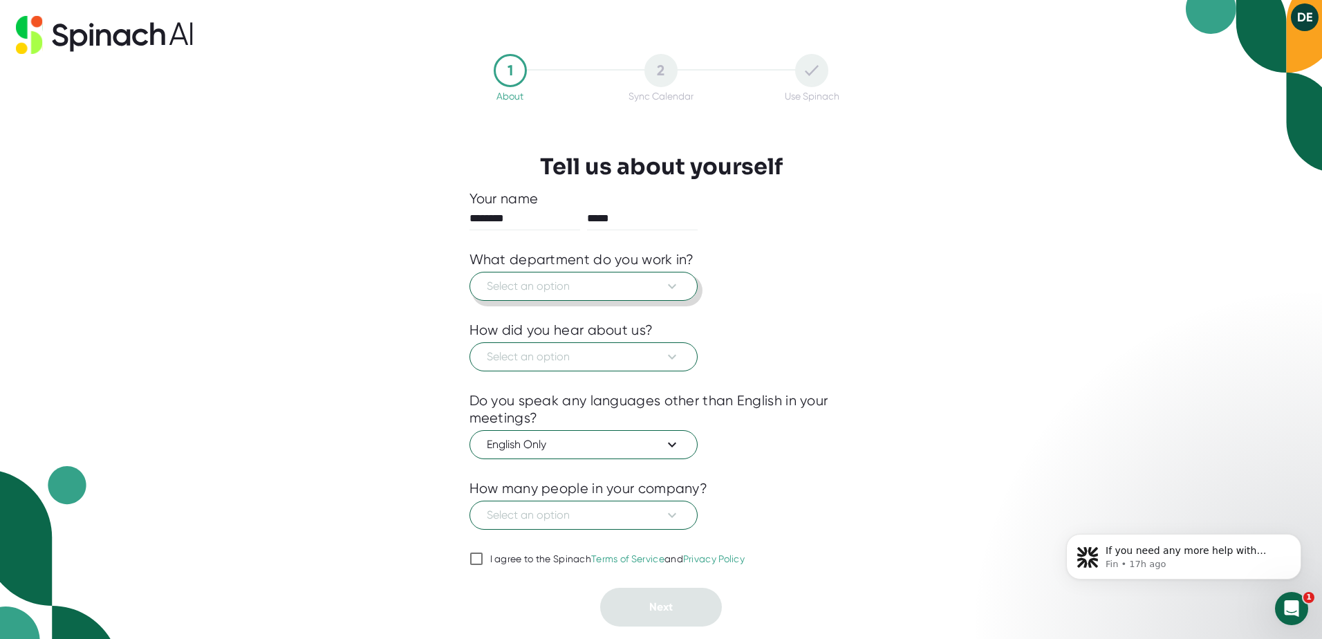
click at [654, 295] on button "Select an option" at bounding box center [584, 286] width 228 height 29
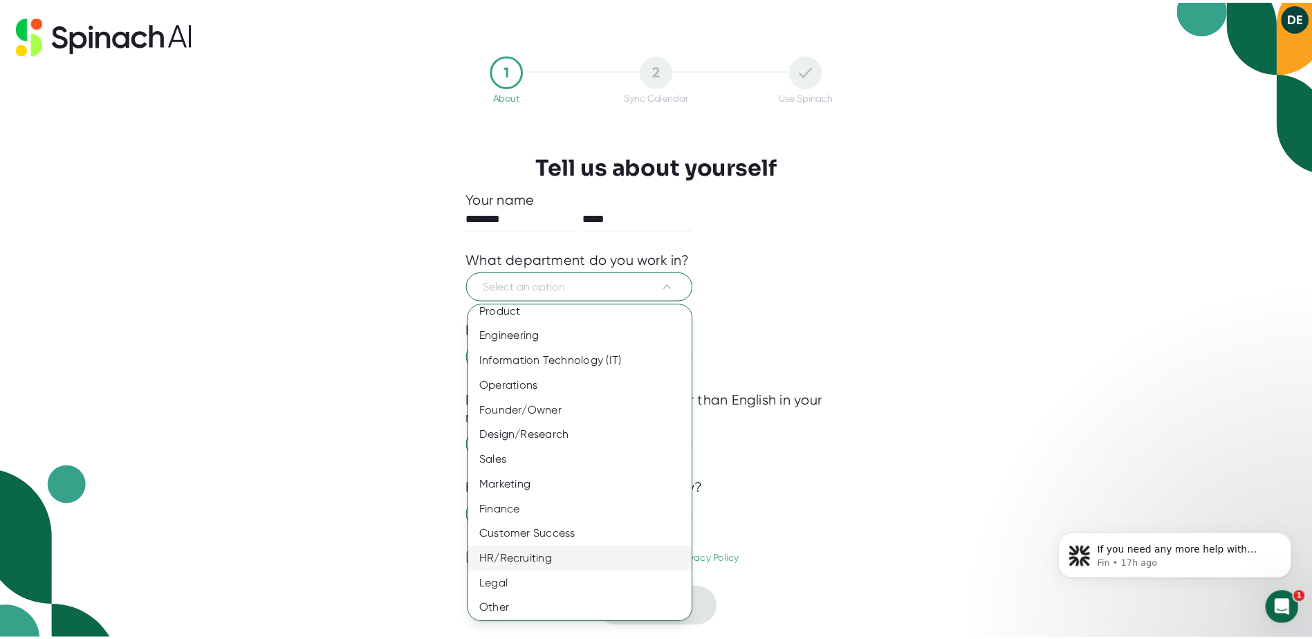
scroll to position [11, 0]
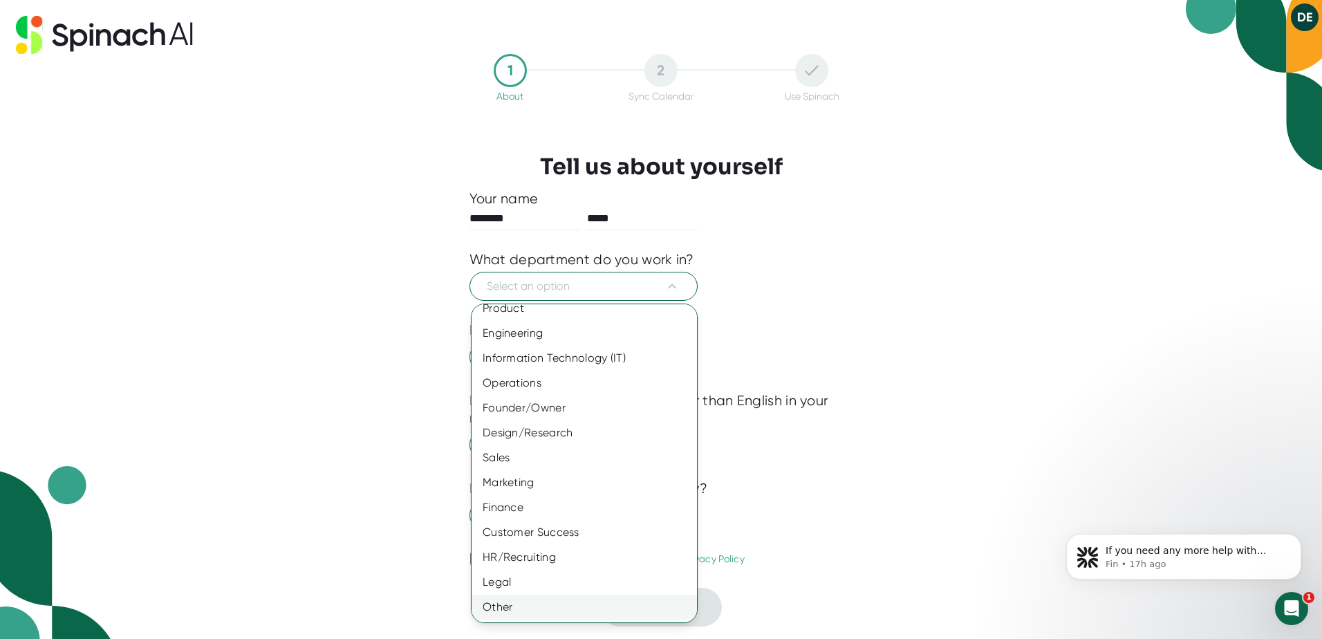
click at [504, 613] on div "Other" at bounding box center [590, 607] width 236 height 25
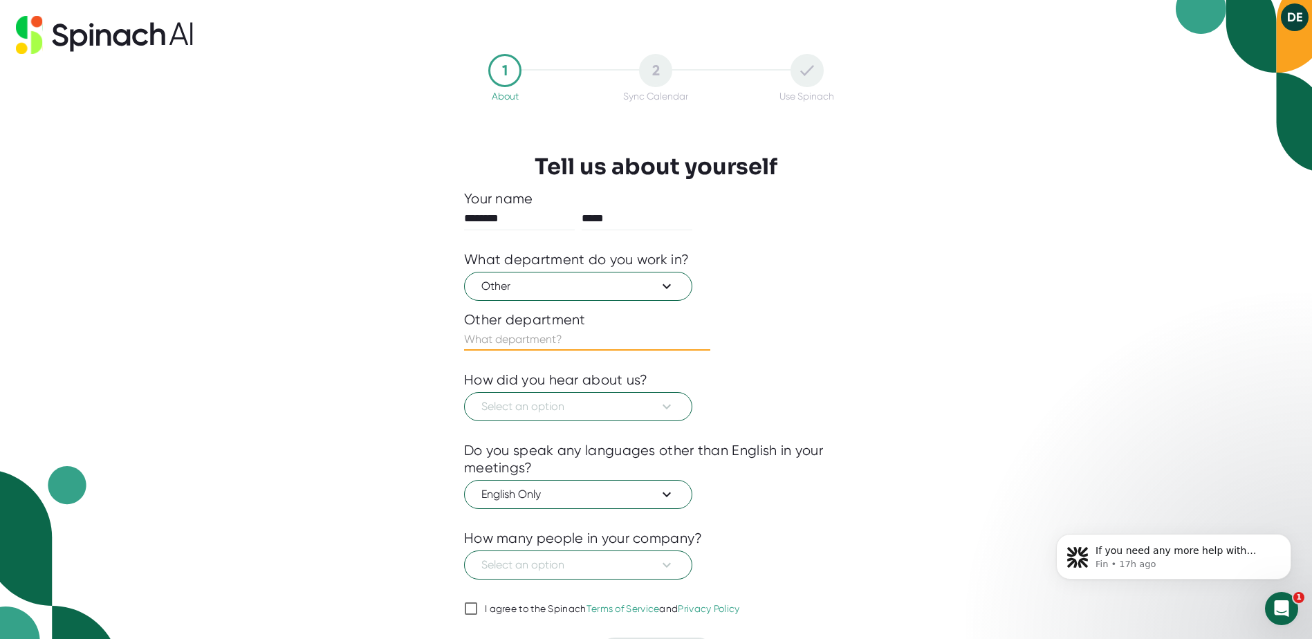
click at [496, 340] on input "text" at bounding box center [587, 339] width 246 height 22
type input "insurance follow up"
click at [544, 418] on button "Select an option" at bounding box center [578, 406] width 228 height 29
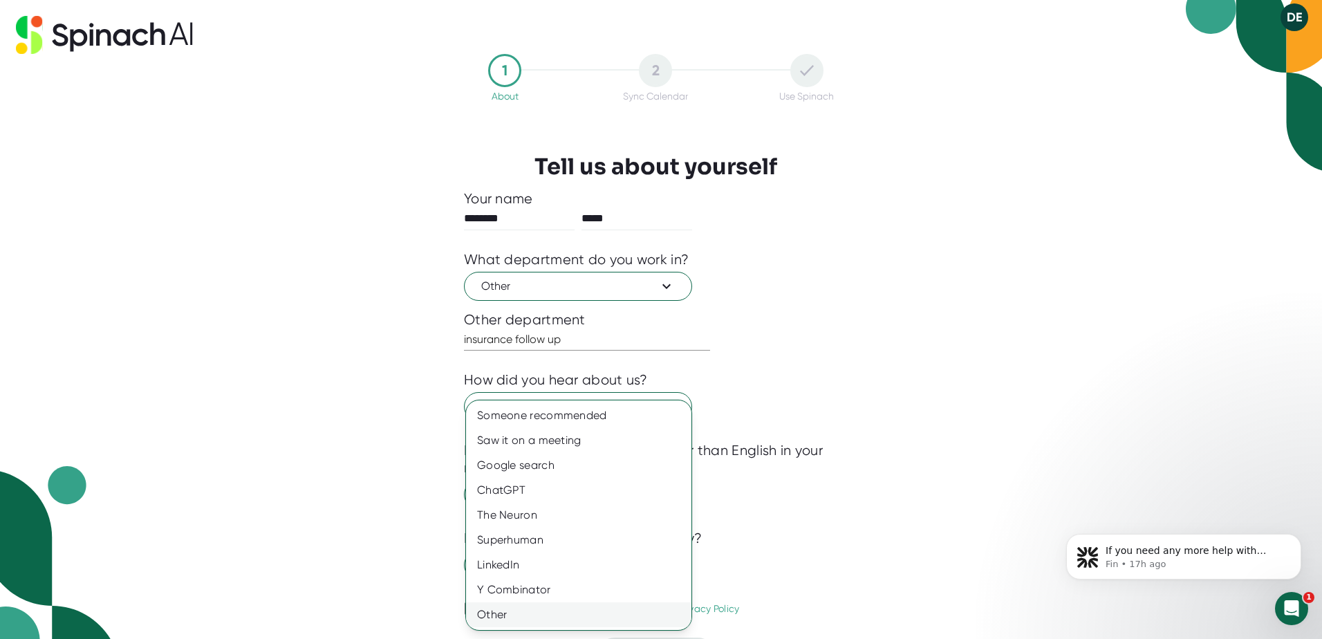
click at [503, 613] on div "Other" at bounding box center [578, 614] width 225 height 25
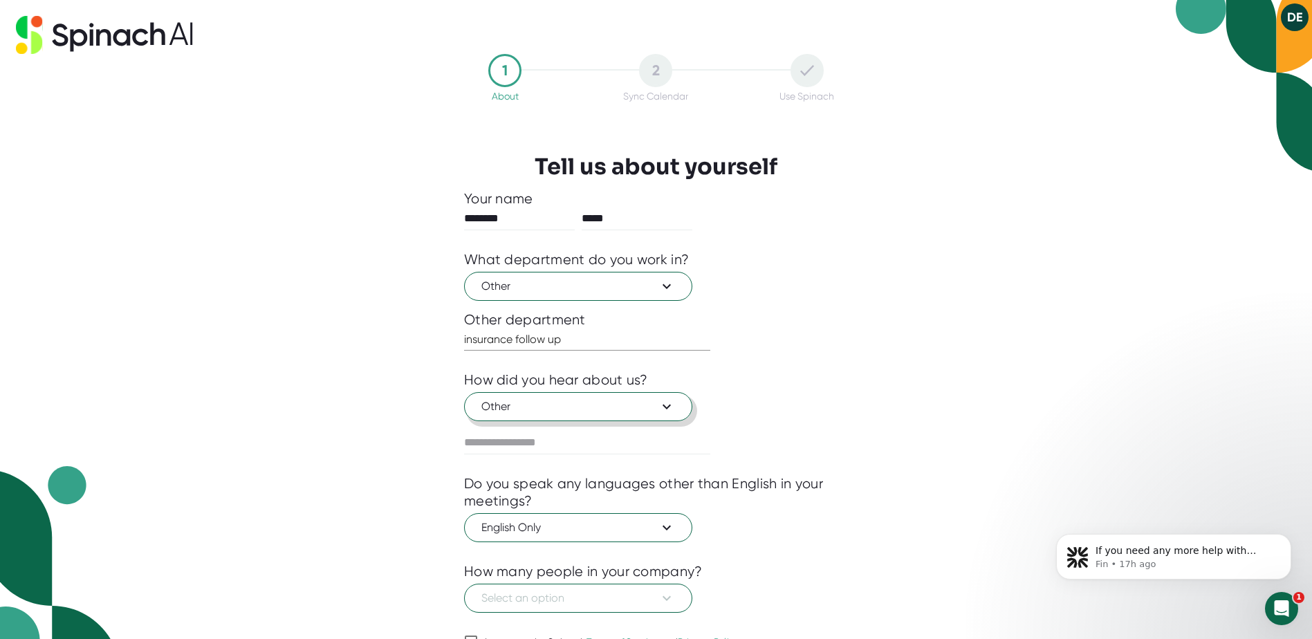
click at [557, 407] on span "Other" at bounding box center [578, 406] width 194 height 17
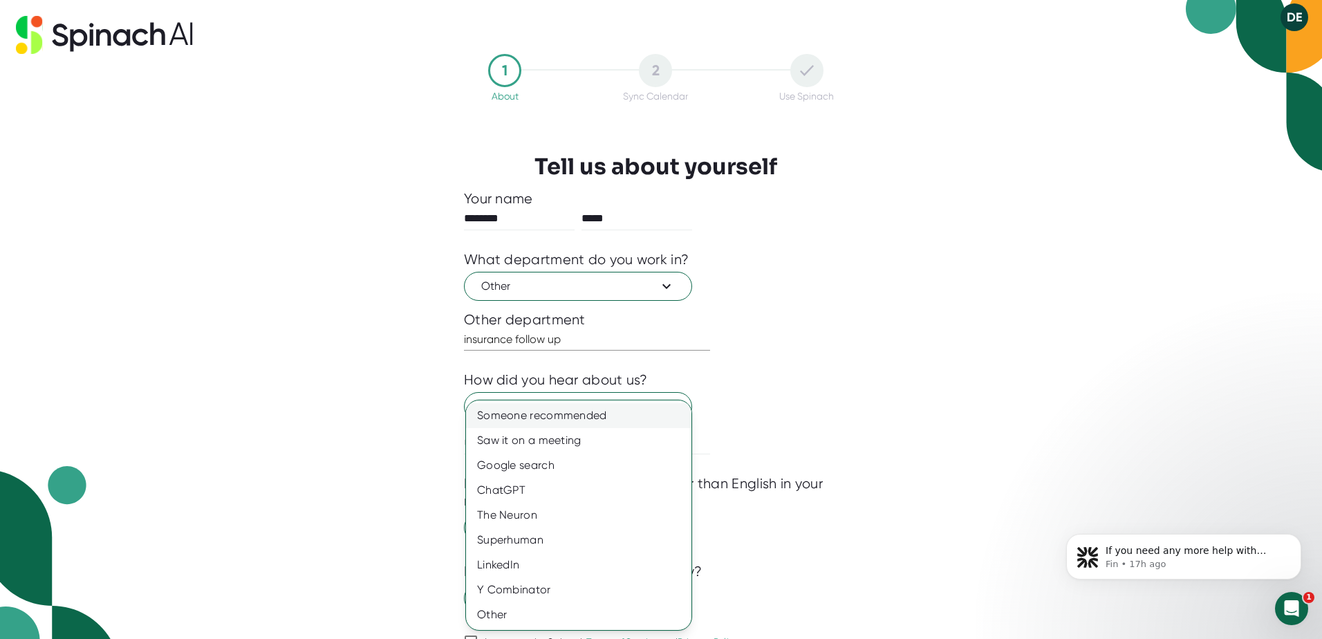
click at [573, 418] on div "Someone recommended" at bounding box center [578, 415] width 225 height 25
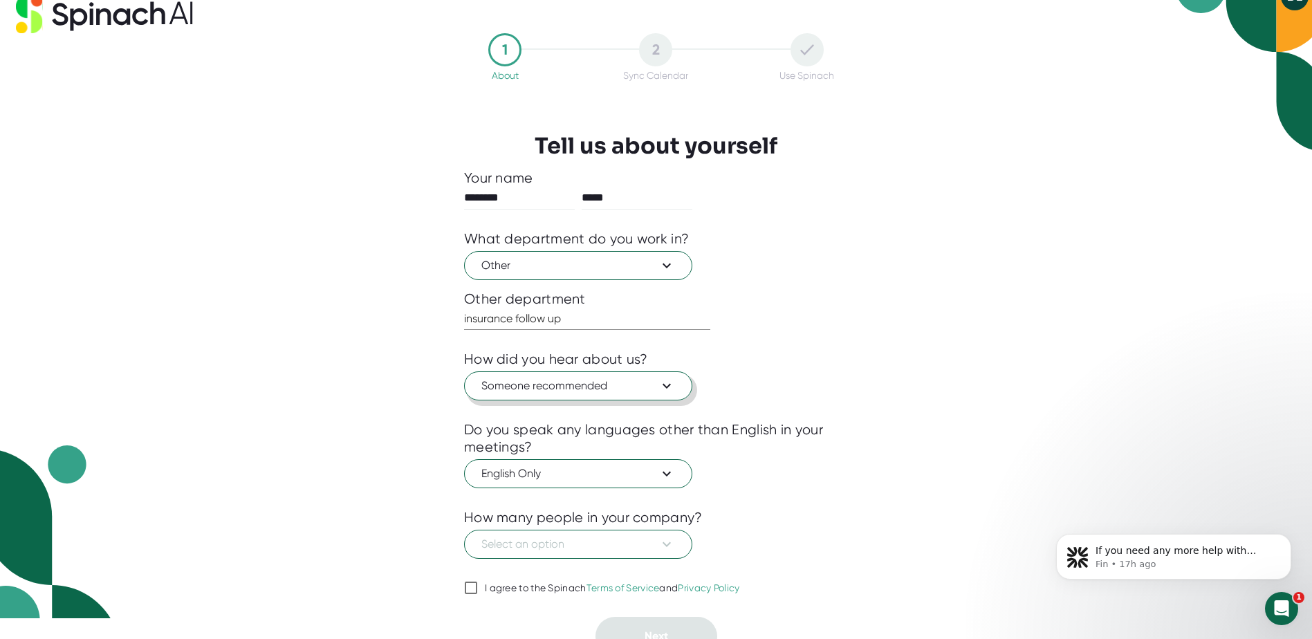
scroll to position [37, 0]
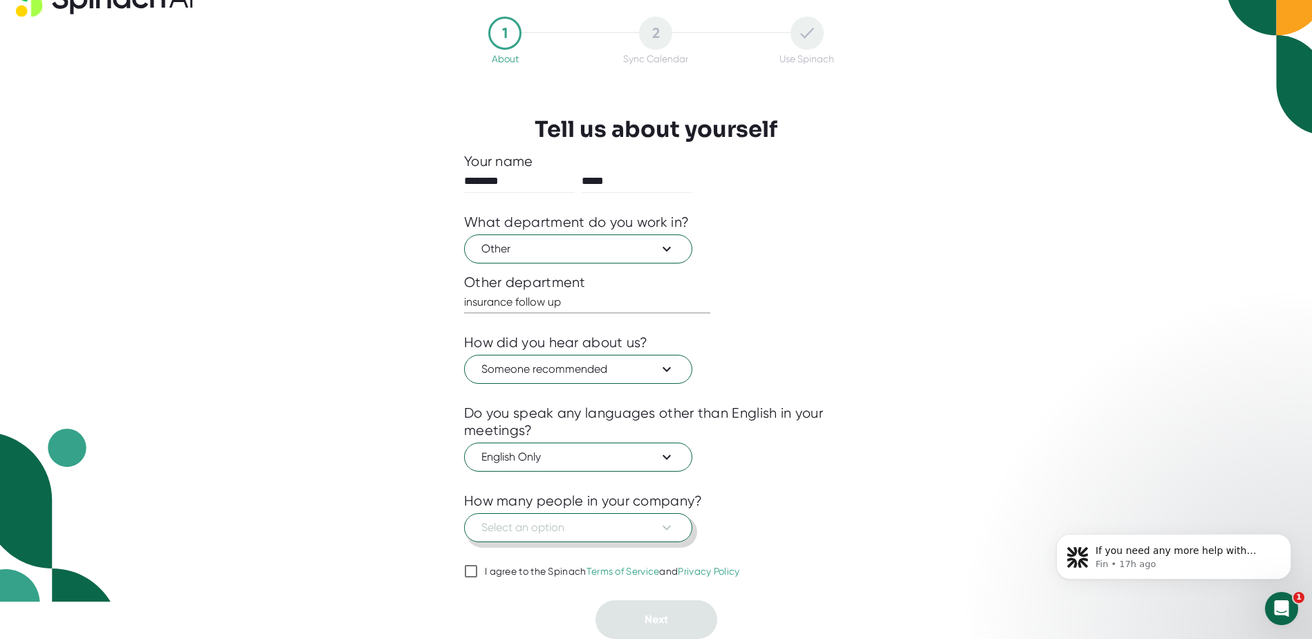
click at [573, 524] on span "Select an option" at bounding box center [578, 527] width 194 height 17
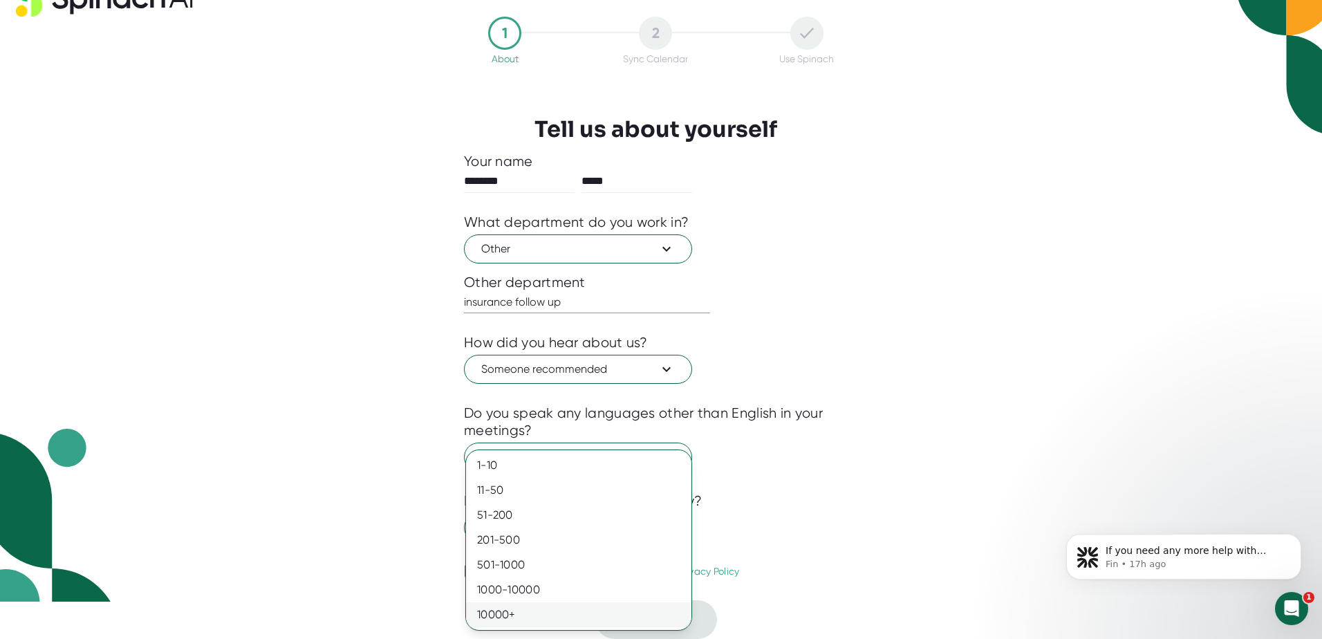
click at [496, 610] on div "10000+" at bounding box center [578, 614] width 225 height 25
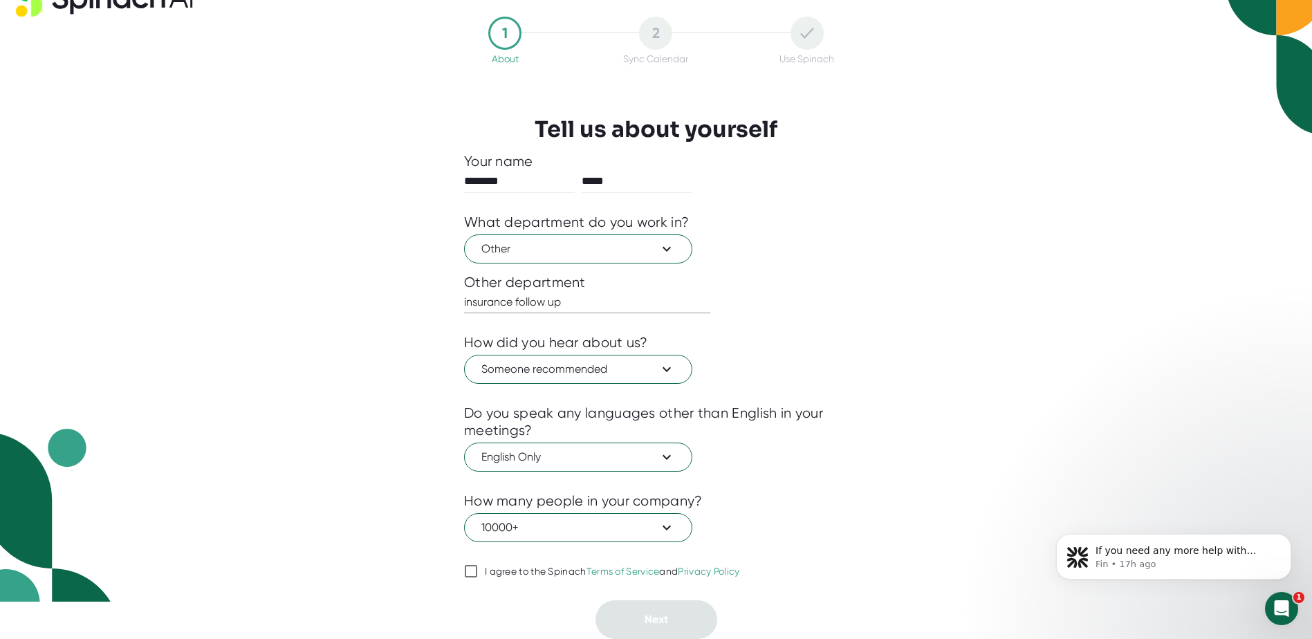
click at [474, 571] on input "I agree to the Spinach Terms of Service and Privacy Policy" at bounding box center [471, 571] width 14 height 17
checkbox input "true"
click at [652, 611] on button "Next" at bounding box center [656, 619] width 122 height 39
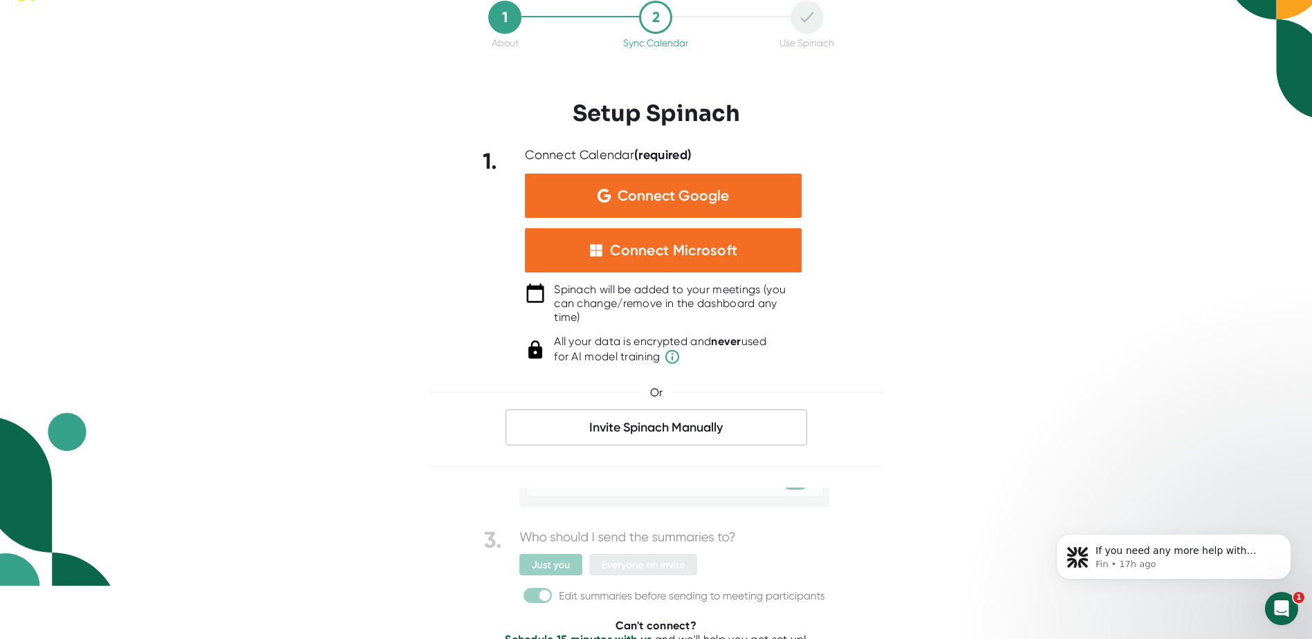
scroll to position [168, 0]
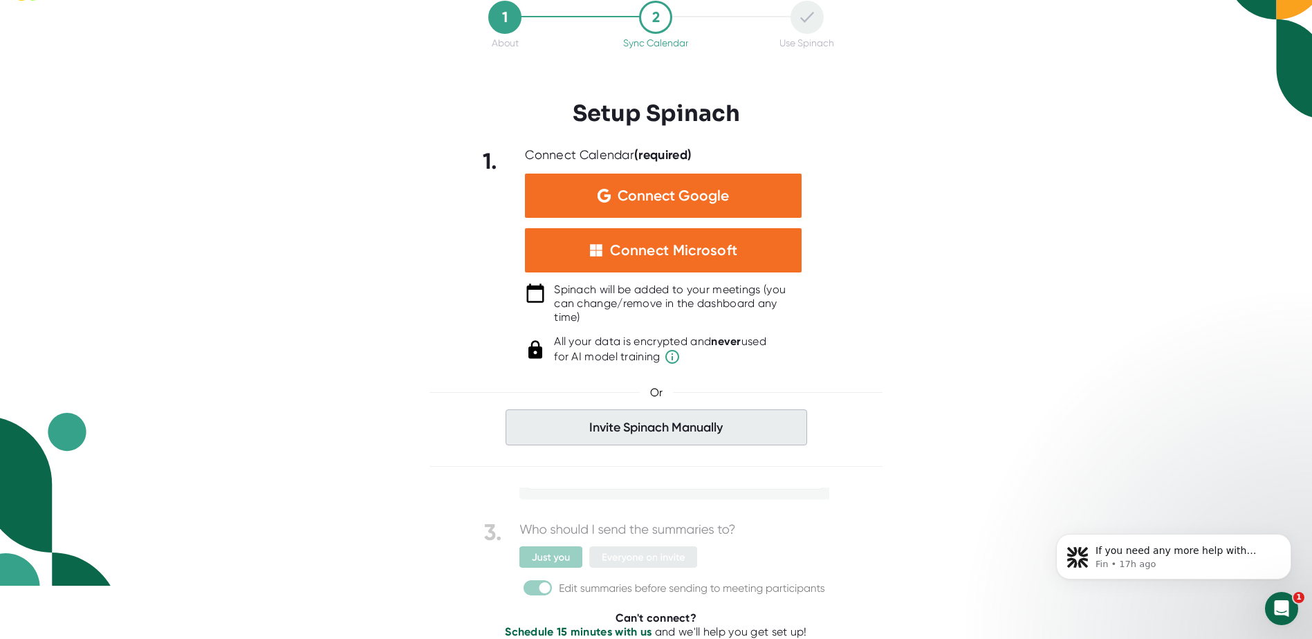
click at [660, 434] on span "Invite Spinach Manually" at bounding box center [657, 427] width 302 height 36
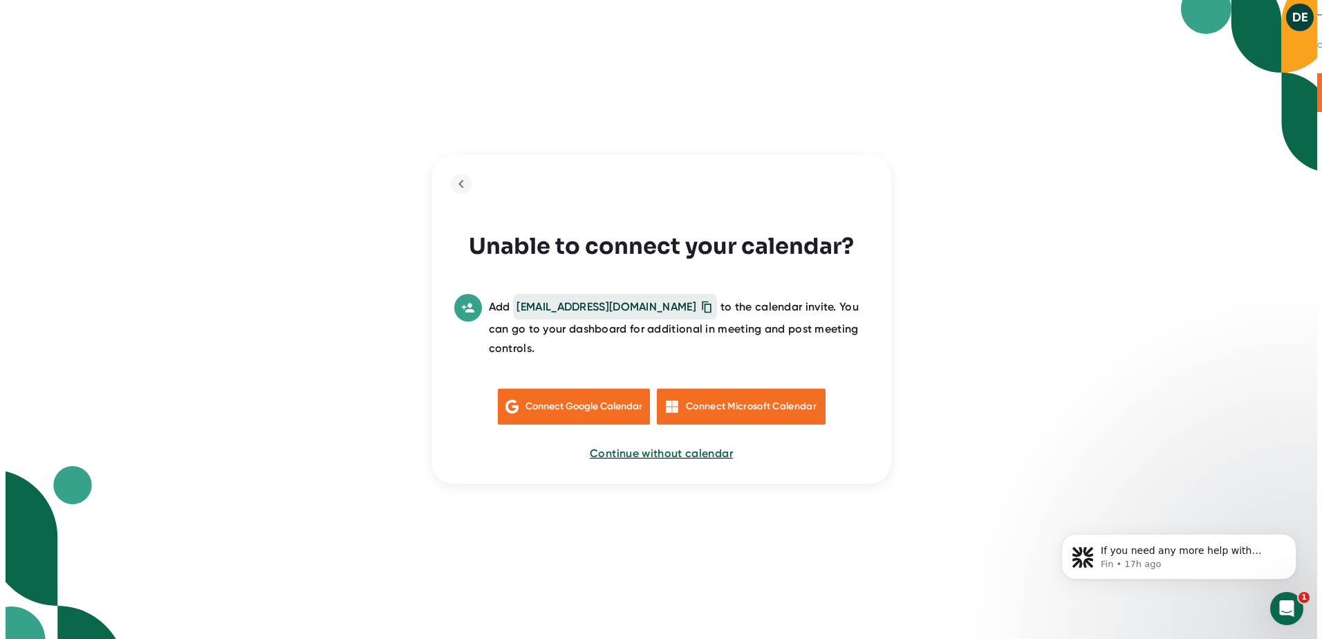
scroll to position [0, 0]
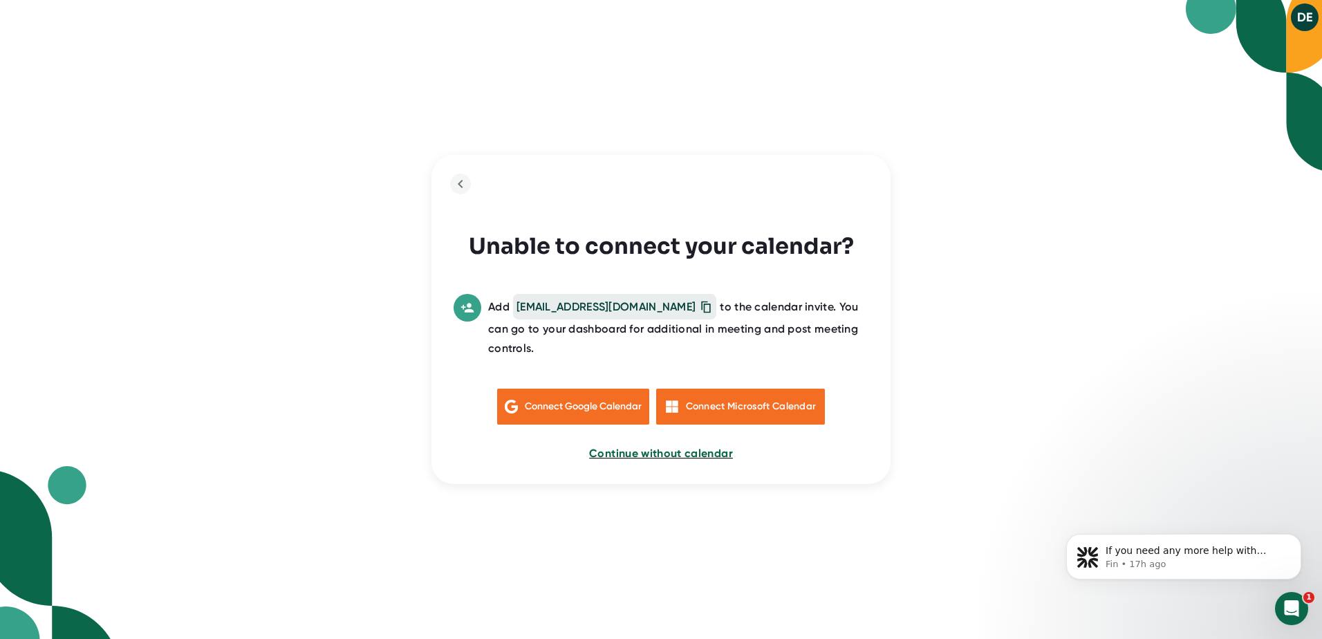
click at [645, 447] on span "Continue without calendar" at bounding box center [661, 453] width 144 height 13
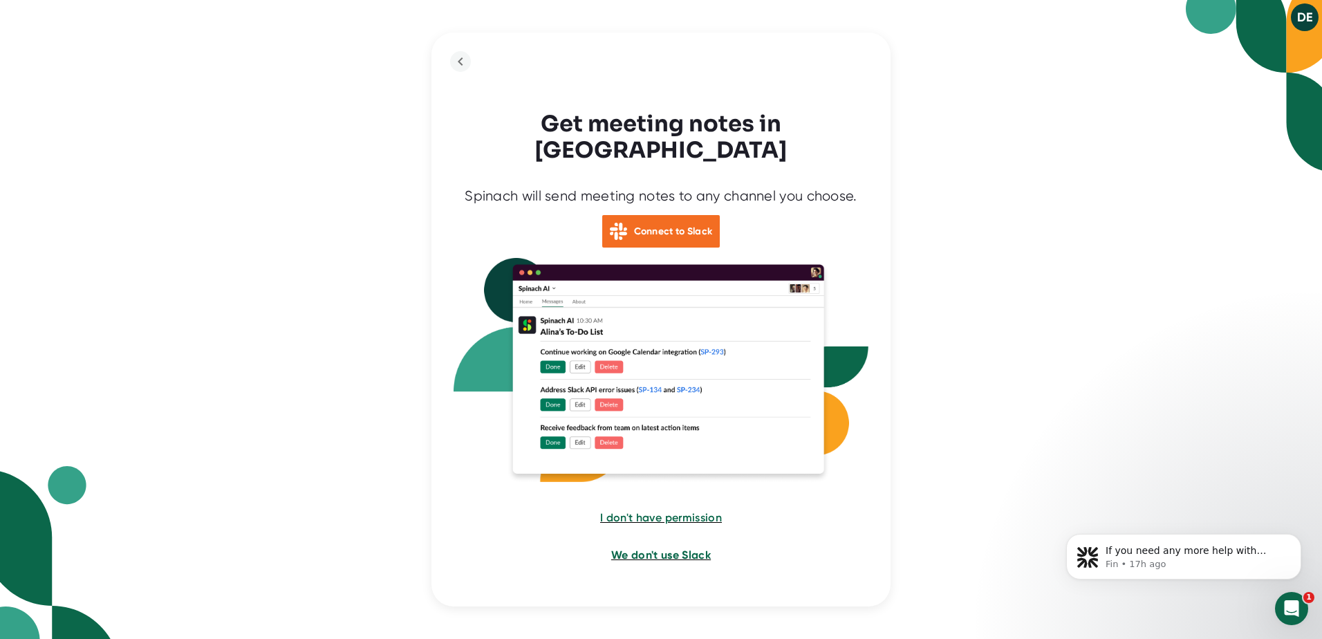
click at [655, 548] on span "We don't use Slack" at bounding box center [661, 554] width 100 height 13
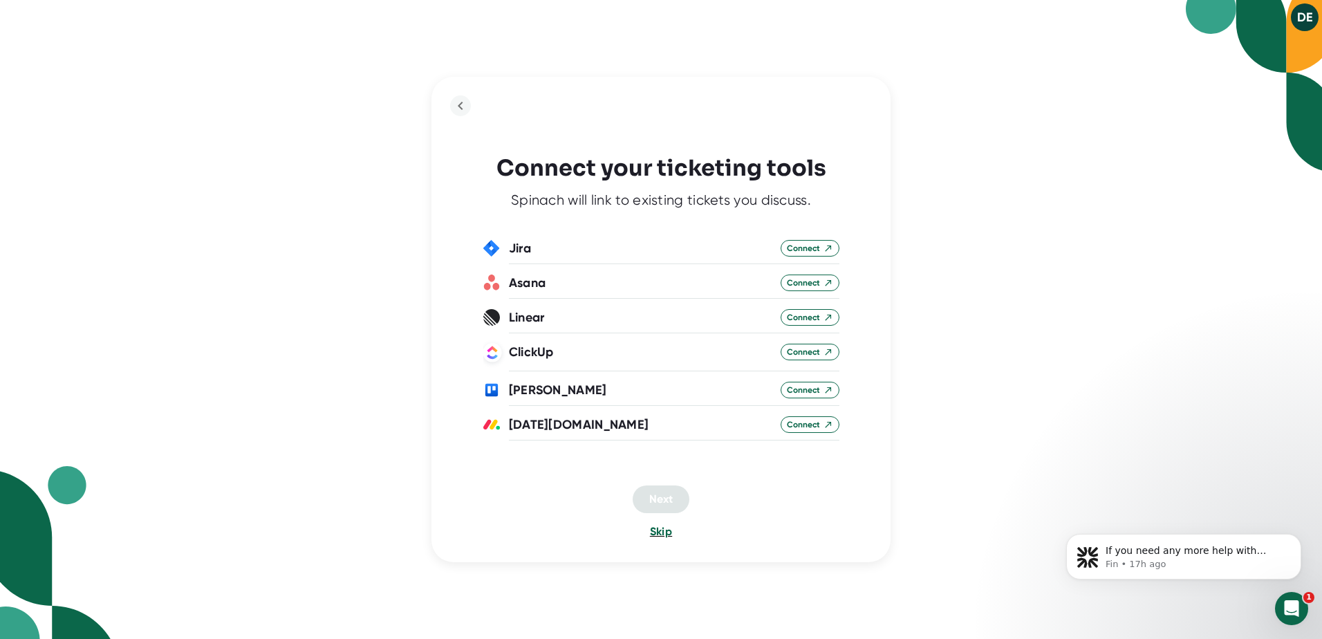
click at [661, 530] on span "Skip" at bounding box center [661, 531] width 22 height 13
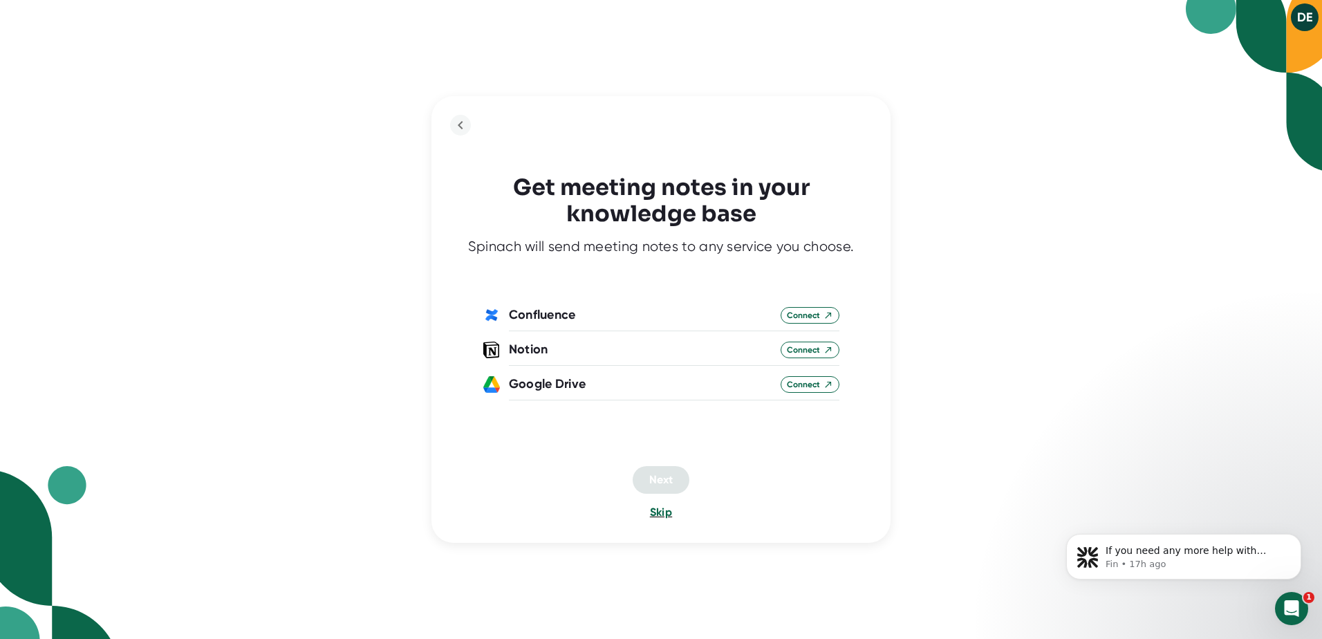
click at [667, 512] on span "Skip" at bounding box center [661, 512] width 22 height 13
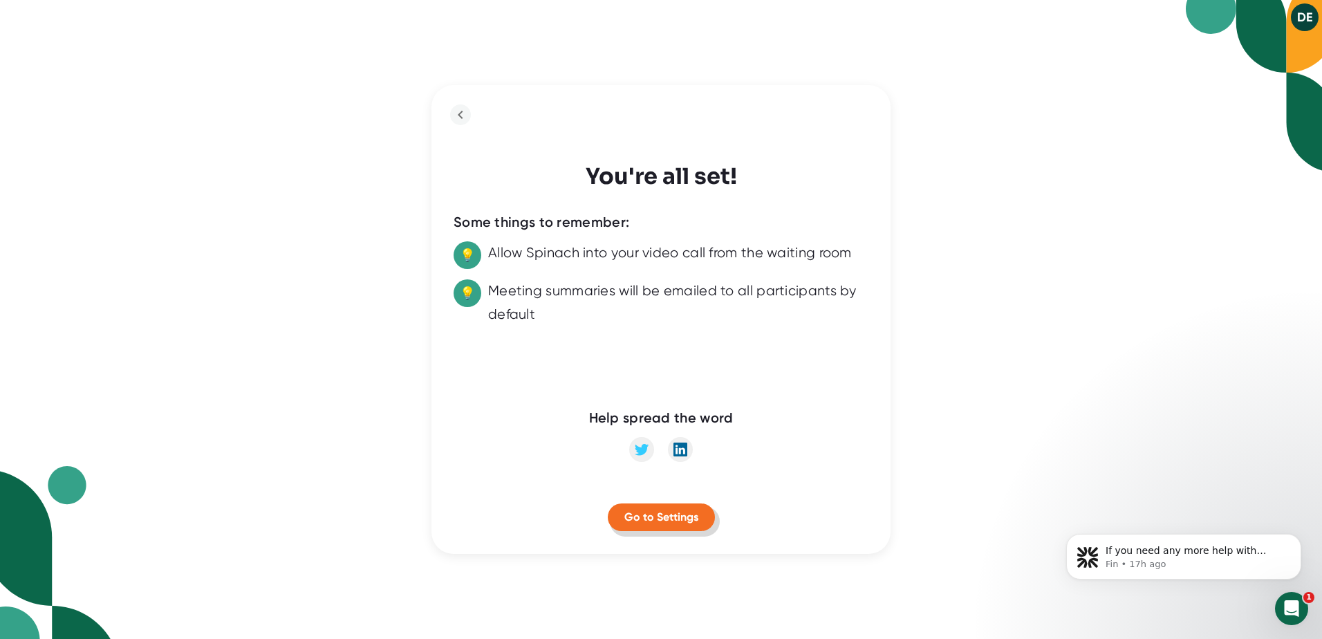
click at [661, 519] on span "Go to Settings" at bounding box center [661, 516] width 74 height 13
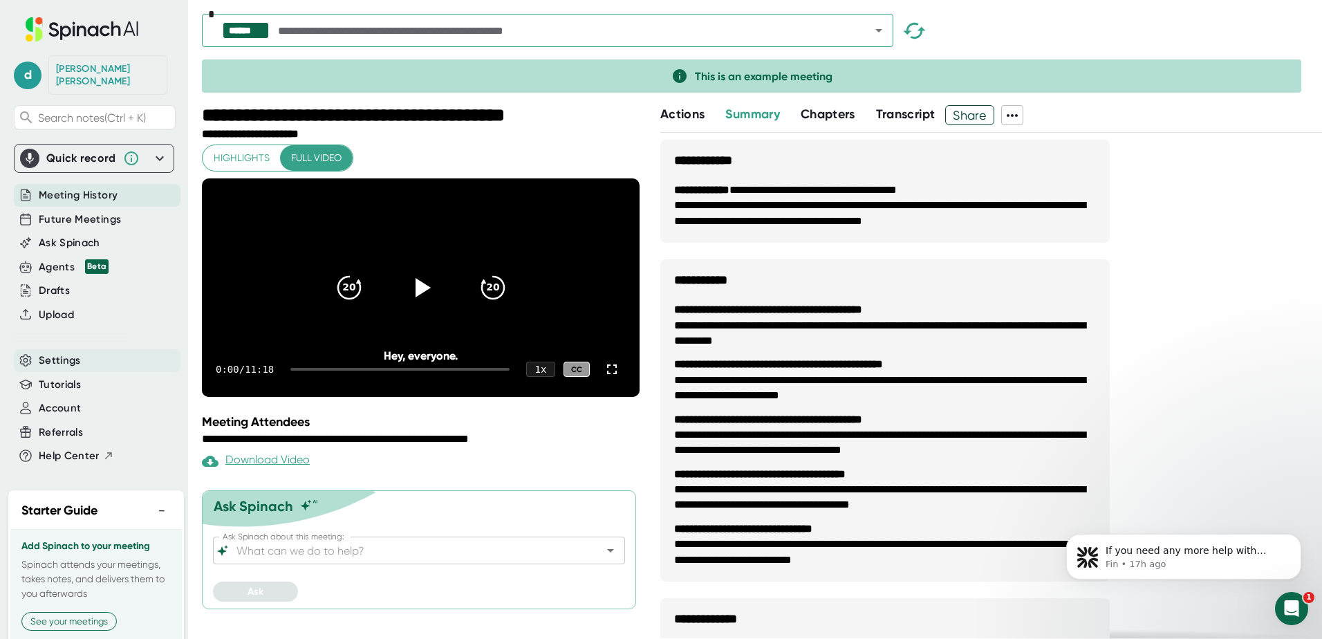
click at [55, 353] on span "Settings" at bounding box center [60, 361] width 42 height 16
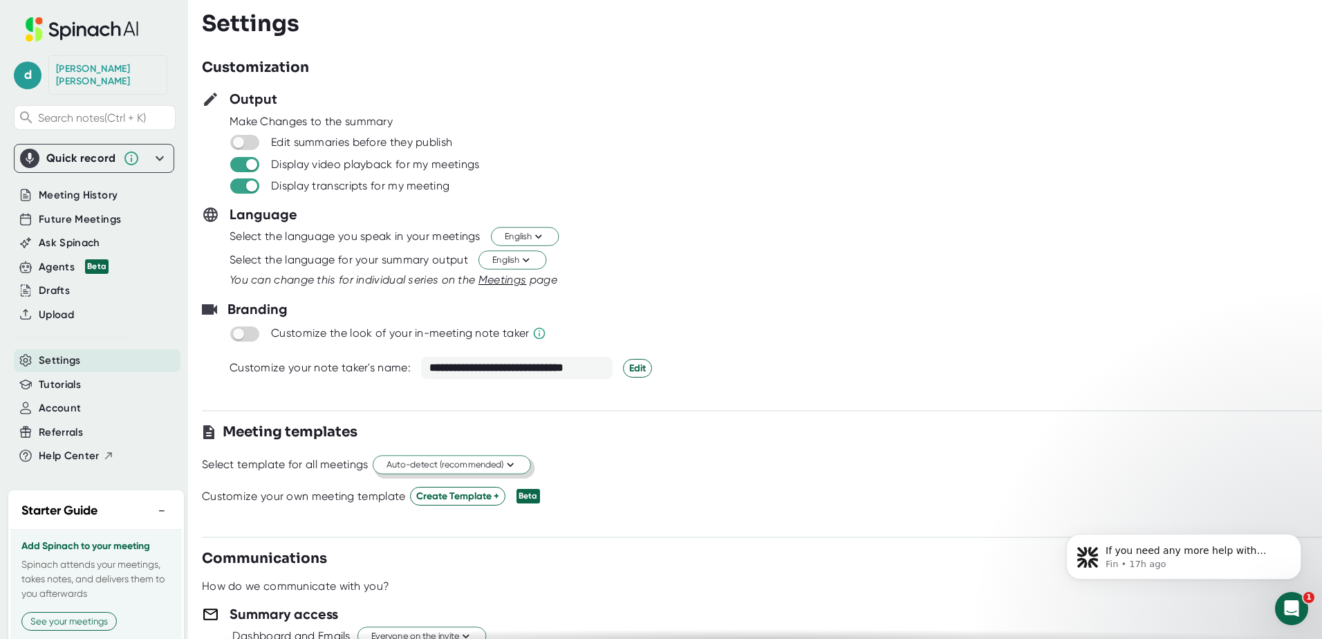
click at [485, 465] on span "Auto-detect (recommended)" at bounding box center [452, 464] width 131 height 13
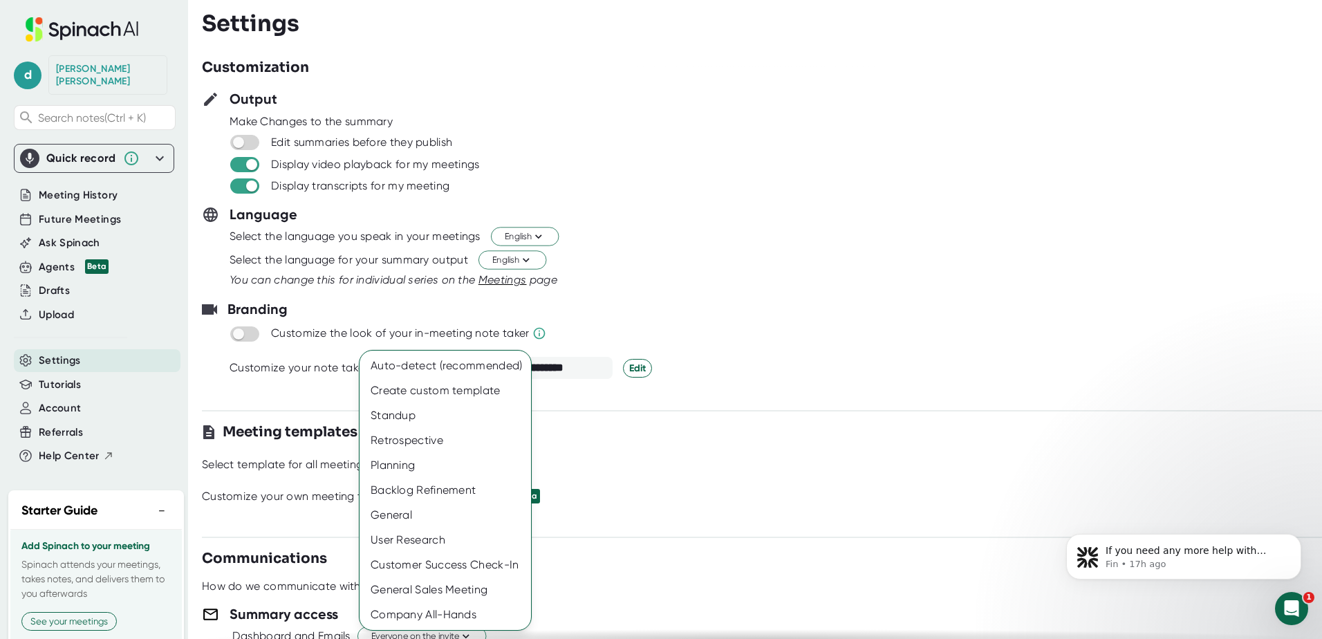
drag, startPoint x: 926, startPoint y: 396, endPoint x: 804, endPoint y: 420, distance: 124.9
click at [914, 395] on div at bounding box center [661, 319] width 1322 height 639
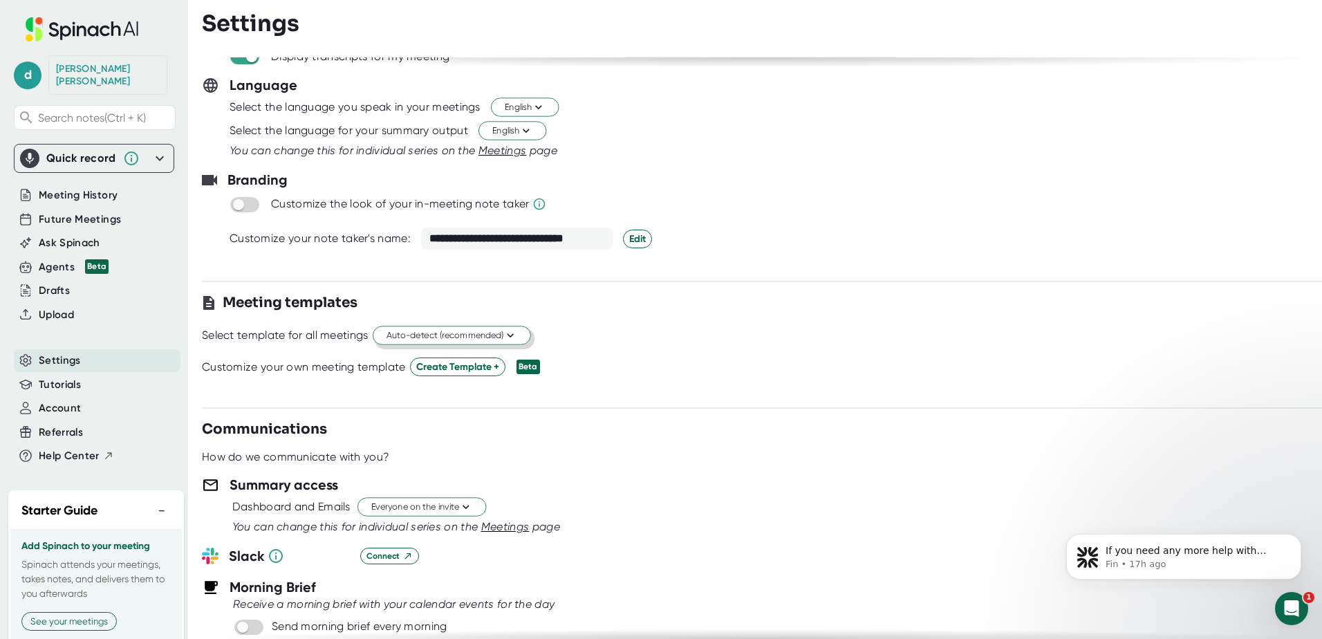
scroll to position [138, 0]
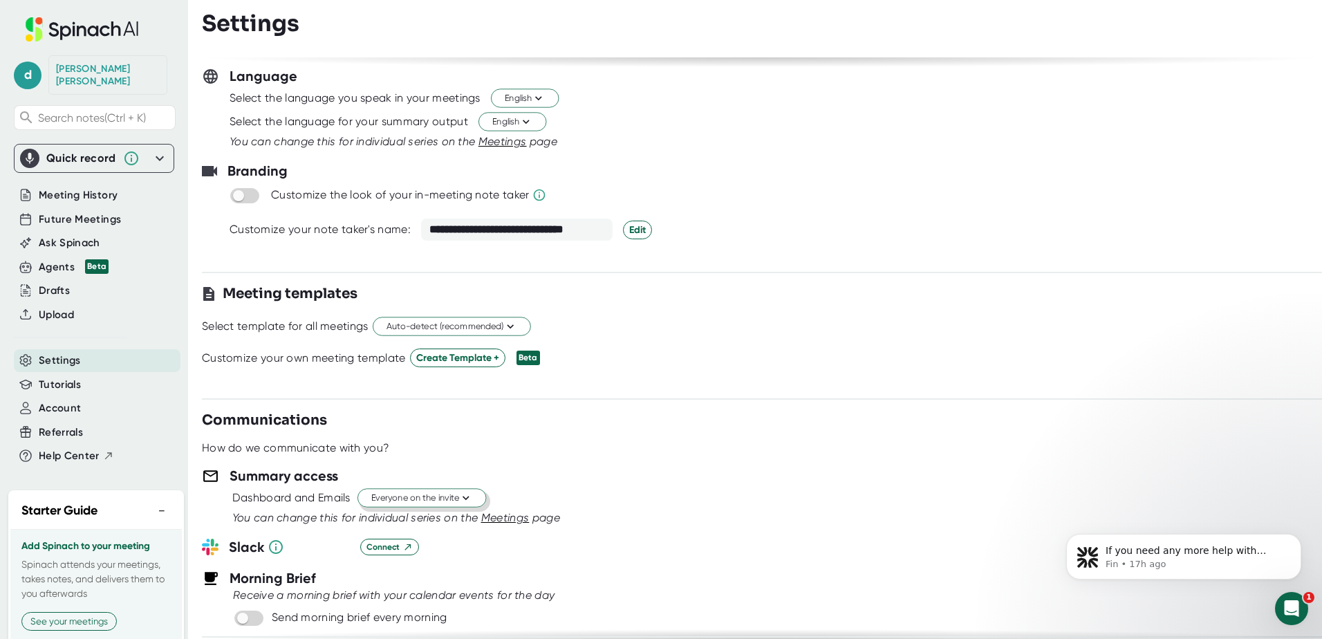
click at [453, 494] on span "Everyone on the invite" at bounding box center [421, 498] width 101 height 13
click at [426, 576] on div "Invitees from your company" at bounding box center [407, 576] width 159 height 25
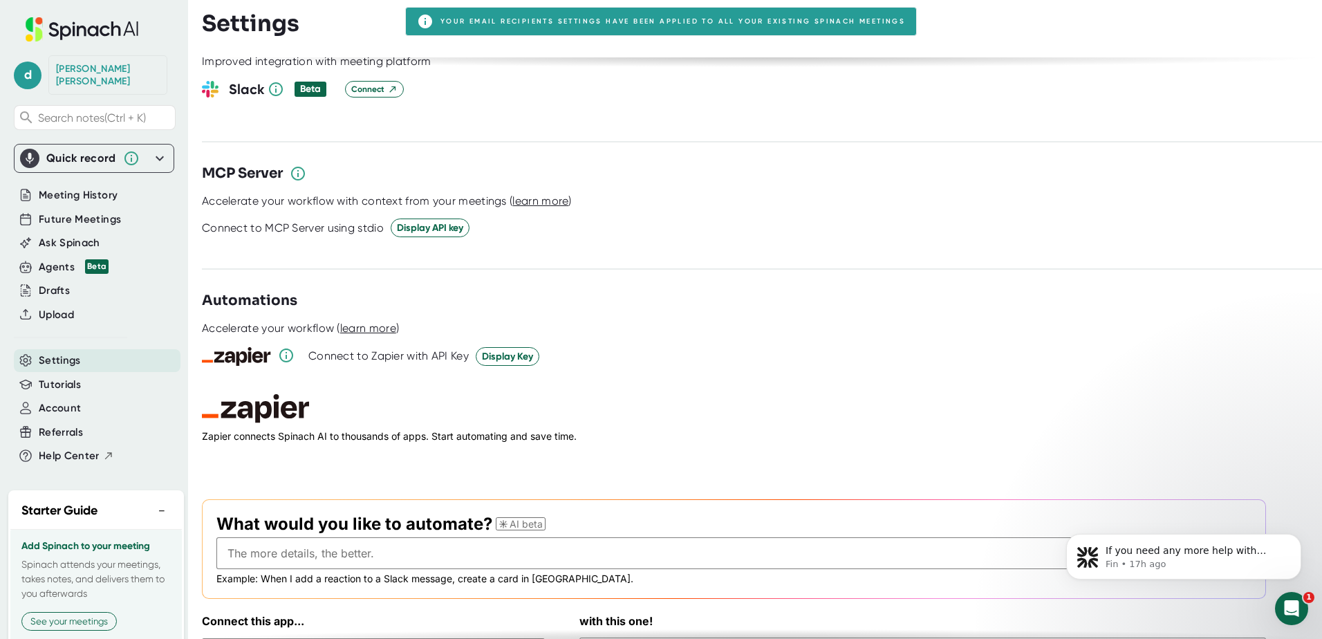
scroll to position [1771, 0]
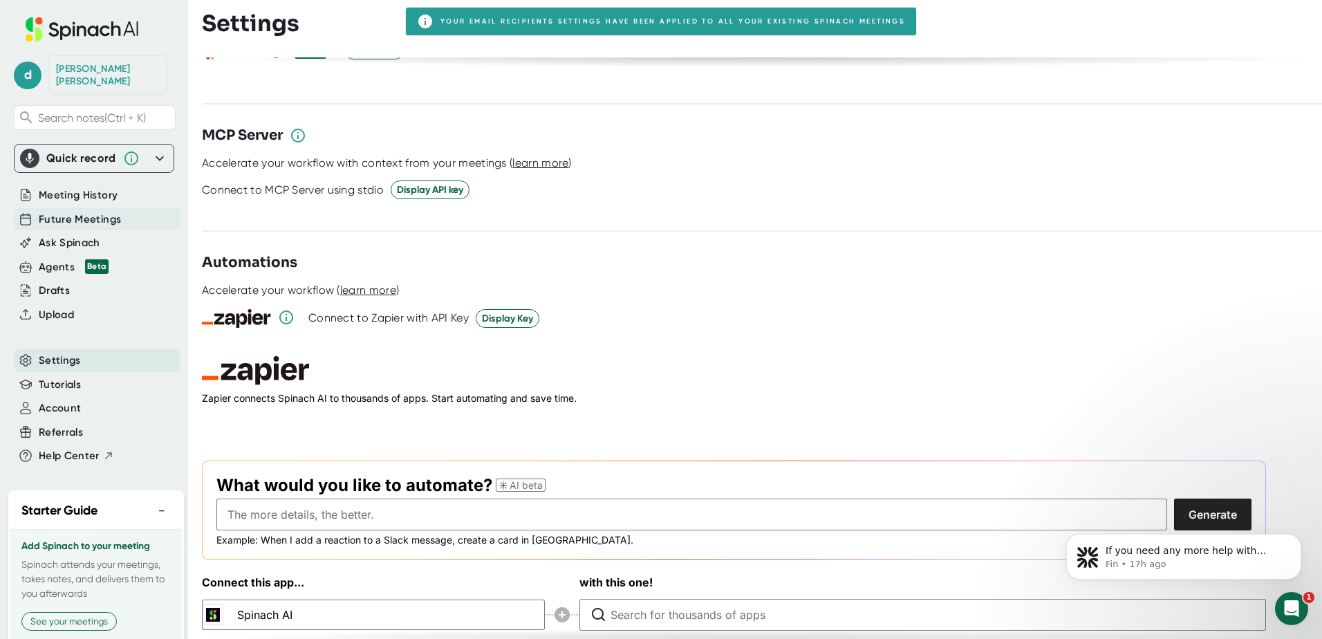
click at [82, 212] on span "Future Meetings" at bounding box center [80, 220] width 82 height 16
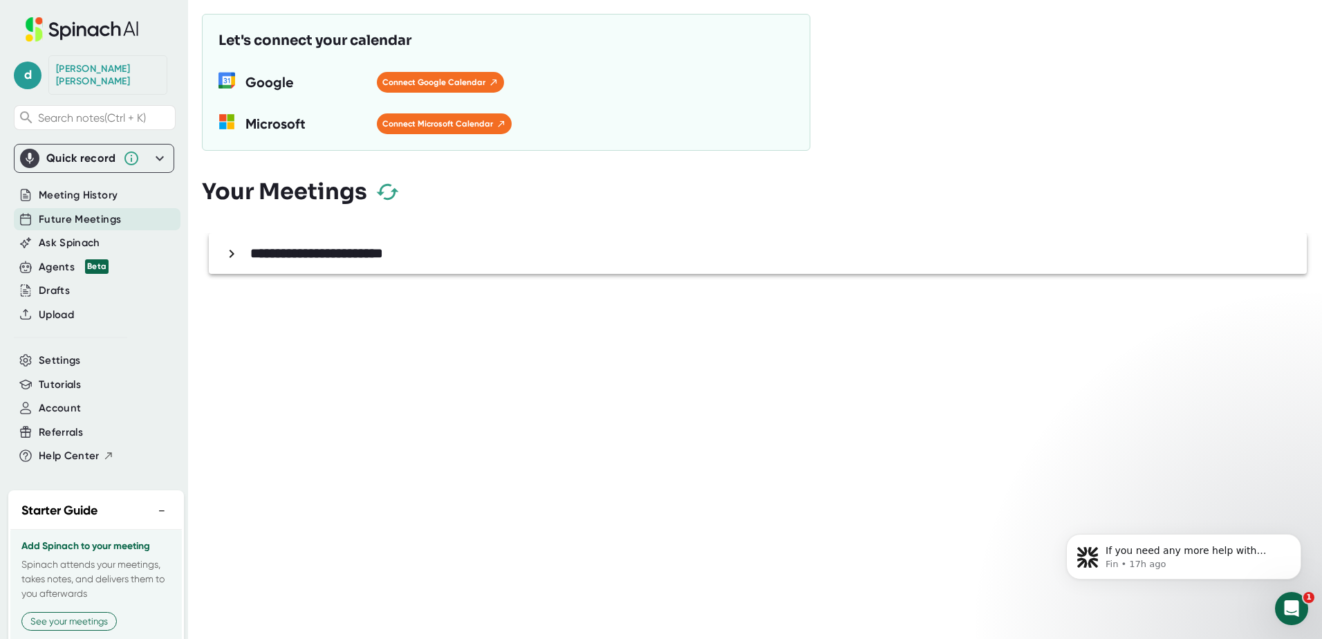
drag, startPoint x: 229, startPoint y: 247, endPoint x: 236, endPoint y: 255, distance: 10.8
click at [229, 248] on icon at bounding box center [231, 253] width 17 height 17
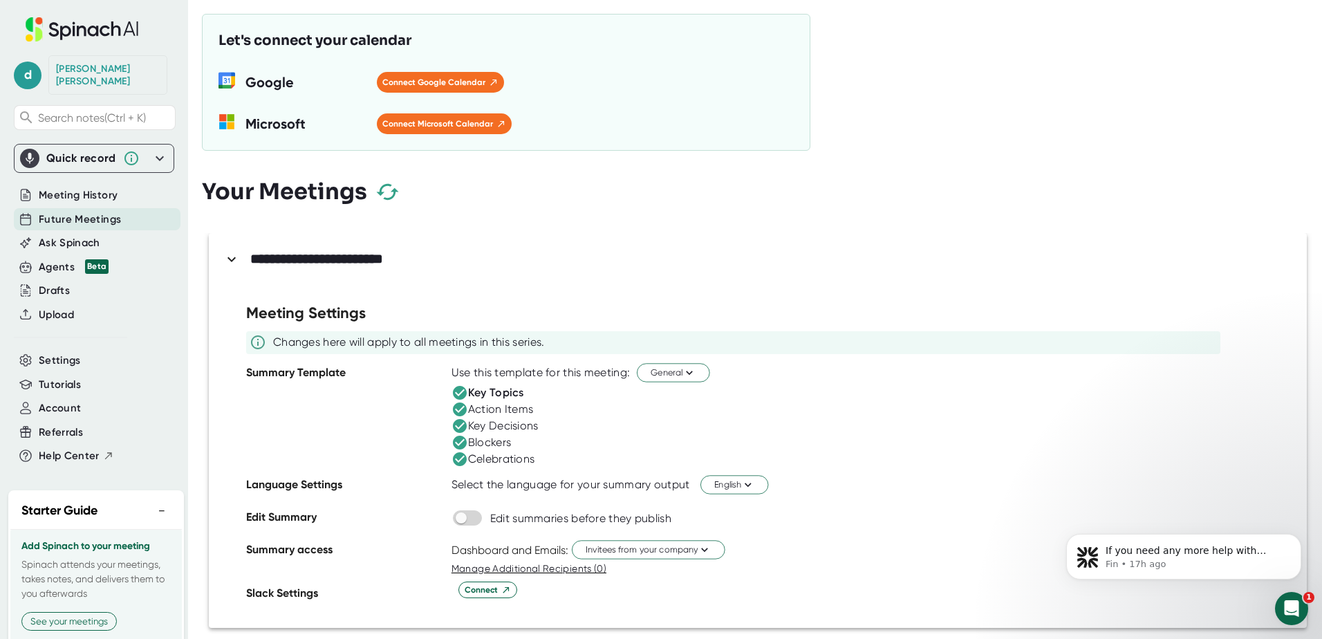
scroll to position [3, 0]
click at [82, 187] on span "Meeting History" at bounding box center [78, 195] width 79 height 16
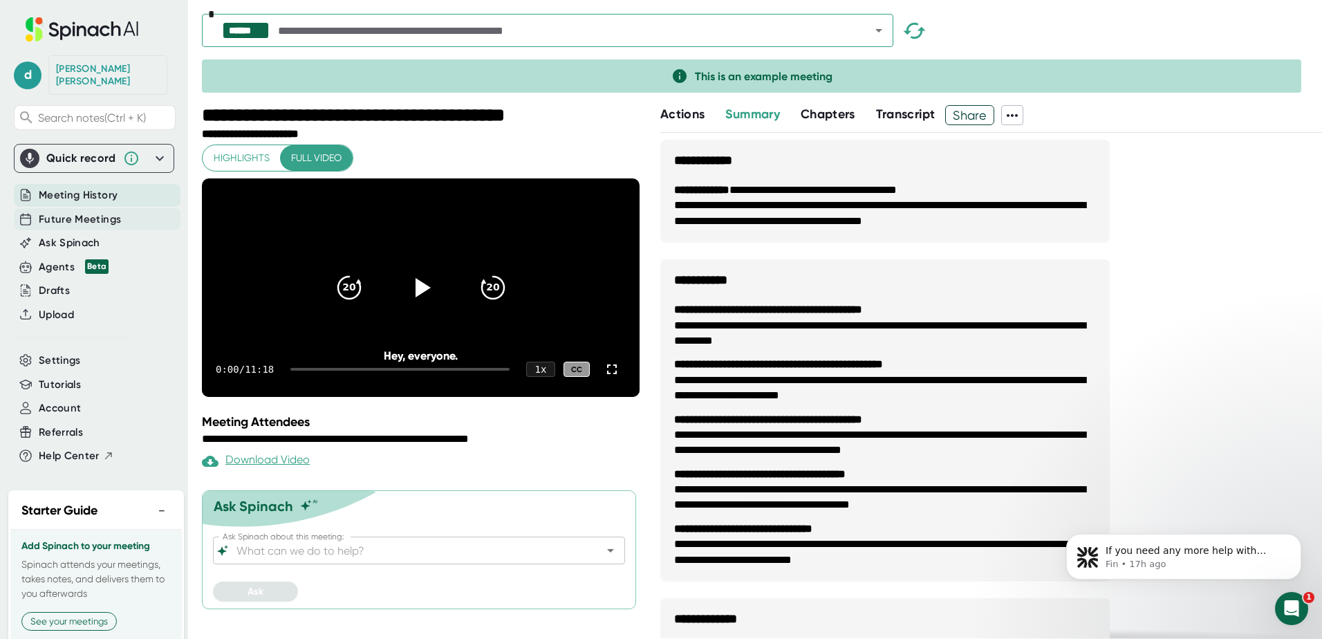
click at [65, 212] on span "Future Meetings" at bounding box center [80, 220] width 82 height 16
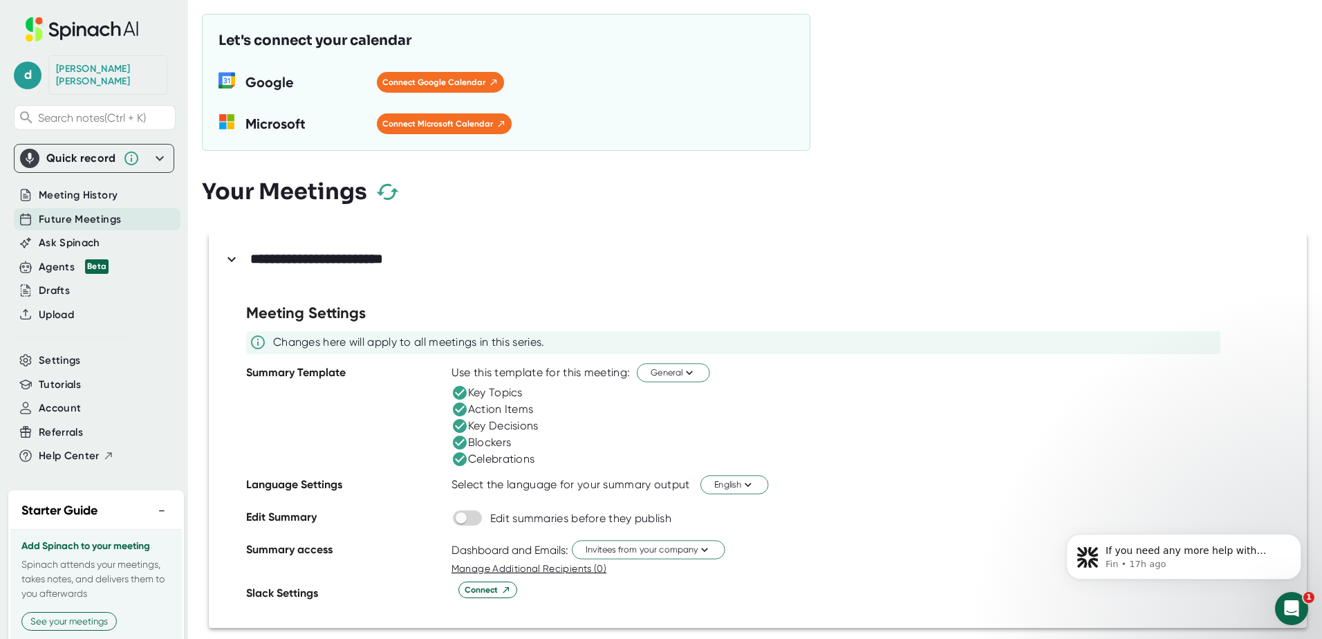
scroll to position [3, 0]
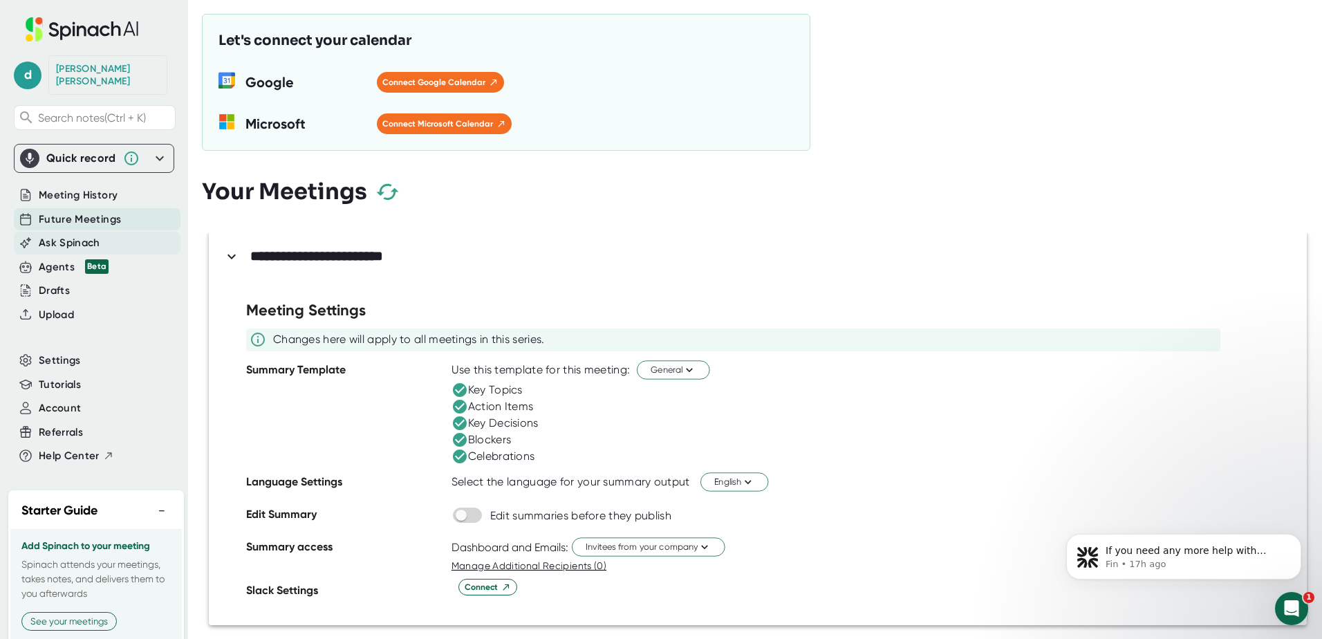
click at [53, 235] on span "Ask Spinach" at bounding box center [70, 243] width 62 height 16
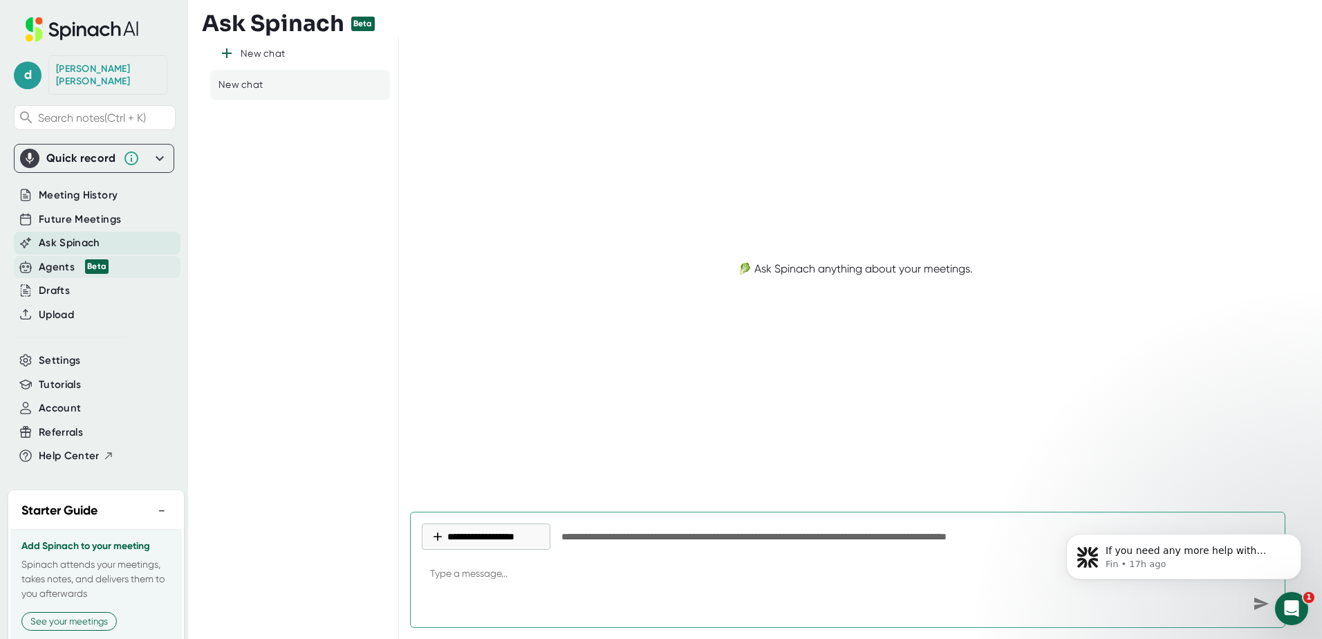
type textarea "x"
click at [62, 259] on div "Agents Beta" at bounding box center [74, 267] width 70 height 16
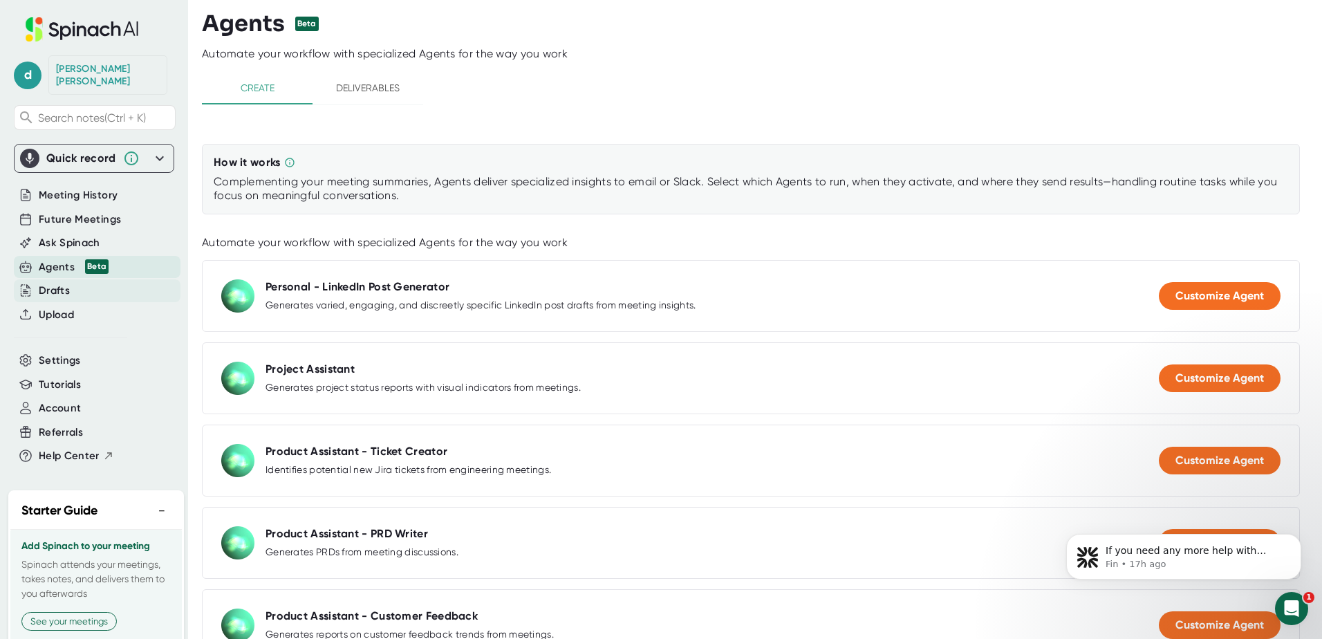
click at [42, 283] on div "Drafts" at bounding box center [54, 291] width 31 height 16
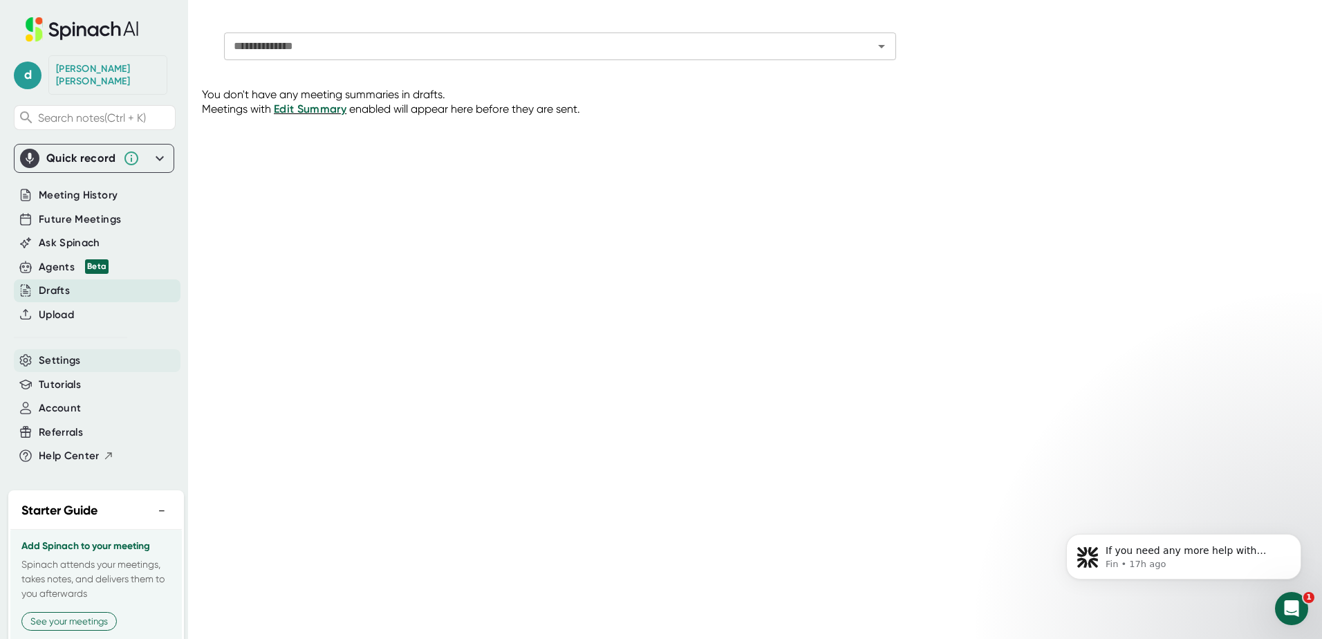
click at [68, 353] on span "Settings" at bounding box center [60, 361] width 42 height 16
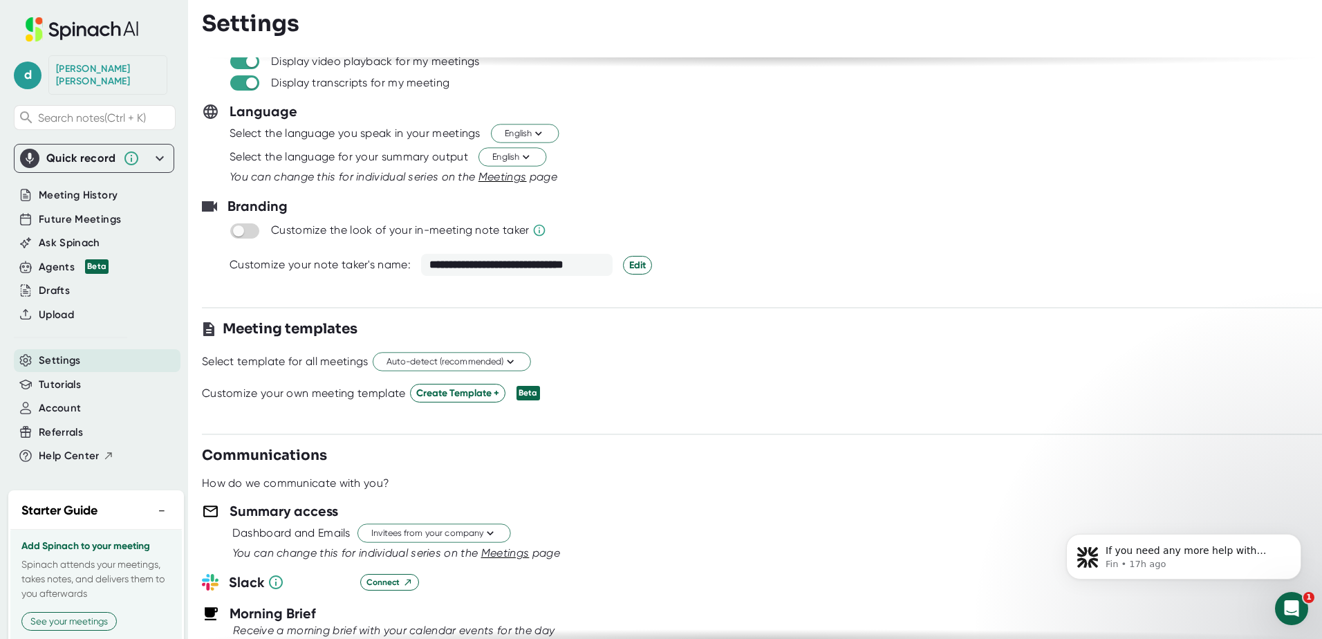
scroll to position [42, 0]
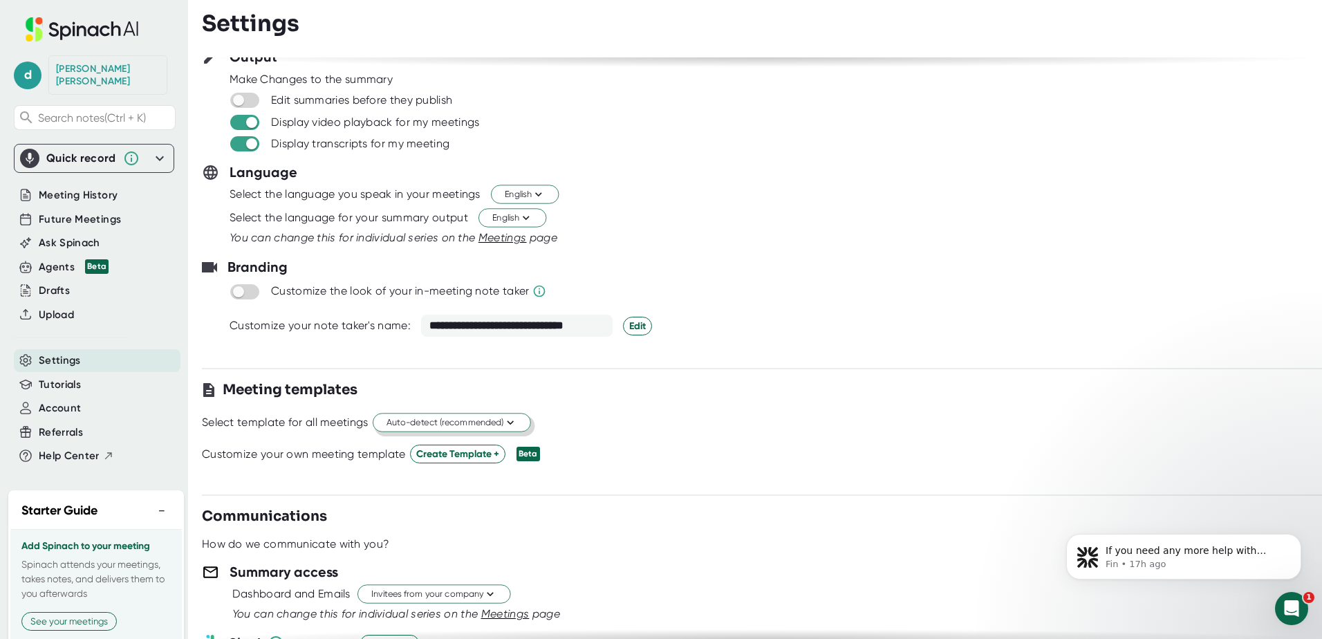
click at [511, 422] on icon at bounding box center [509, 422] width 13 height 13
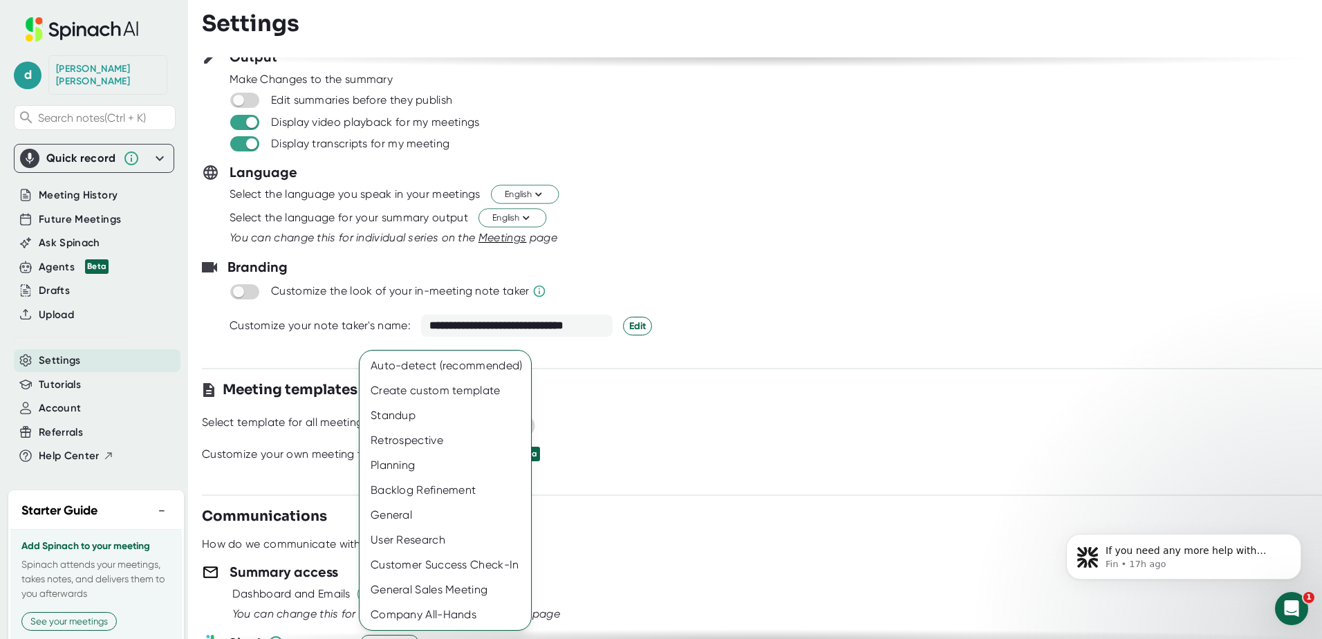
click at [675, 462] on div at bounding box center [661, 319] width 1322 height 639
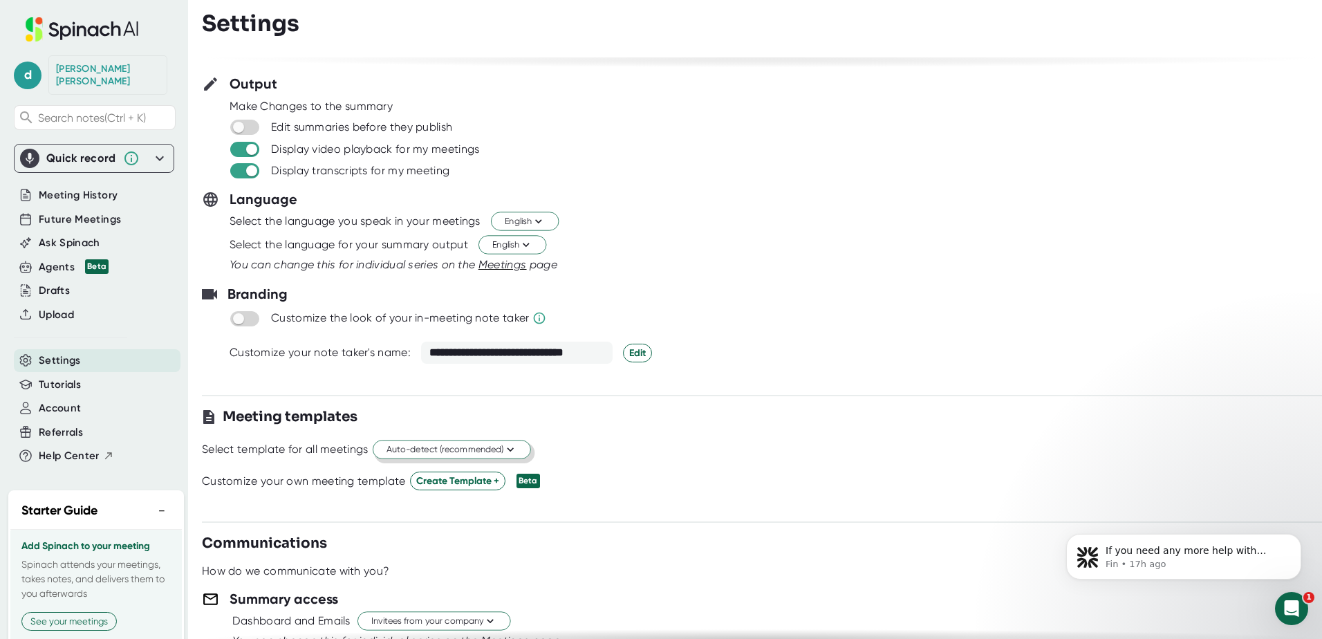
scroll to position [0, 0]
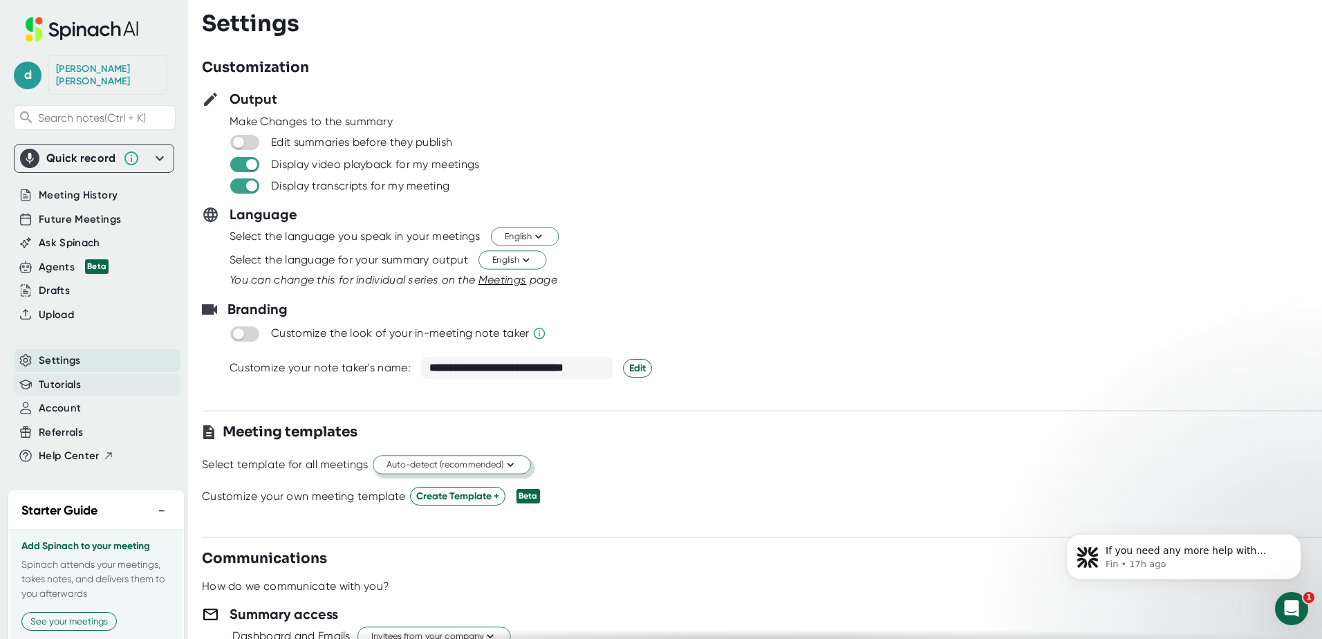
click at [54, 377] on span "Tutorials" at bounding box center [60, 385] width 42 height 16
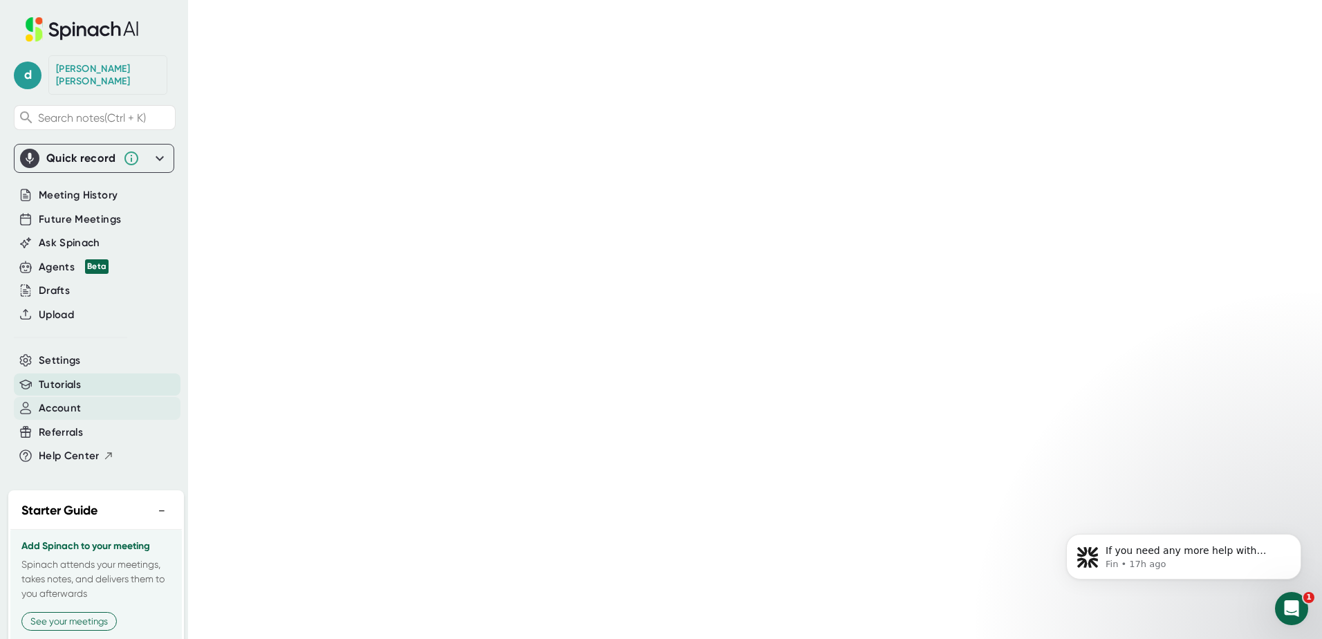
click at [55, 400] on span "Account" at bounding box center [60, 408] width 42 height 16
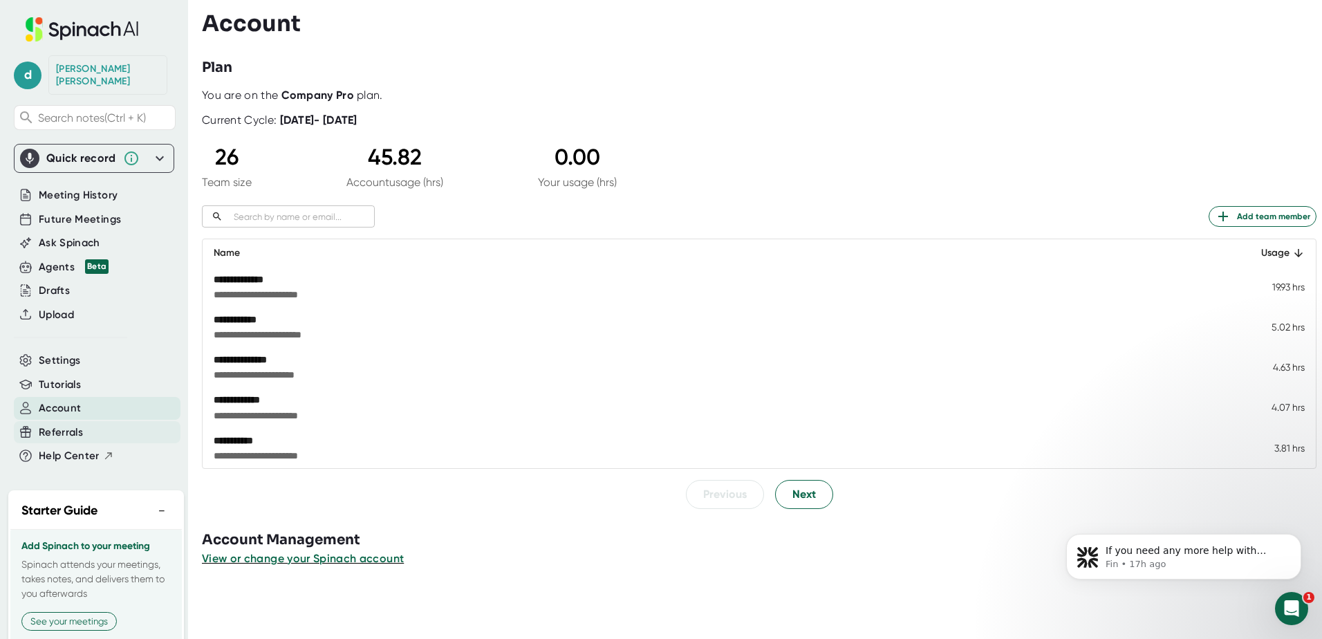
click at [55, 425] on span "Referrals" at bounding box center [61, 433] width 44 height 16
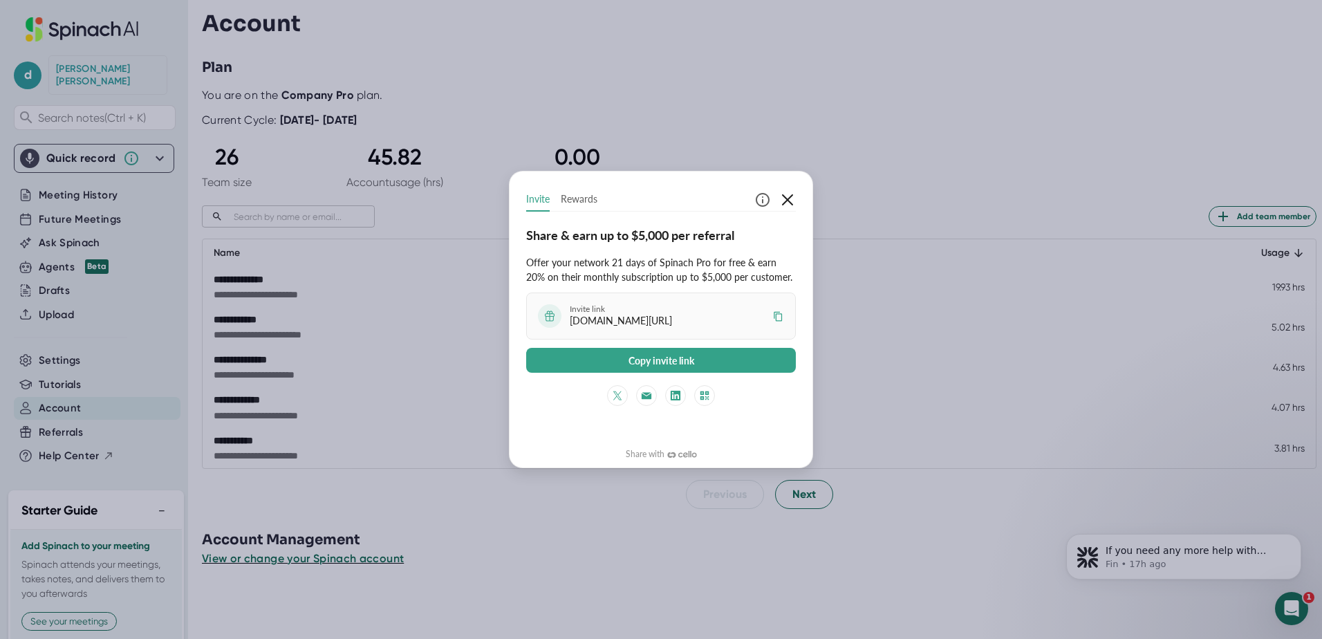
click at [795, 198] on icon "button" at bounding box center [787, 200] width 17 height 17
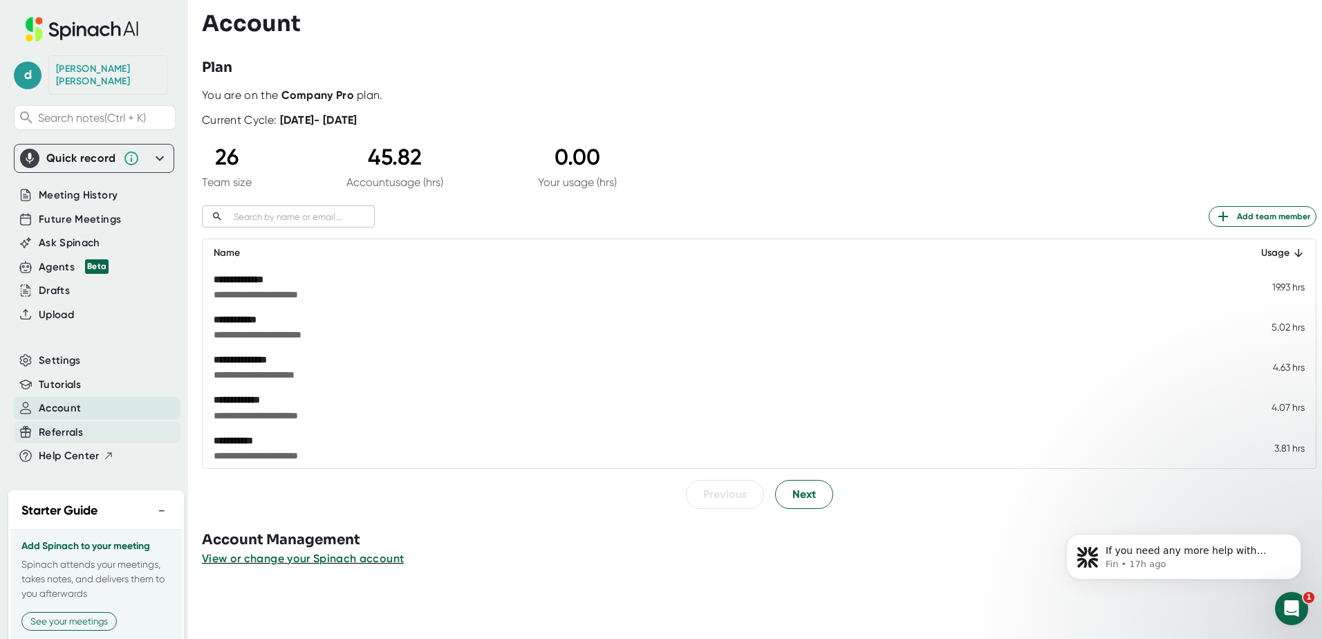
click at [44, 425] on span "Referrals" at bounding box center [61, 433] width 44 height 16
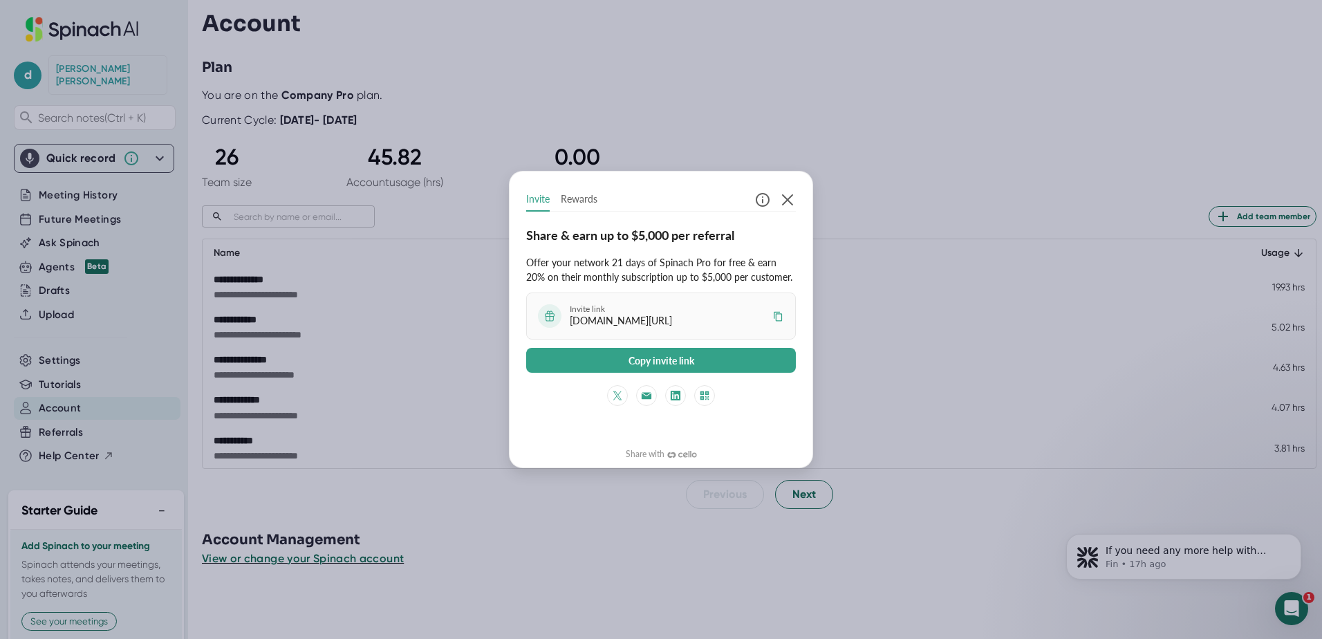
click at [797, 198] on div "Invite Rewards Share & earn up to $5,000 per referral Offer your network 21 day…" at bounding box center [661, 314] width 303 height 253
click at [786, 199] on icon "button" at bounding box center [787, 200] width 17 height 17
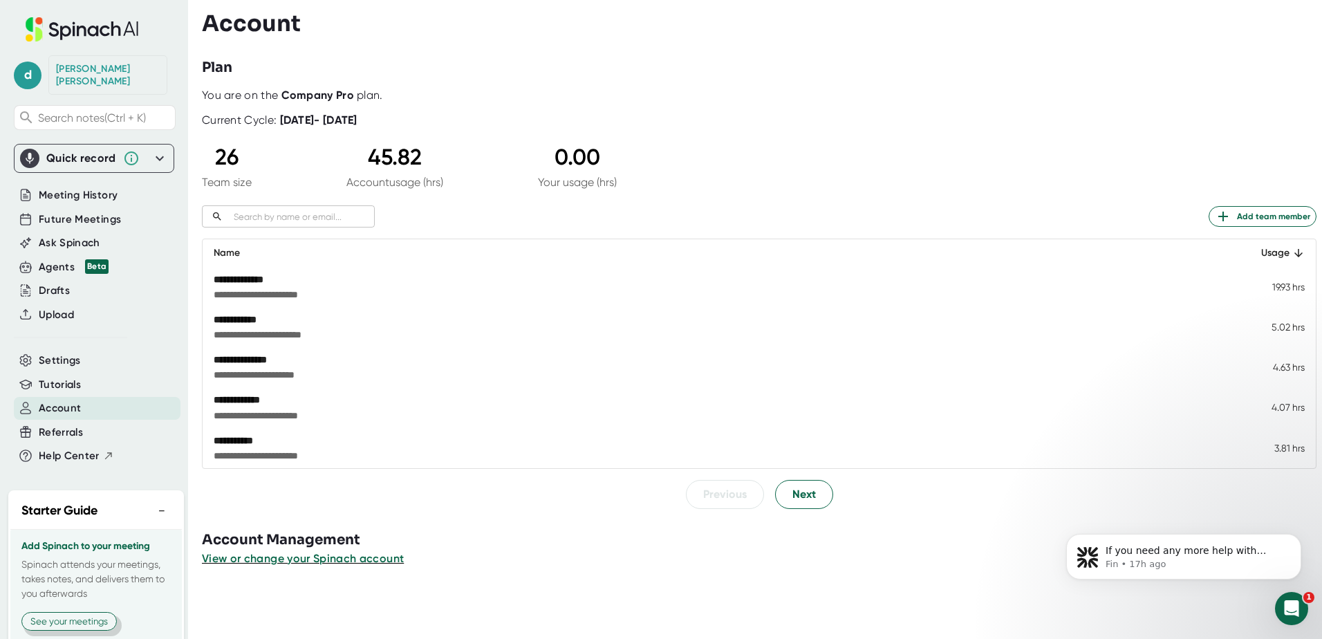
click at [67, 624] on button "See your meetings" at bounding box center [68, 621] width 95 height 19
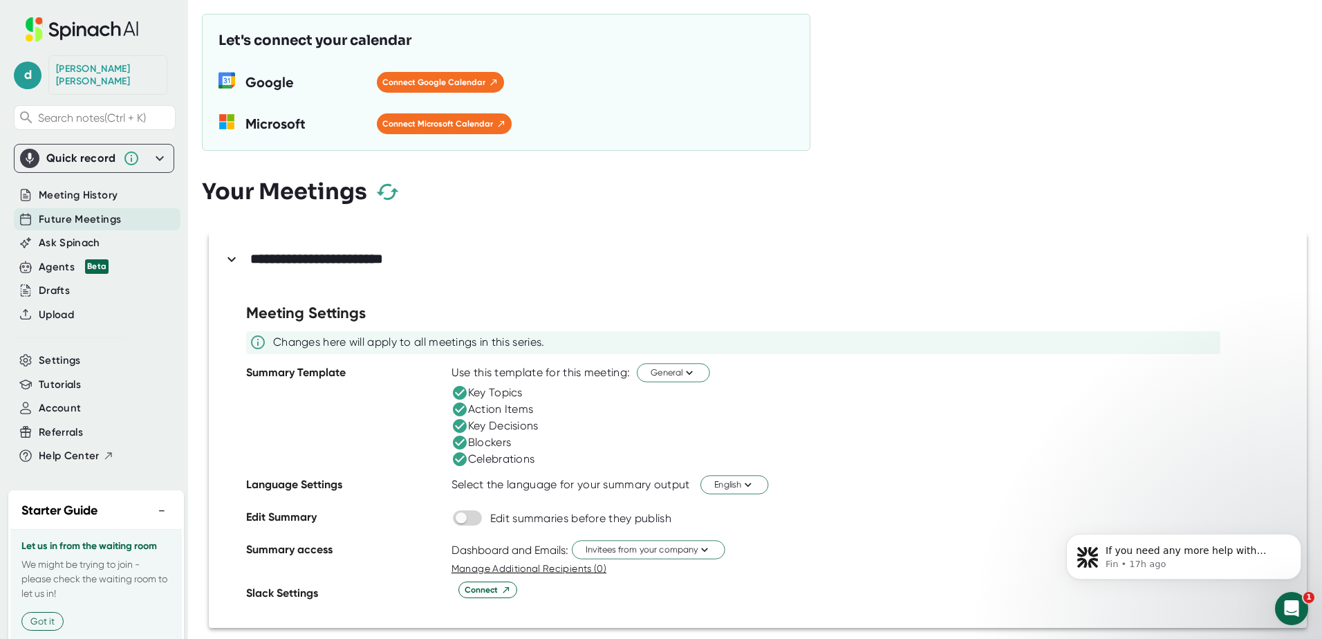
scroll to position [3, 0]
click at [153, 501] on button "−" at bounding box center [162, 511] width 18 height 20
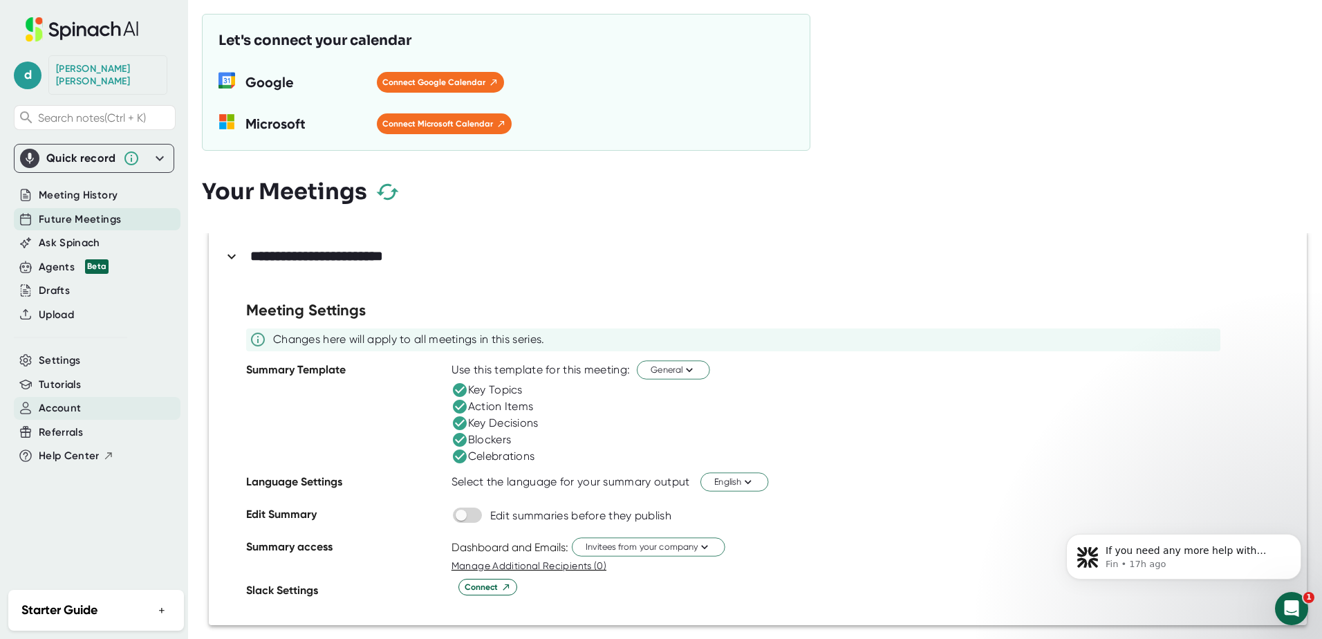
click at [47, 400] on span "Account" at bounding box center [60, 408] width 42 height 16
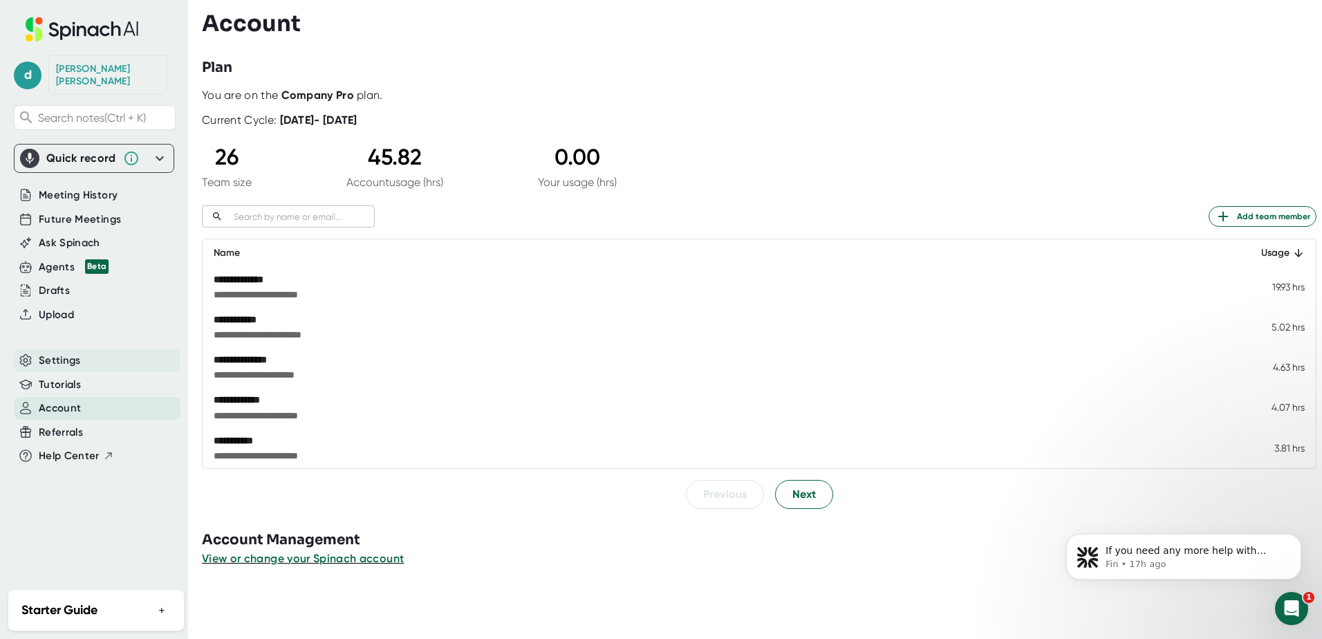
click at [54, 357] on div "Settings" at bounding box center [97, 360] width 167 height 23
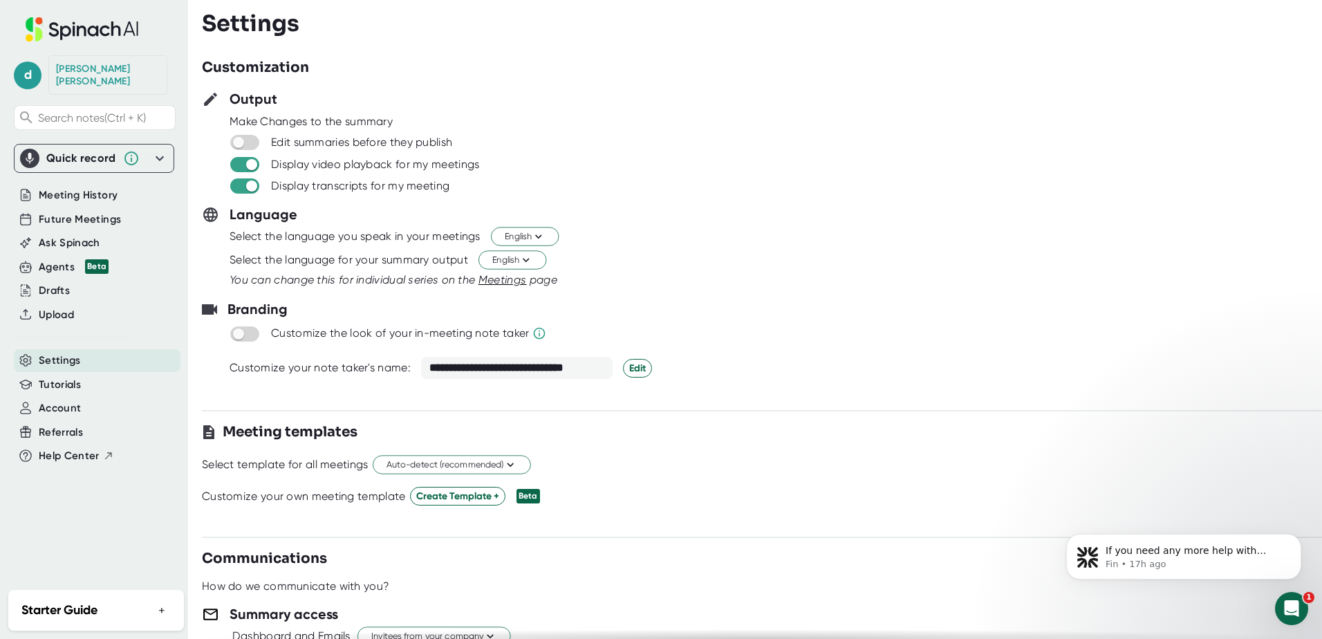
click at [159, 150] on icon at bounding box center [159, 158] width 17 height 17
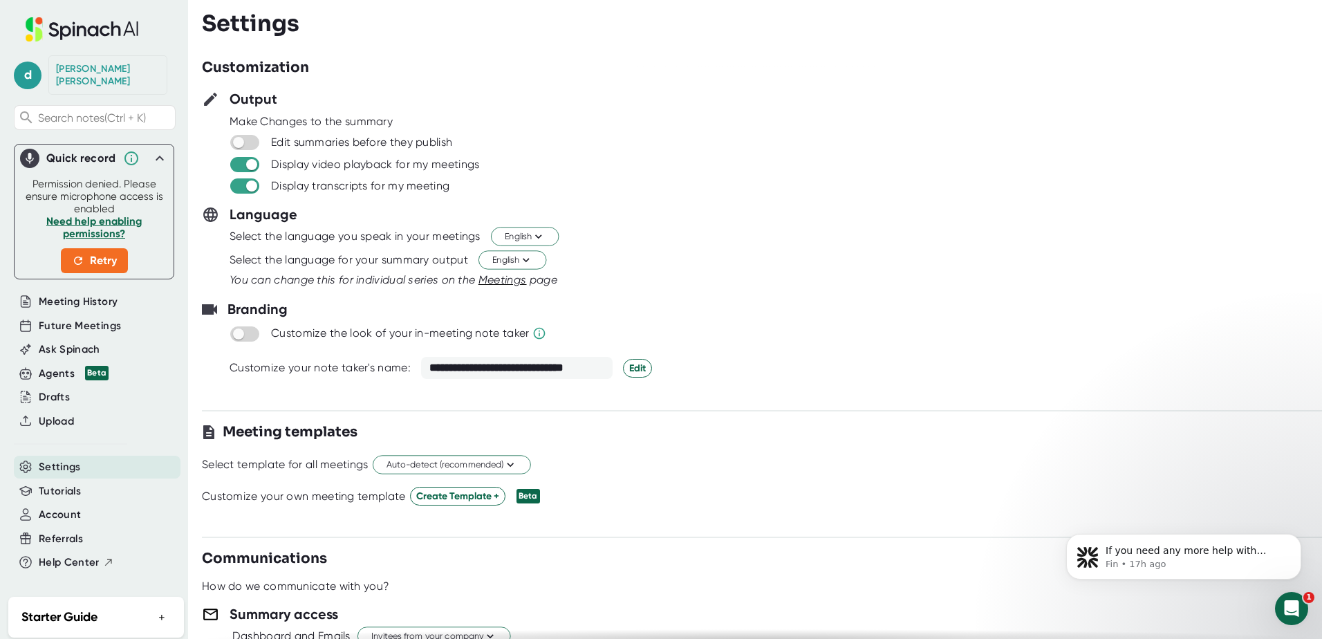
click at [165, 150] on icon at bounding box center [159, 158] width 17 height 17
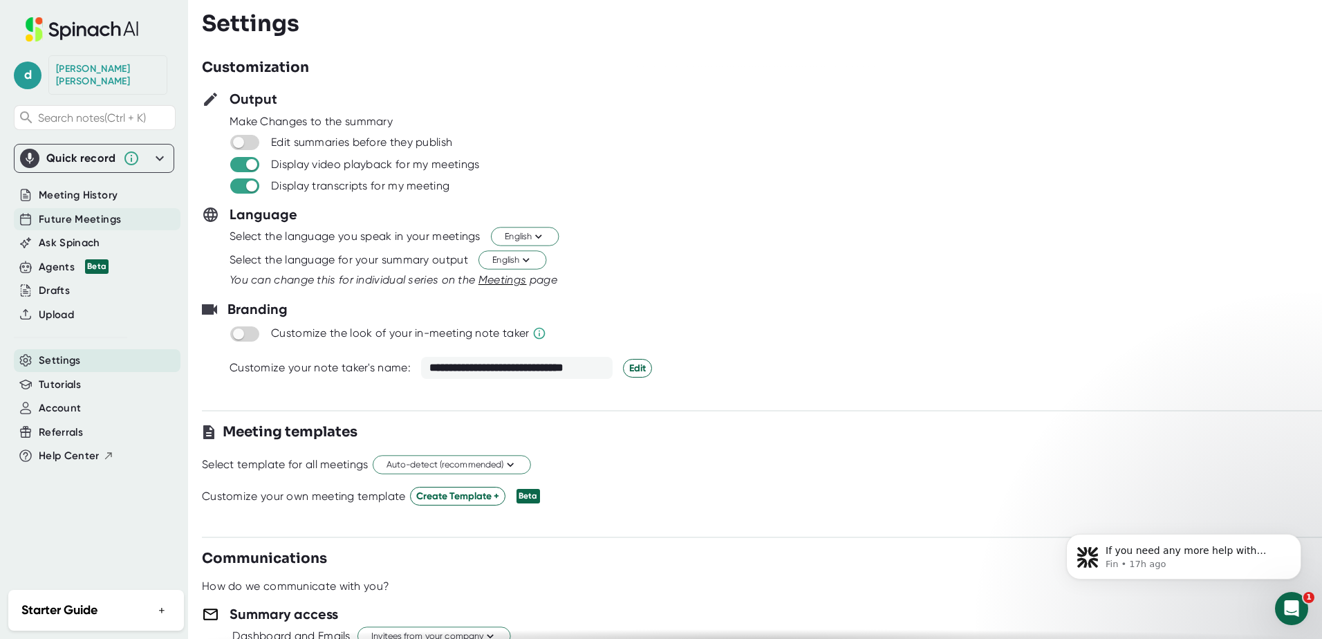
click at [73, 208] on div "Future Meetings" at bounding box center [97, 219] width 167 height 23
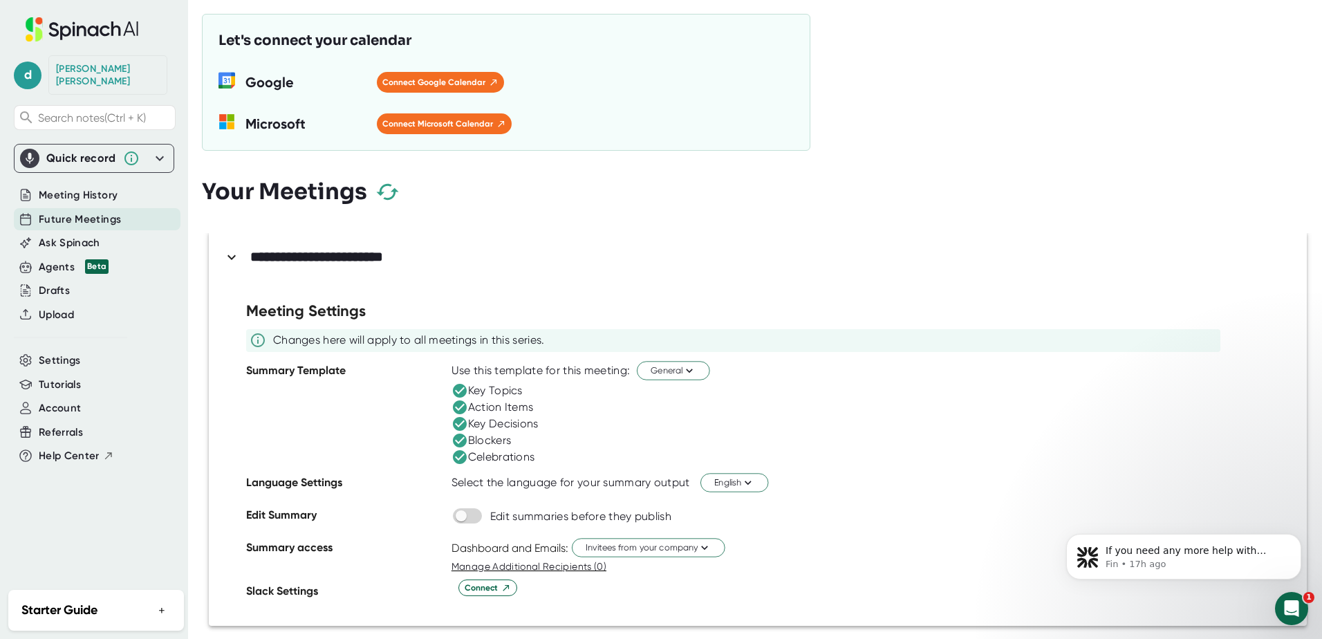
scroll to position [3, 0]
click at [467, 516] on input "checkbox" at bounding box center [460, 515] width 39 height 12
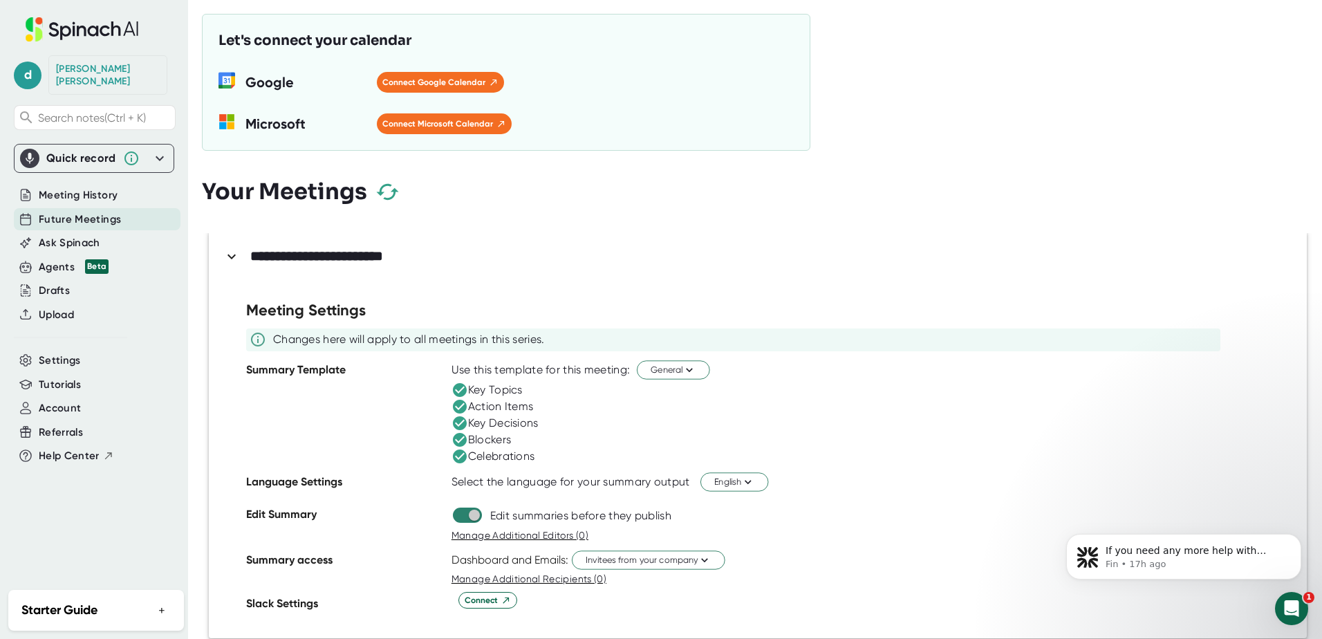
click at [467, 516] on input "checkbox" at bounding box center [473, 515] width 39 height 12
checkbox input "false"
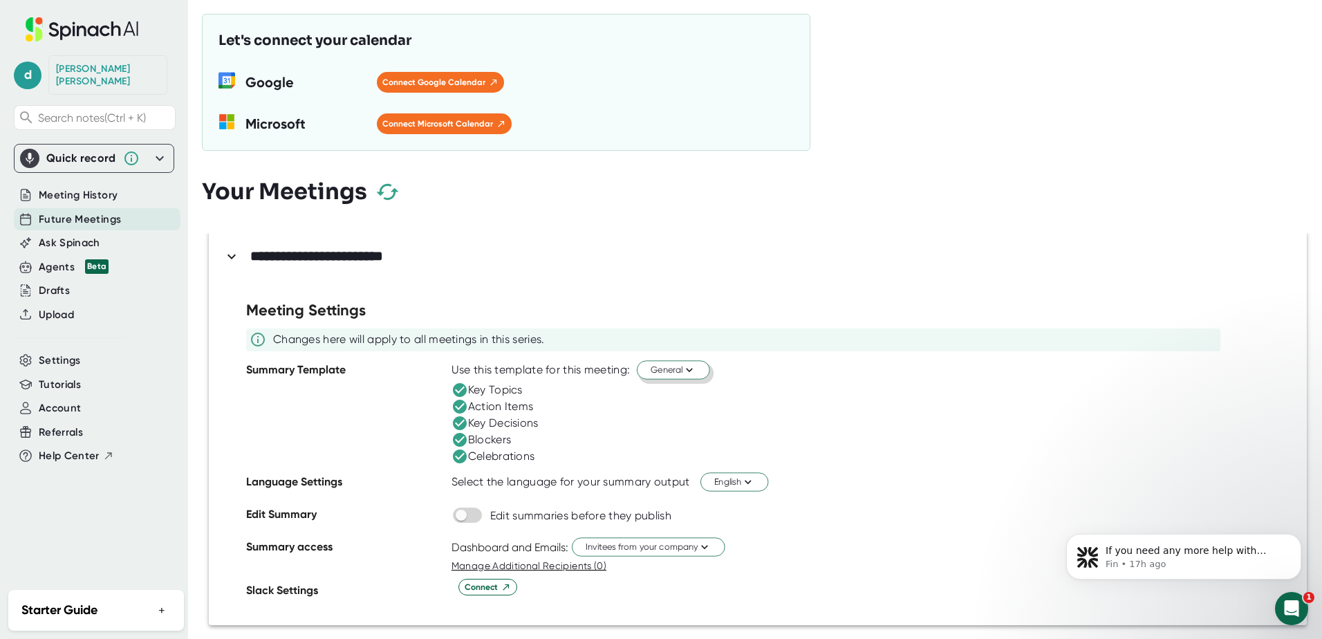
click at [680, 370] on span "General" at bounding box center [674, 369] width 46 height 13
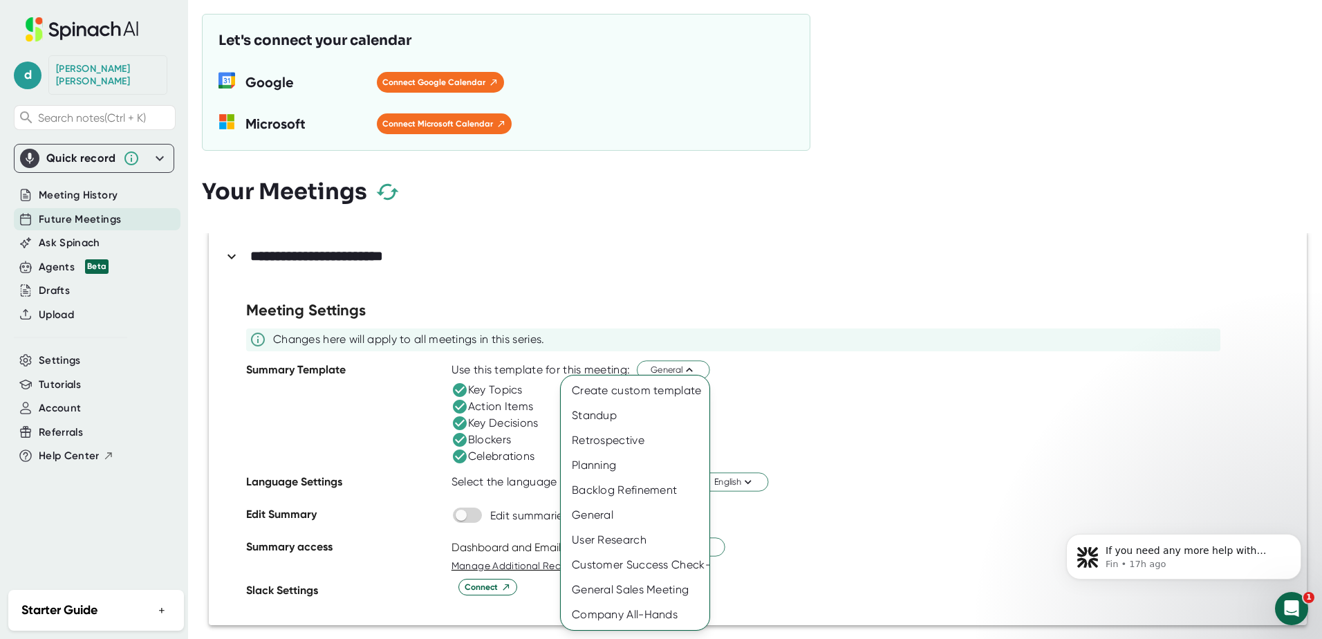
click at [678, 370] on div at bounding box center [661, 319] width 1322 height 639
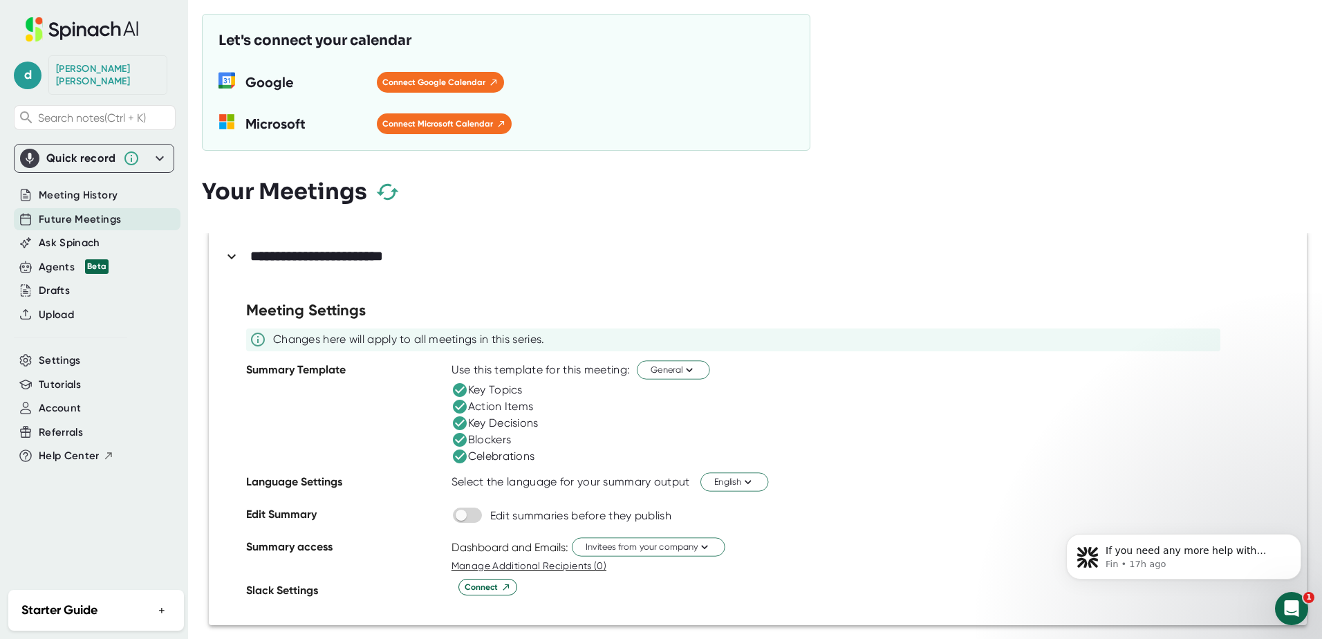
click at [394, 183] on icon "button" at bounding box center [388, 192] width 24 height 24
click at [35, 77] on span "d" at bounding box center [28, 76] width 28 height 28
click at [70, 125] on b "Edit Profile" at bounding box center [67, 130] width 45 height 12
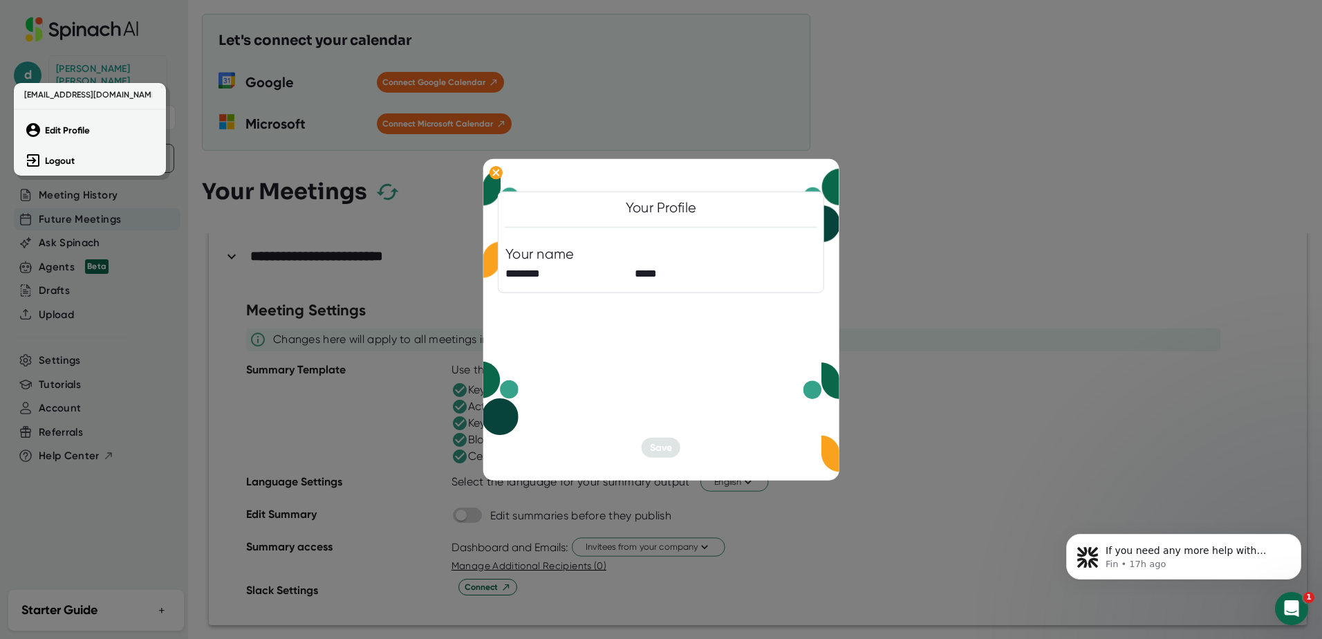
click at [156, 328] on div at bounding box center [661, 319] width 1322 height 639
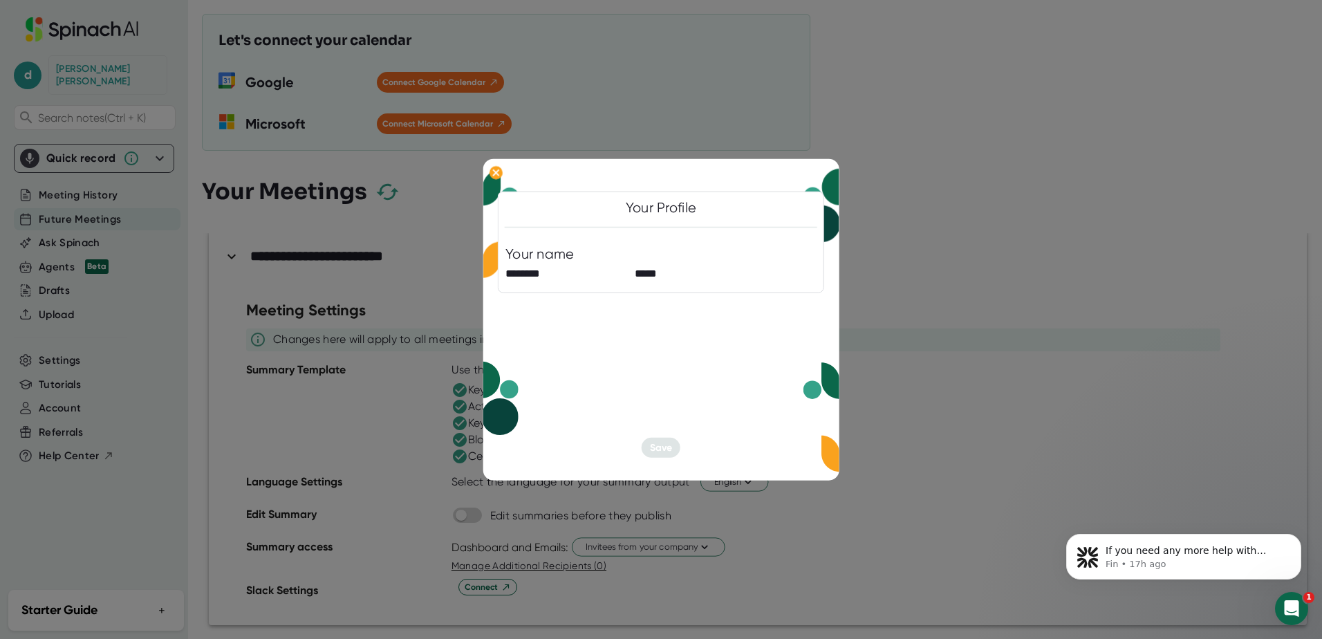
click at [311, 479] on div at bounding box center [661, 319] width 1322 height 639
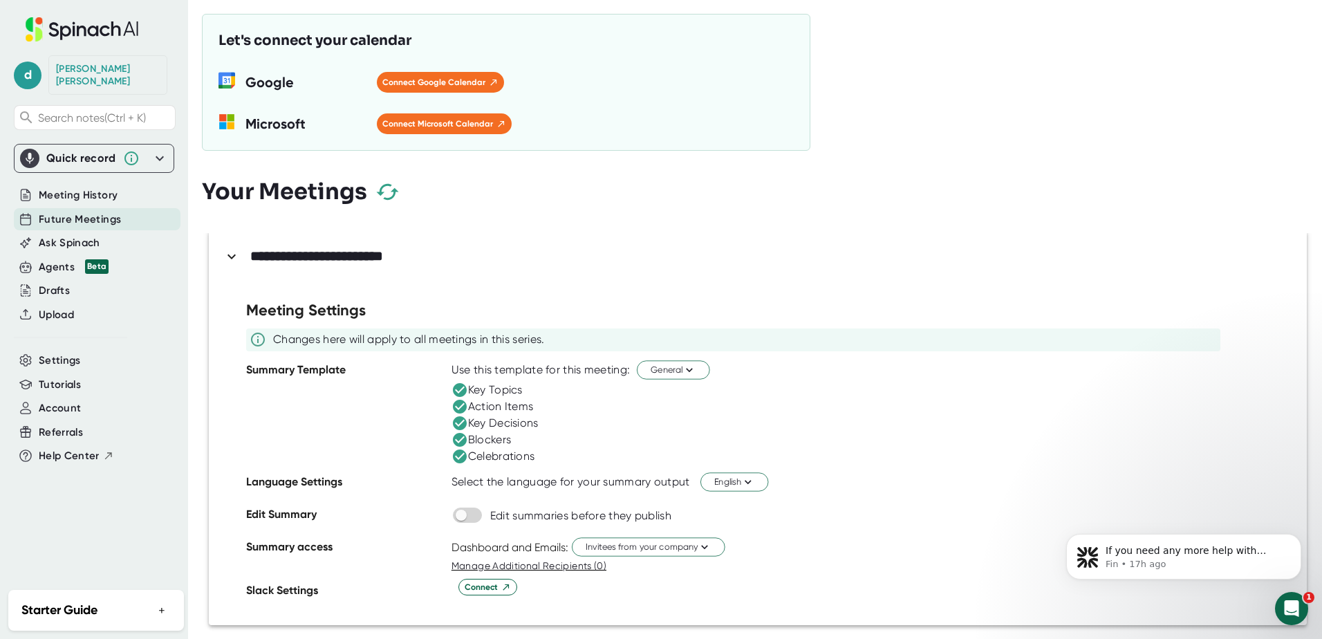
click at [91, 71] on div "Danielle Evans" at bounding box center [108, 75] width 104 height 24
click at [38, 72] on span "d" at bounding box center [28, 76] width 28 height 28
click at [65, 158] on b "Logout" at bounding box center [60, 161] width 30 height 12
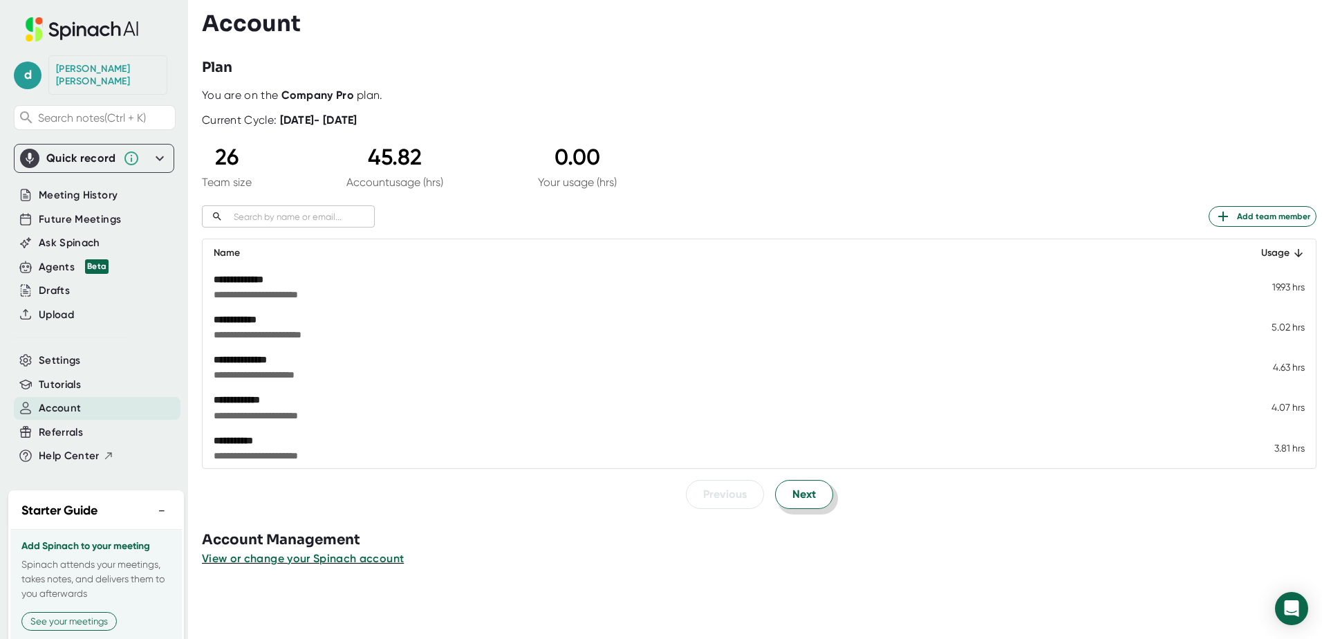
click at [798, 494] on span "Next" at bounding box center [805, 494] width 24 height 17
drag, startPoint x: 798, startPoint y: 494, endPoint x: 756, endPoint y: 576, distance: 91.9
click at [756, 576] on div at bounding box center [762, 577] width 1120 height 21
click at [802, 499] on span "Next" at bounding box center [805, 494] width 24 height 17
click at [802, 499] on span "Next" at bounding box center [805, 495] width 24 height 17
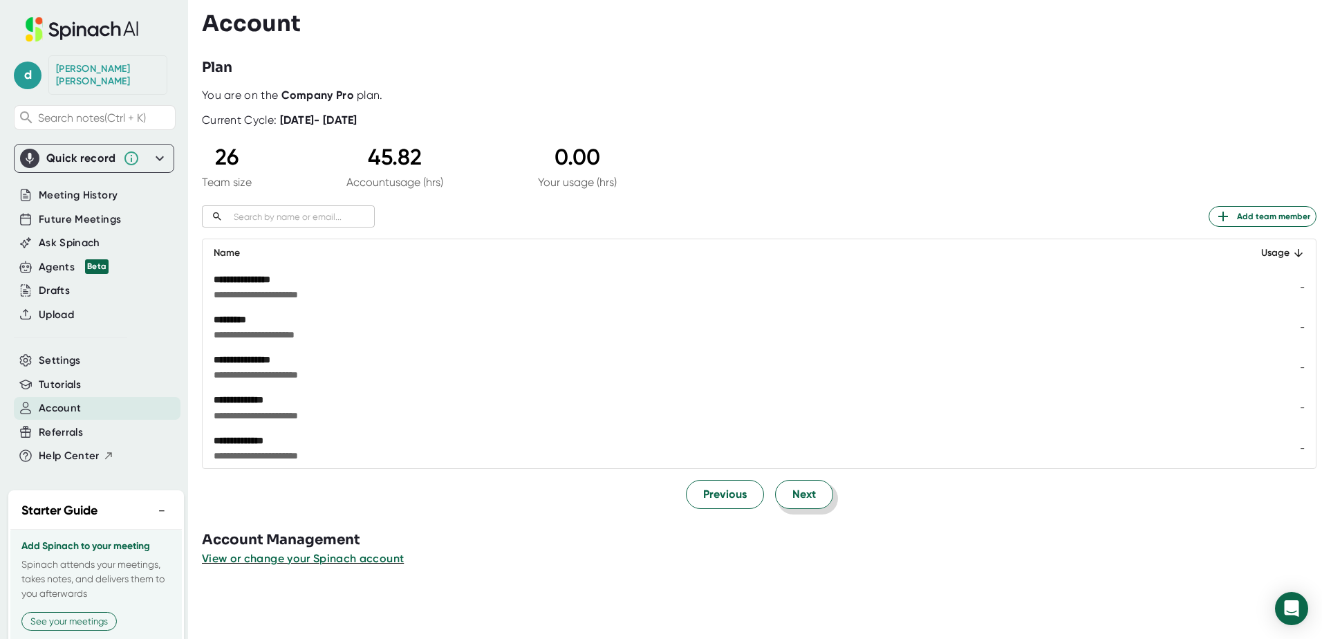
click at [802, 499] on span "Next" at bounding box center [805, 494] width 24 height 17
click at [740, 498] on span "Previous" at bounding box center [725, 494] width 44 height 17
click at [793, 498] on span "Next" at bounding box center [805, 494] width 24 height 17
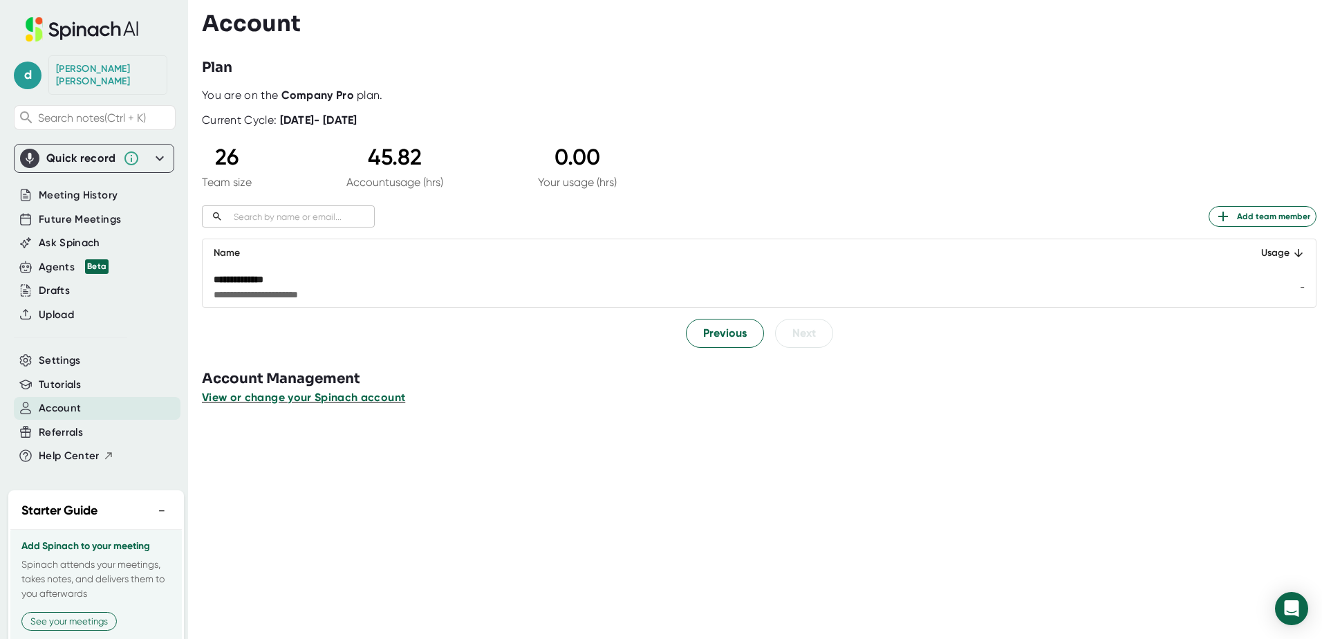
click at [313, 397] on span "View or change your Spinach account" at bounding box center [303, 397] width 203 height 13
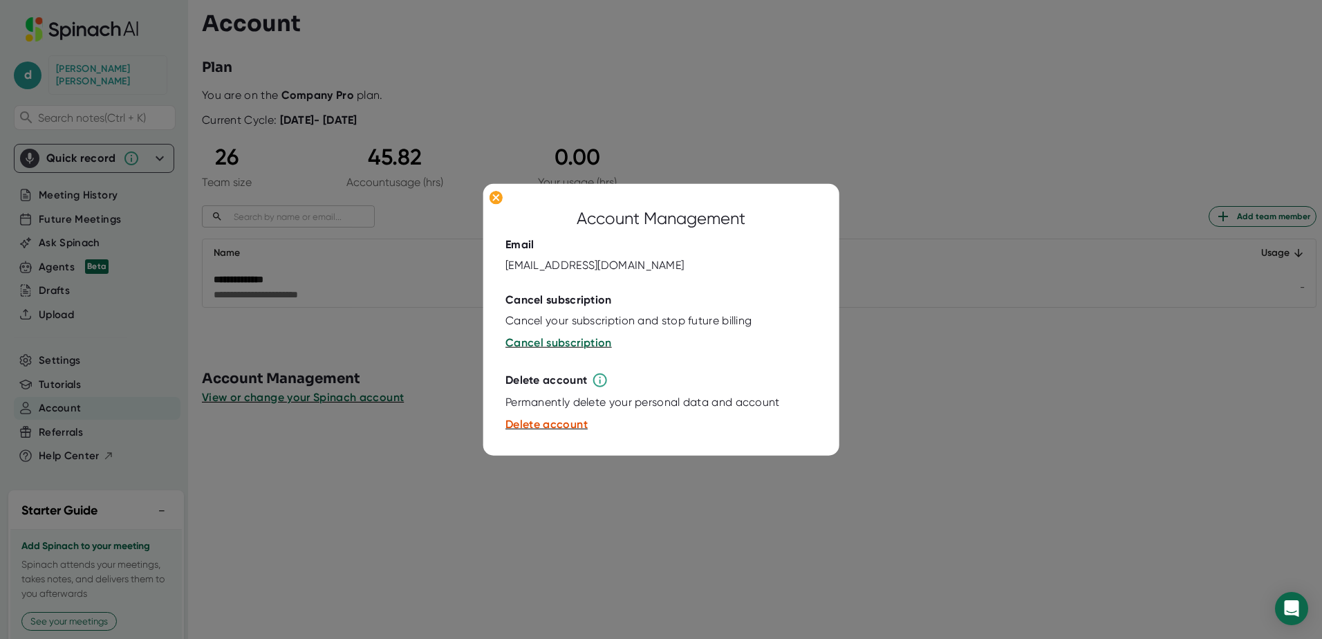
click at [300, 513] on div at bounding box center [661, 319] width 1322 height 639
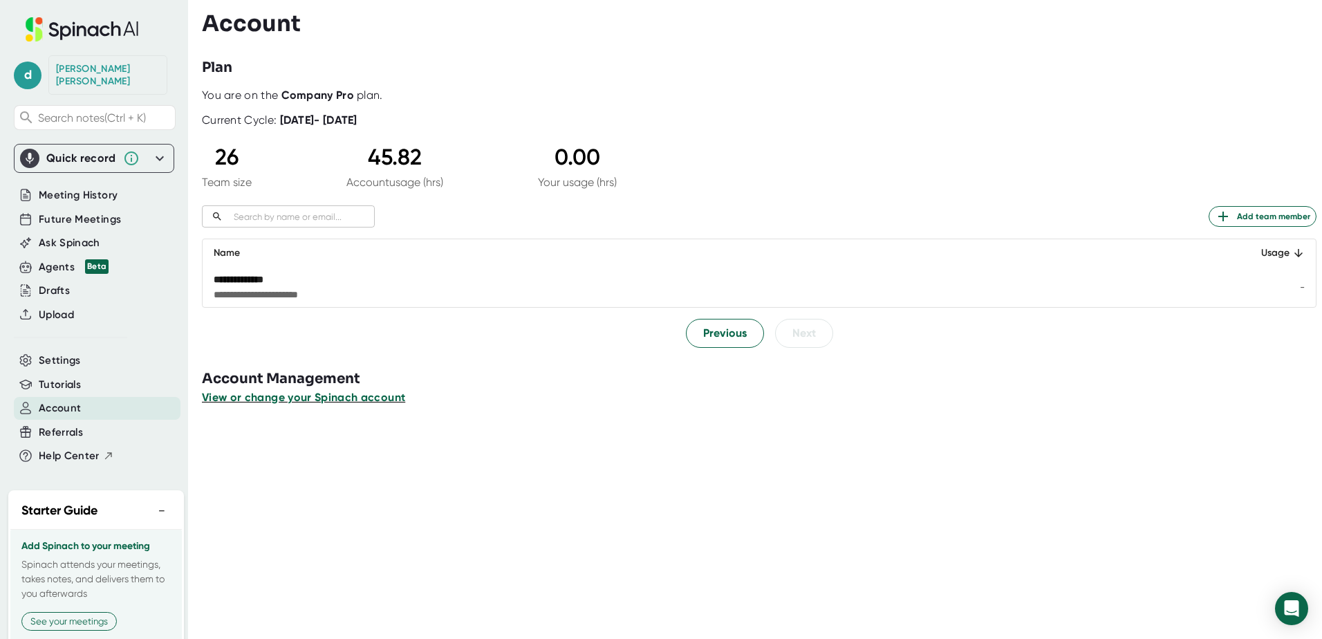
click at [297, 398] on span "View or change your Spinach account" at bounding box center [303, 397] width 203 height 13
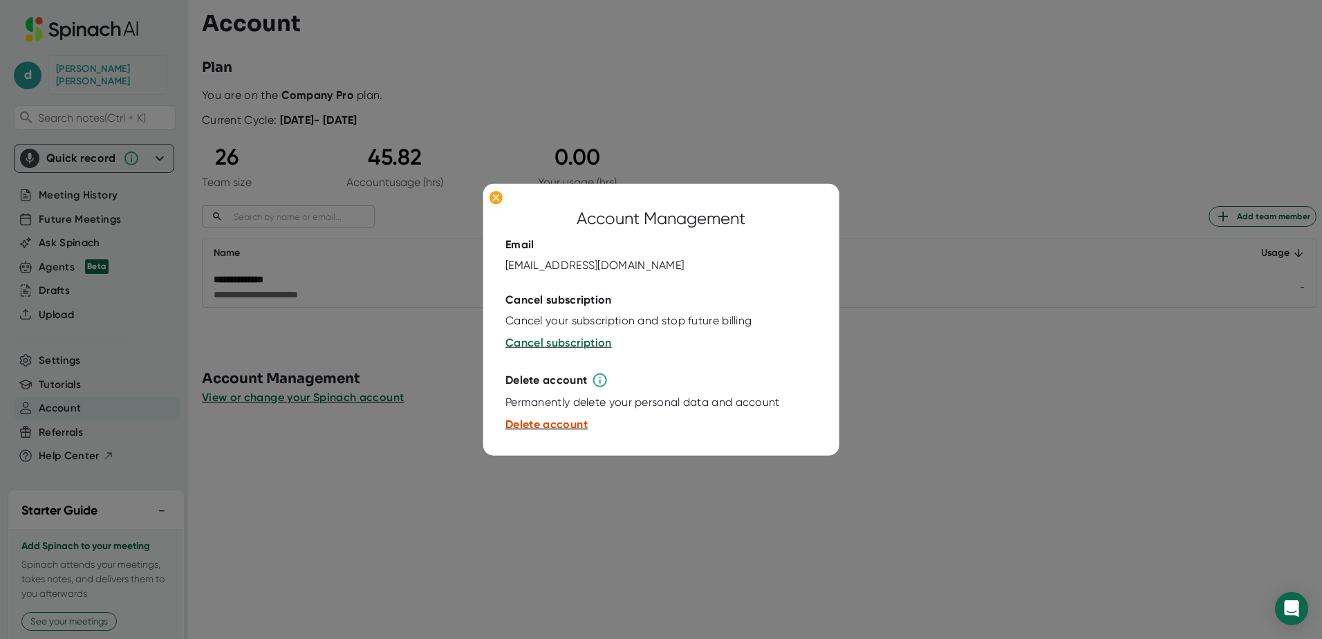
click at [562, 425] on span "Delete account" at bounding box center [547, 424] width 82 height 13
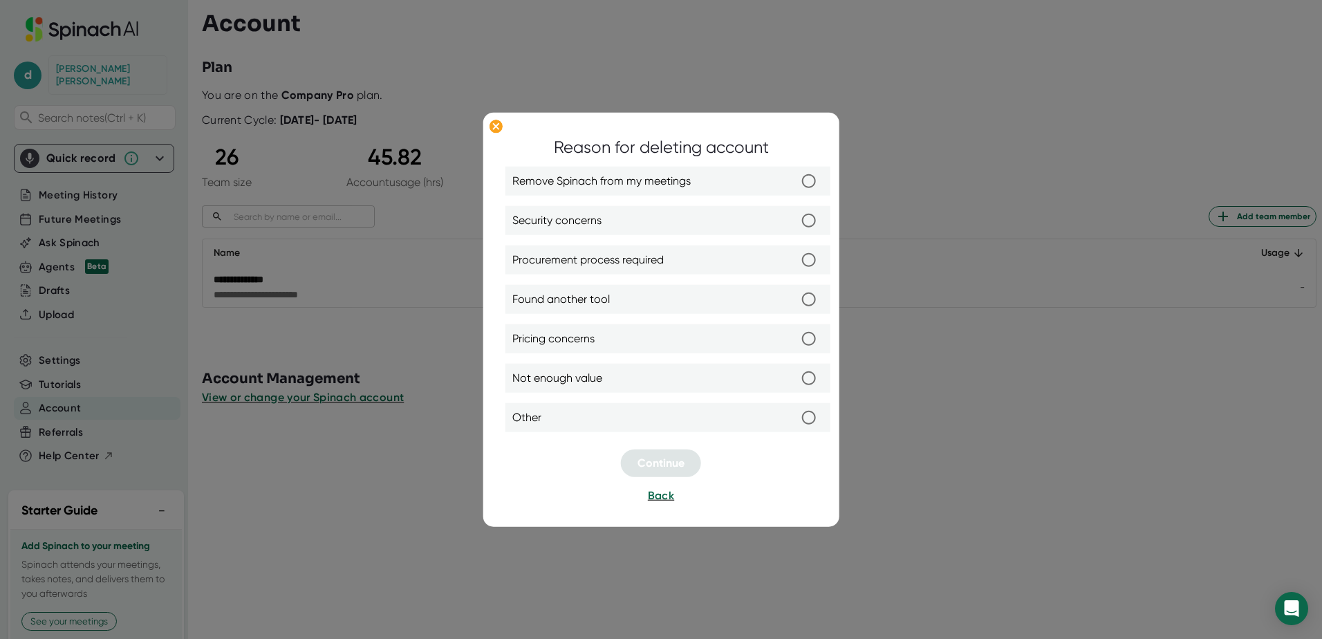
click at [639, 296] on label "Found another tool" at bounding box center [667, 299] width 311 height 29
click at [795, 296] on input "Found another tool" at bounding box center [809, 299] width 29 height 29
radio input "true"
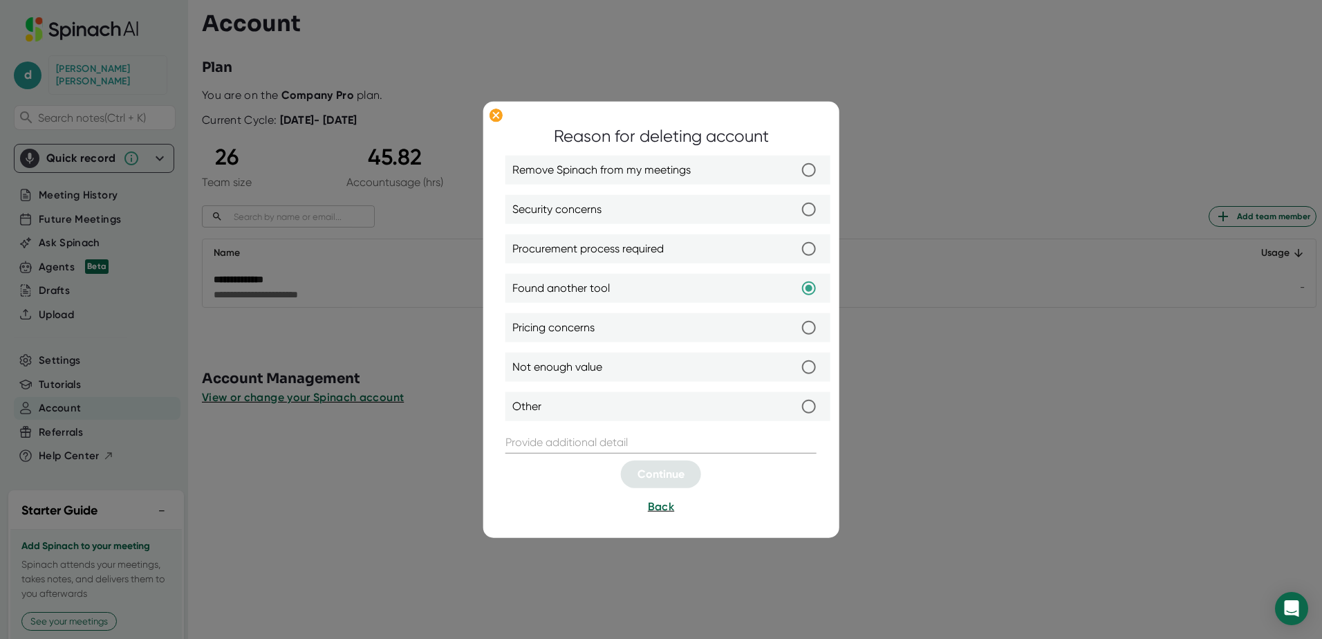
drag, startPoint x: 587, startPoint y: 451, endPoint x: 587, endPoint y: 443, distance: 7.6
click at [587, 447] on input "text" at bounding box center [661, 443] width 311 height 22
click at [586, 409] on label "Other" at bounding box center [667, 406] width 311 height 29
click at [795, 409] on input "Other" at bounding box center [809, 406] width 29 height 29
radio input "true"
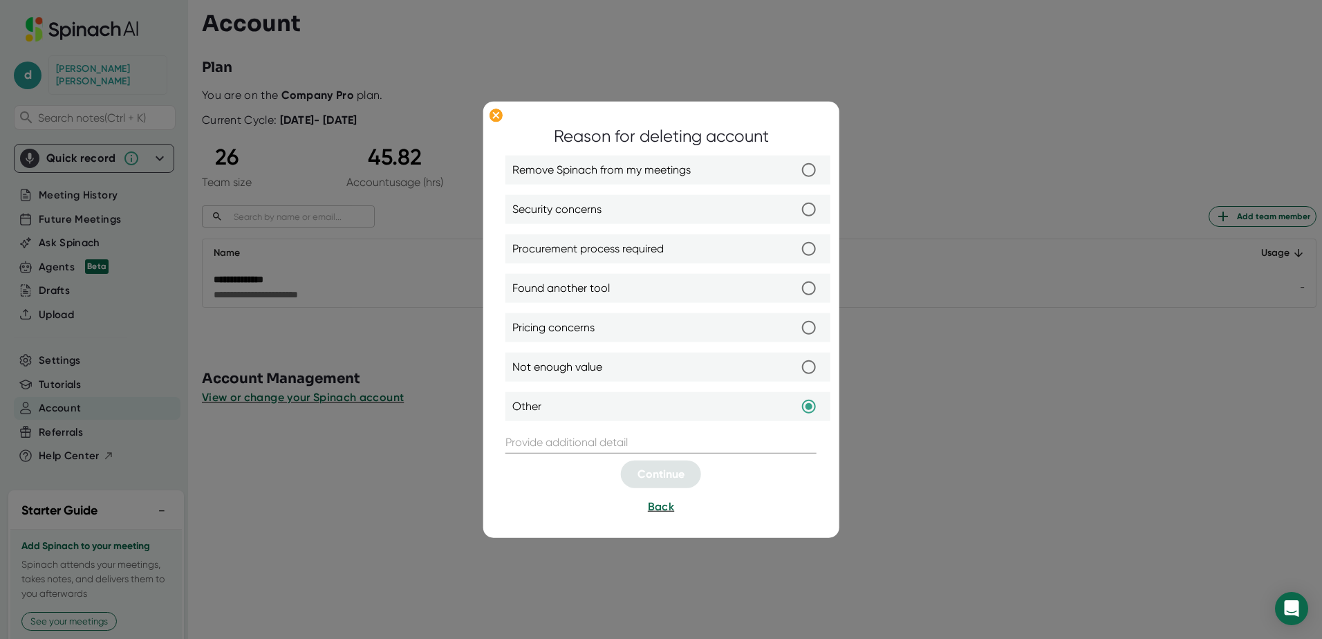
click at [543, 450] on input "text" at bounding box center [661, 443] width 311 height 22
type input "unable to find my specific link"
click button "Continue" at bounding box center [661, 475] width 80 height 28
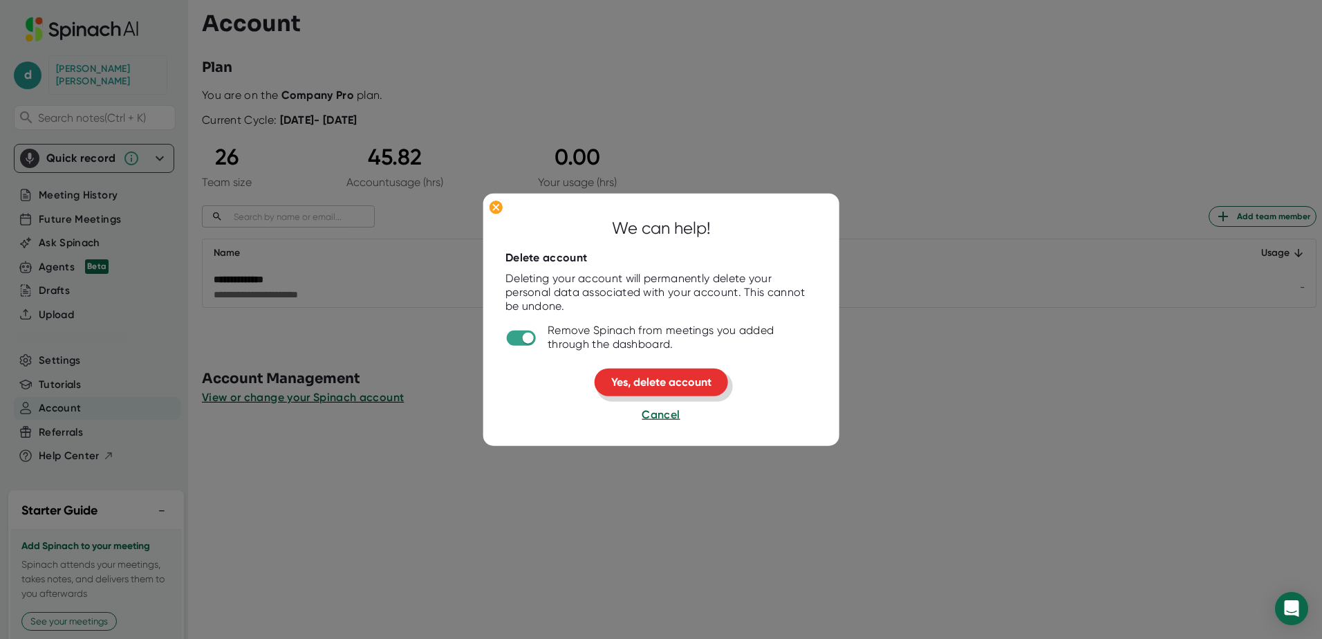
click at [695, 382] on span "Yes, delete account" at bounding box center [661, 382] width 100 height 13
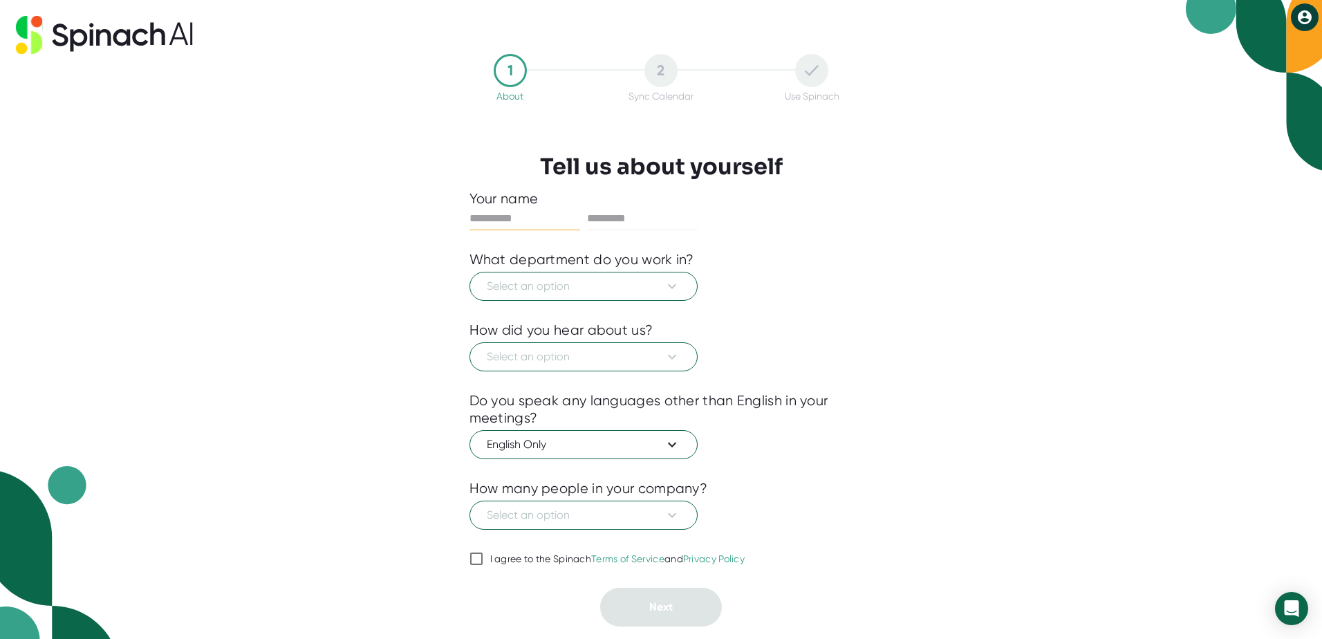
click at [521, 213] on input "text" at bounding box center [525, 218] width 111 height 22
type input "********"
type input "*****"
click at [535, 285] on span "Select an option" at bounding box center [584, 286] width 194 height 17
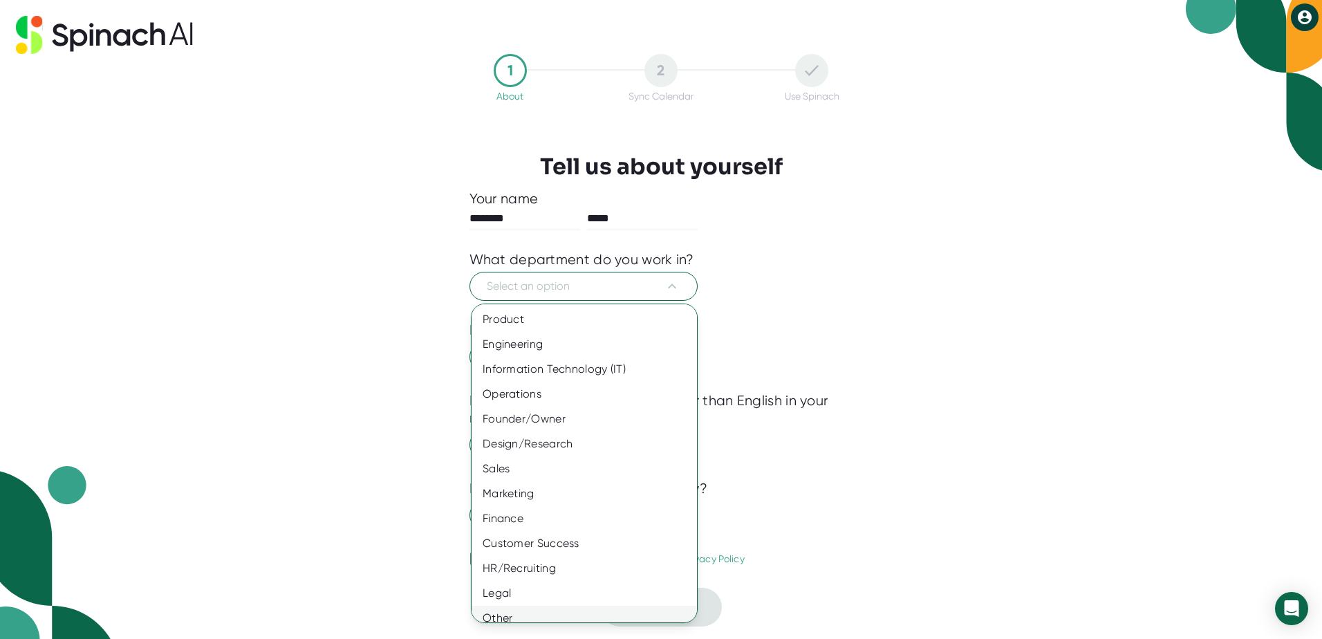
click at [499, 612] on div "Other" at bounding box center [590, 618] width 236 height 25
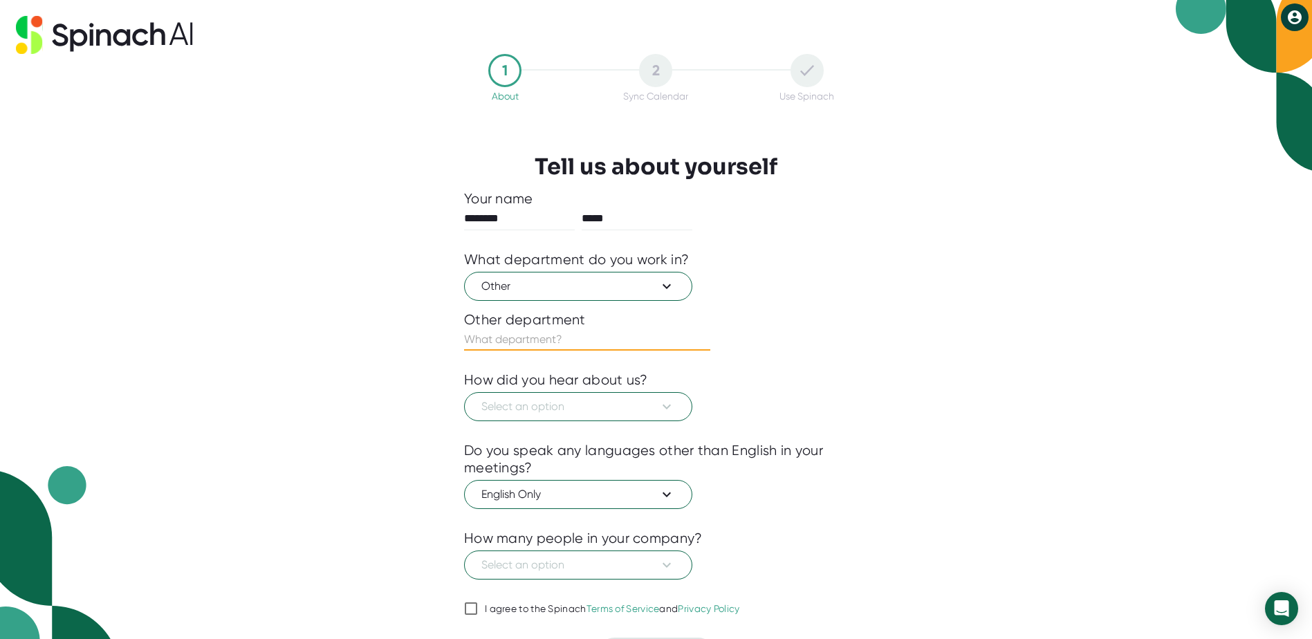
click at [550, 343] on input "text" at bounding box center [587, 339] width 246 height 22
type input "insurance follow up"
click at [540, 412] on span "Select an option" at bounding box center [578, 406] width 194 height 17
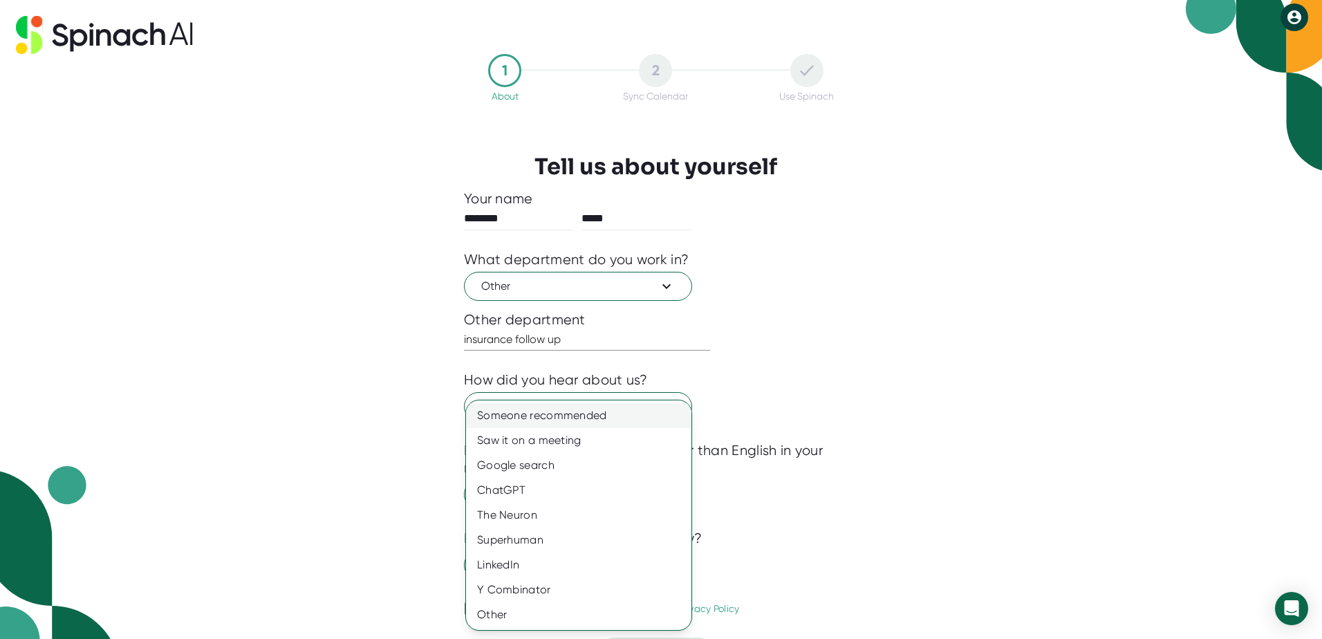
click at [561, 418] on div "Someone recommended" at bounding box center [578, 415] width 225 height 25
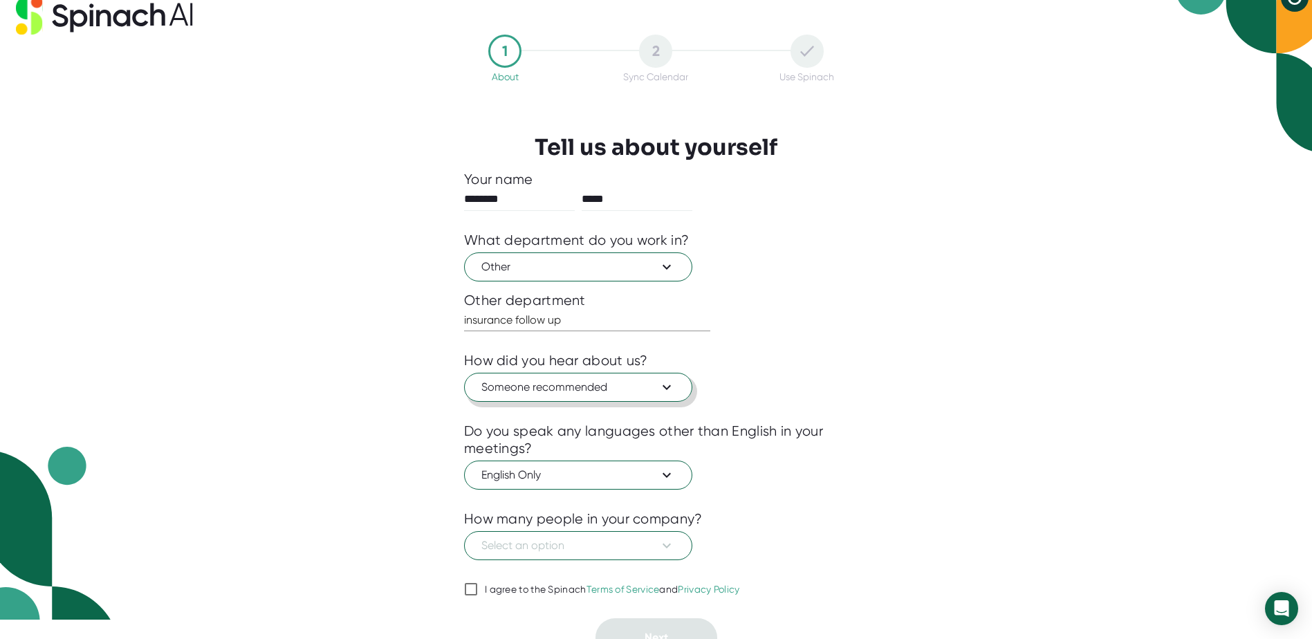
scroll to position [37, 0]
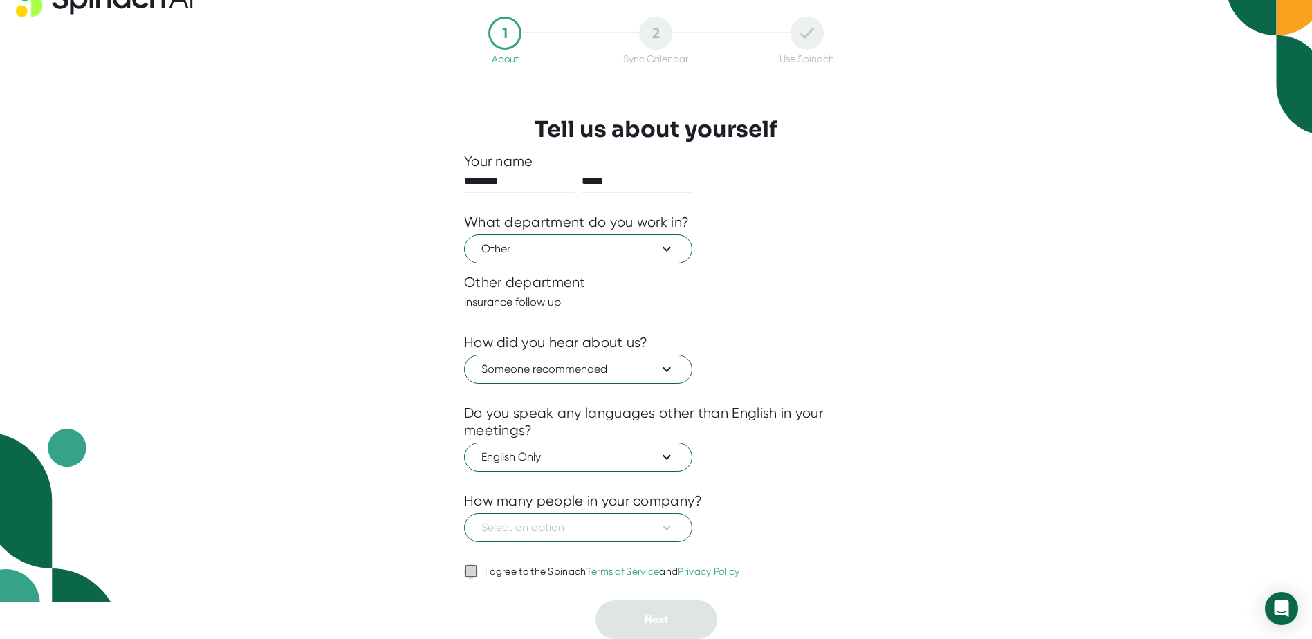
click at [473, 571] on input "I agree to the Spinach Terms of Service and Privacy Policy" at bounding box center [471, 571] width 14 height 17
checkbox input "true"
click at [564, 535] on span "Select an option" at bounding box center [578, 527] width 194 height 17
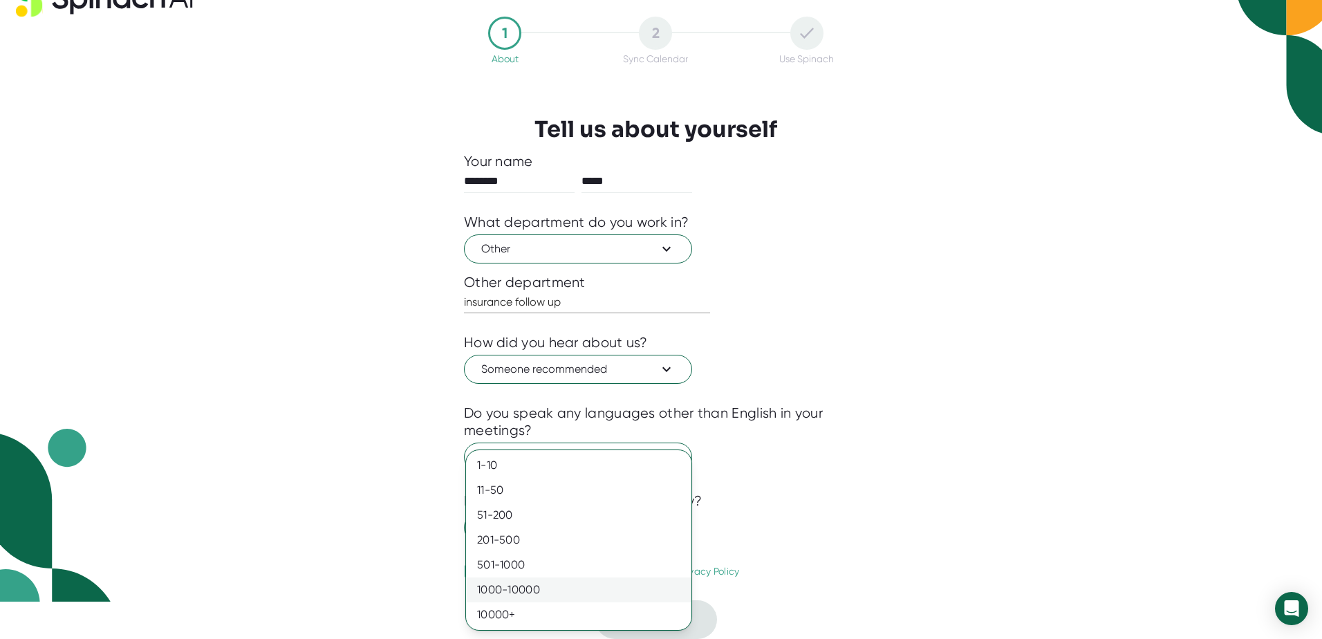
click at [499, 600] on div "1000-10000" at bounding box center [578, 589] width 225 height 25
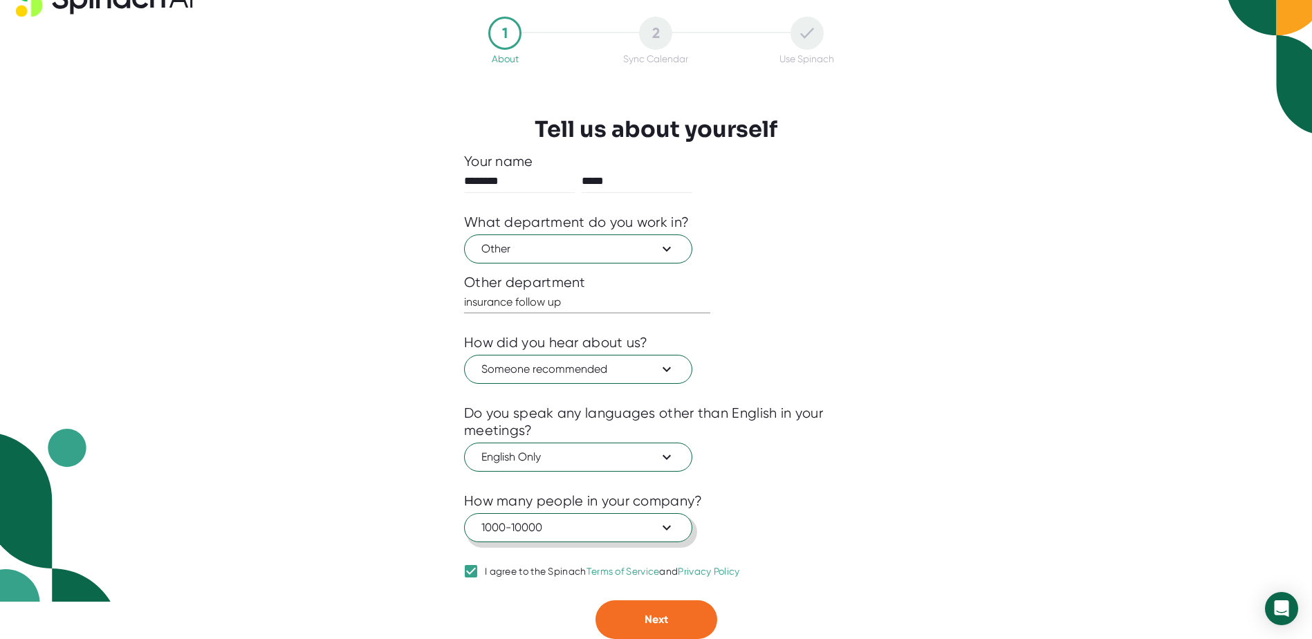
click at [540, 528] on span "1000-10000" at bounding box center [578, 527] width 194 height 17
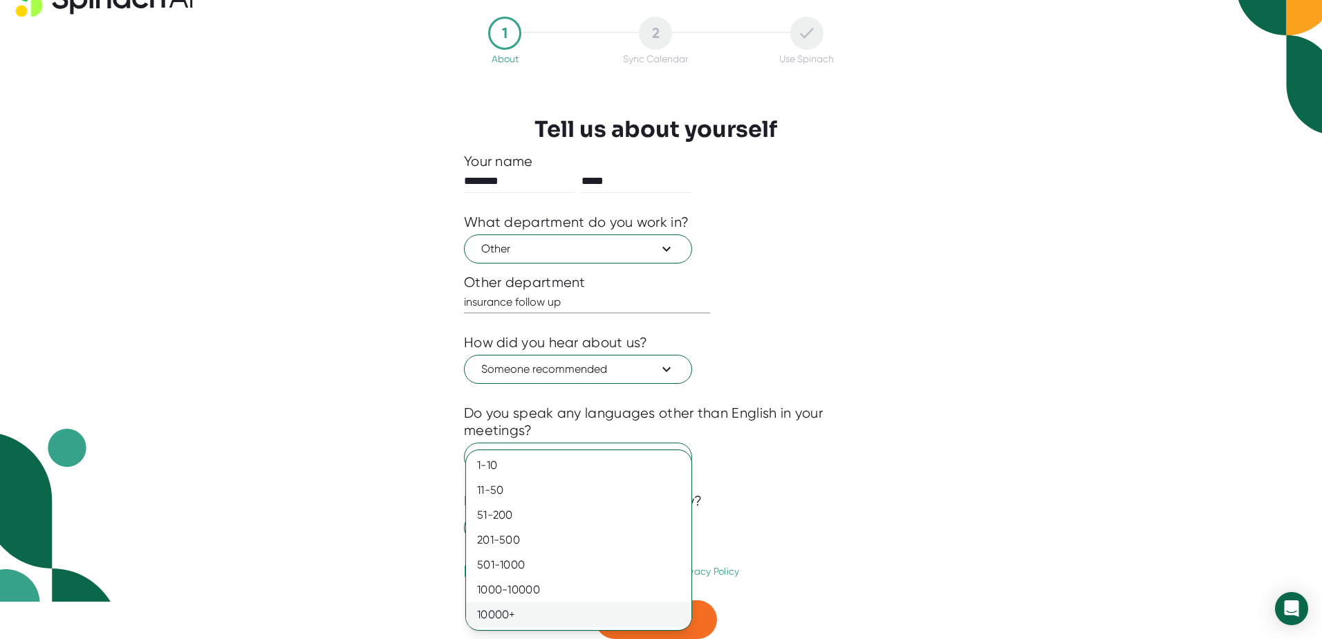
click at [507, 611] on div "10000+" at bounding box center [578, 614] width 225 height 25
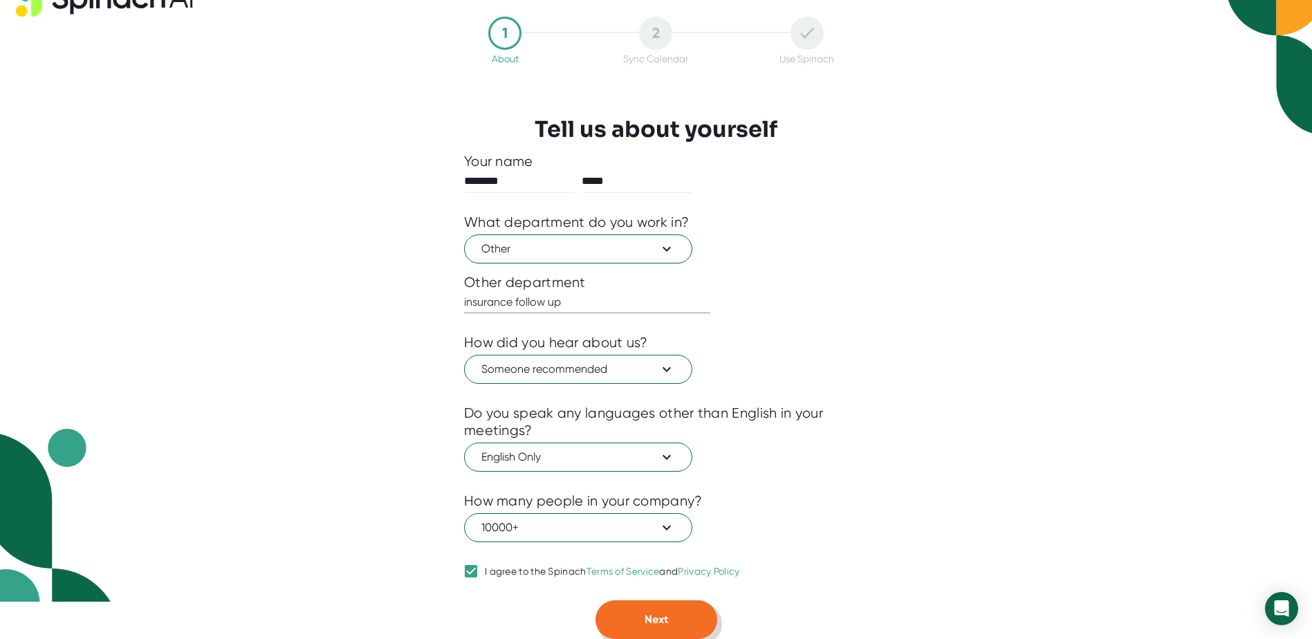
click at [663, 621] on span "Next" at bounding box center [657, 619] width 24 height 13
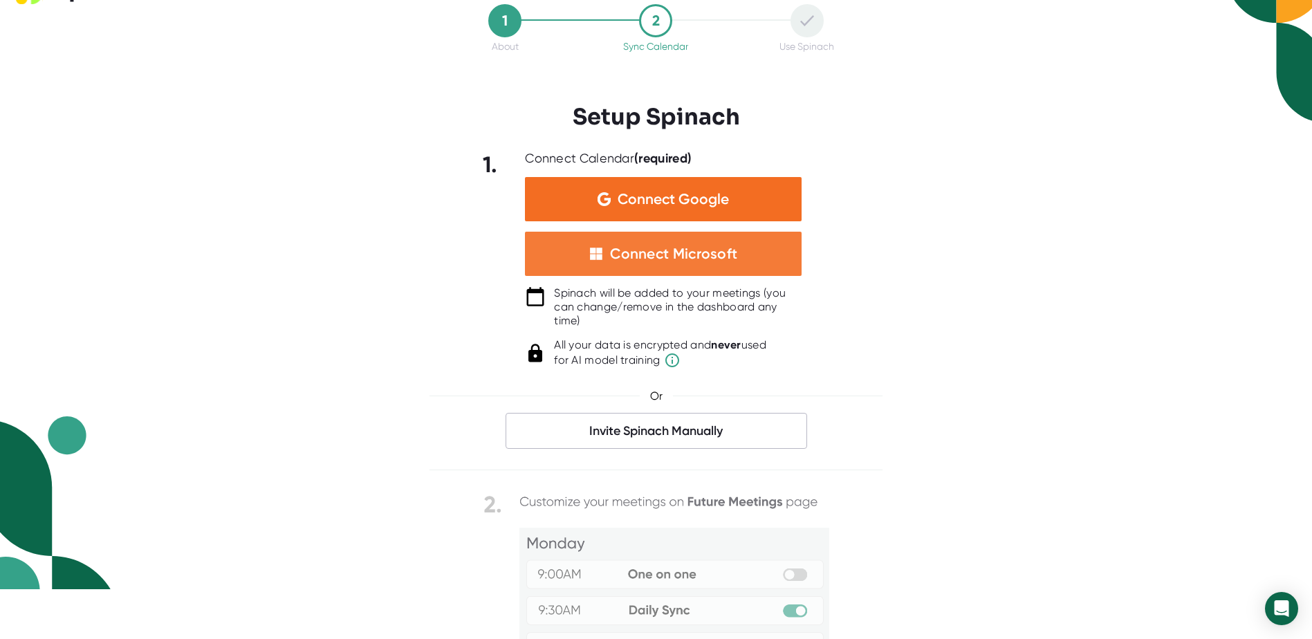
scroll to position [53, 0]
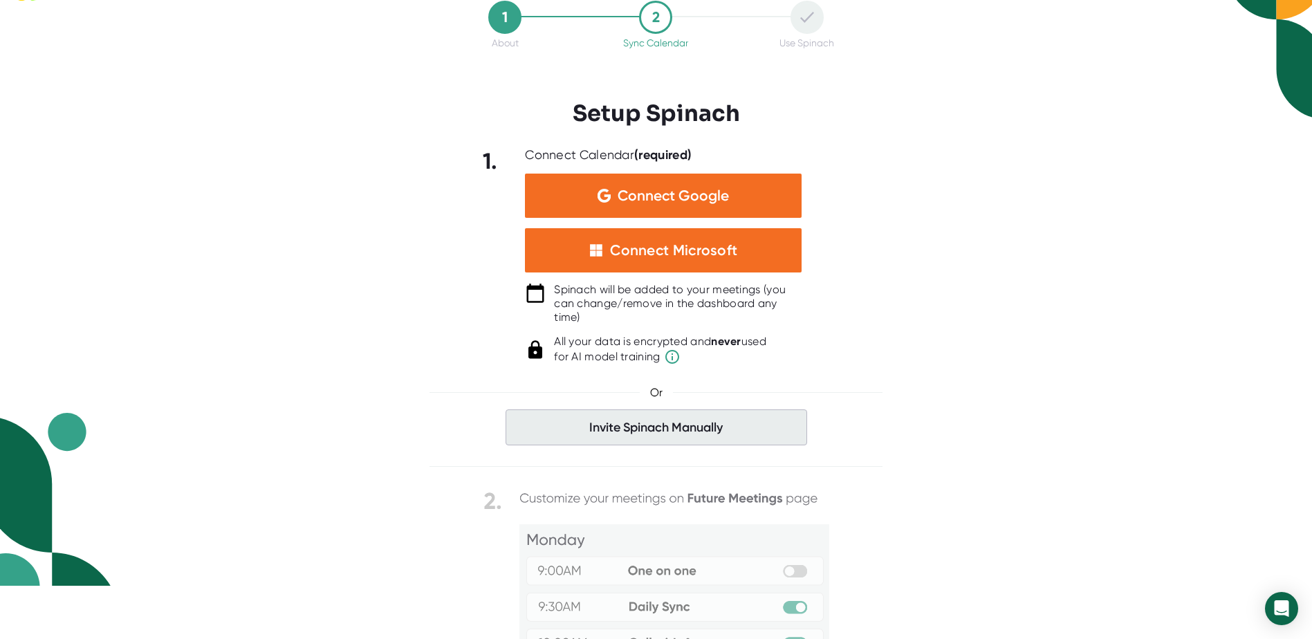
click at [692, 429] on span "Invite Spinach Manually" at bounding box center [657, 427] width 302 height 36
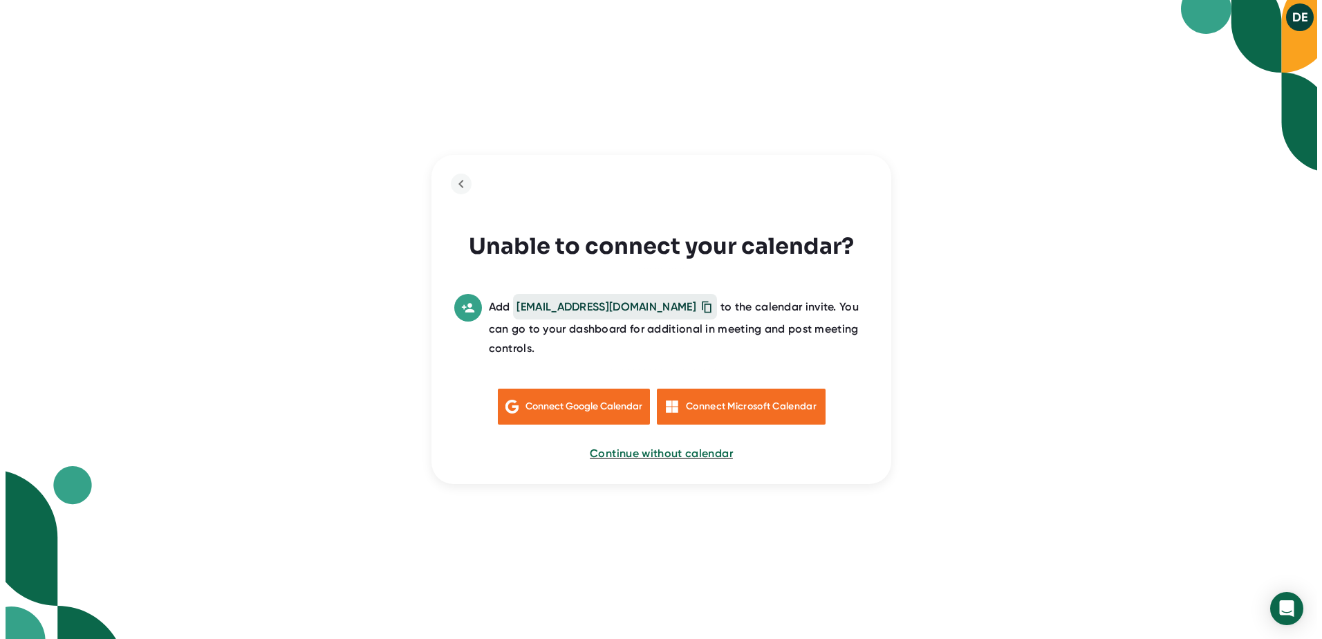
scroll to position [0, 0]
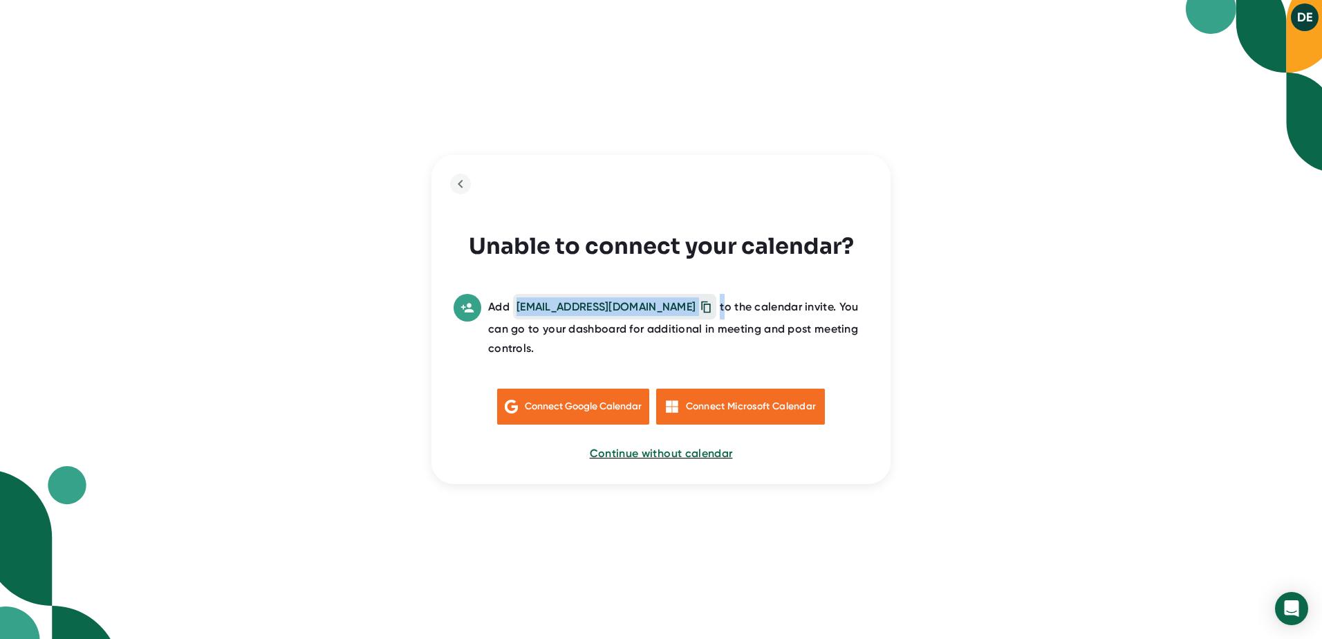
drag, startPoint x: 636, startPoint y: 317, endPoint x: 519, endPoint y: 315, distance: 117.6
click at [519, 315] on div "Add [EMAIL_ADDRESS][DOMAIN_NAME] to the calendar invite. You can go to your das…" at bounding box center [678, 326] width 380 height 64
copy div "[EMAIL_ADDRESS][DOMAIN_NAME]"
drag, startPoint x: 1083, startPoint y: 84, endPoint x: 1075, endPoint y: 84, distance: 7.6
click at [1083, 84] on div "DE Unable to connect your calendar? Add [EMAIL_ADDRESS][DOMAIN_NAME] to the cal…" at bounding box center [661, 319] width 1322 height 639
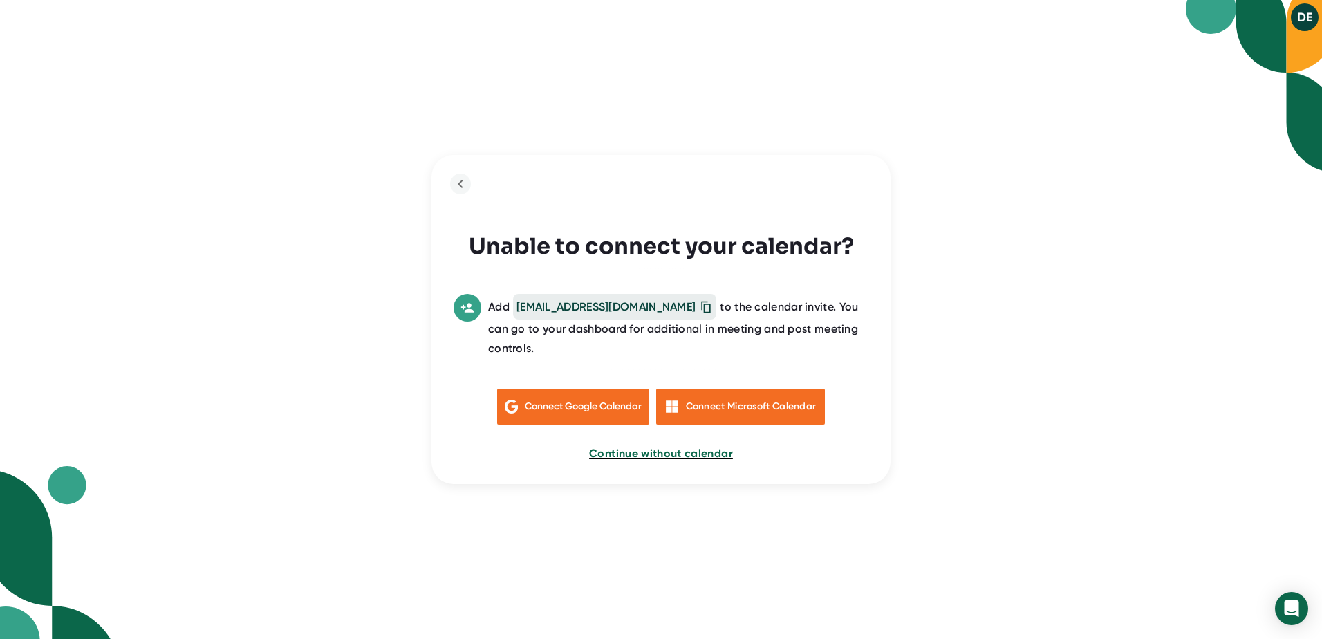
click at [647, 447] on span "Continue without calendar" at bounding box center [661, 453] width 144 height 13
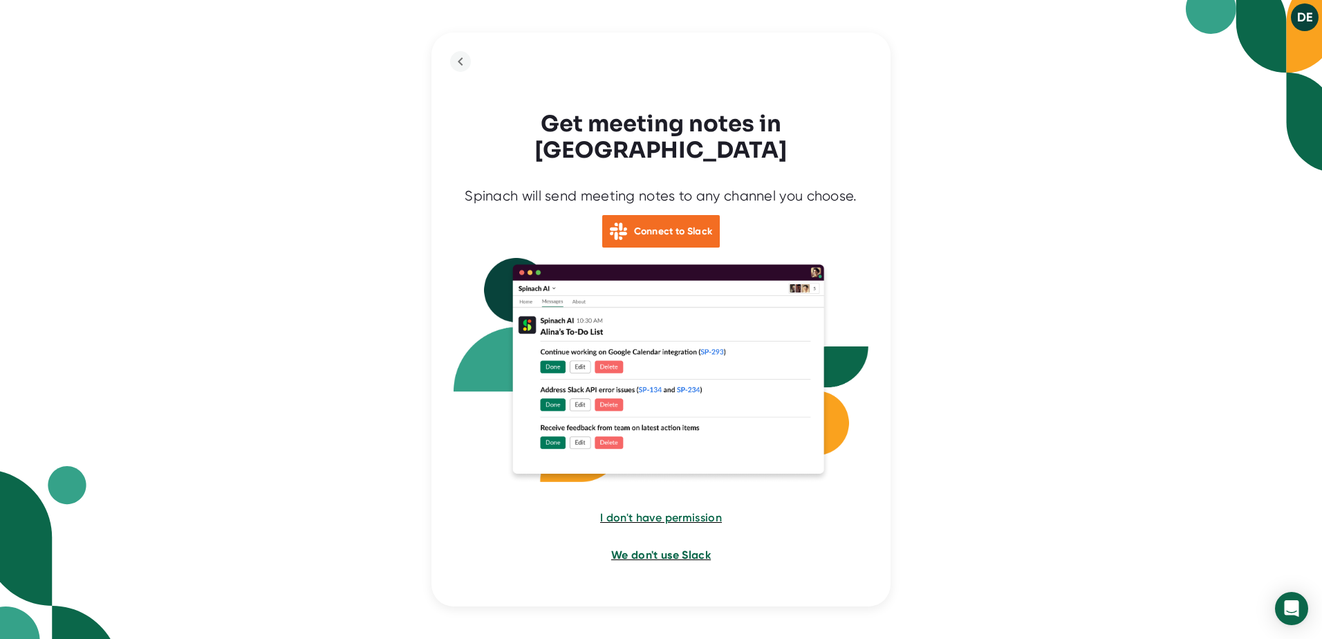
click at [660, 548] on span "We don't use Slack" at bounding box center [661, 554] width 100 height 13
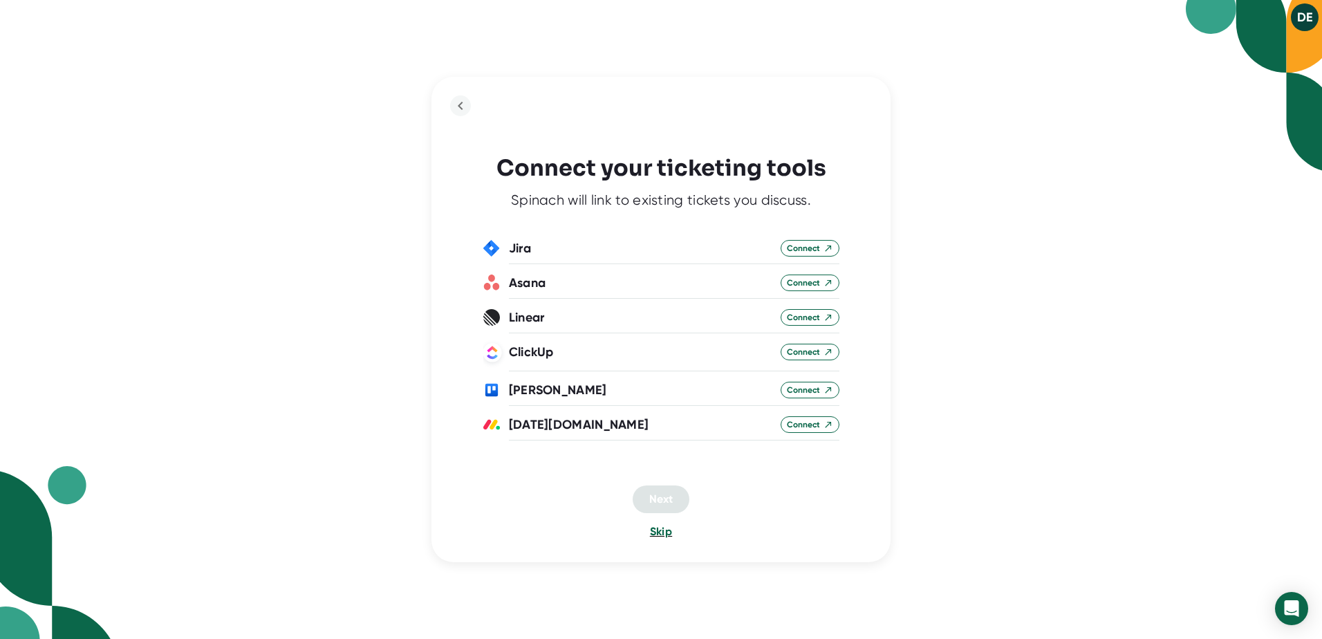
click at [660, 535] on span "Skip" at bounding box center [661, 531] width 22 height 13
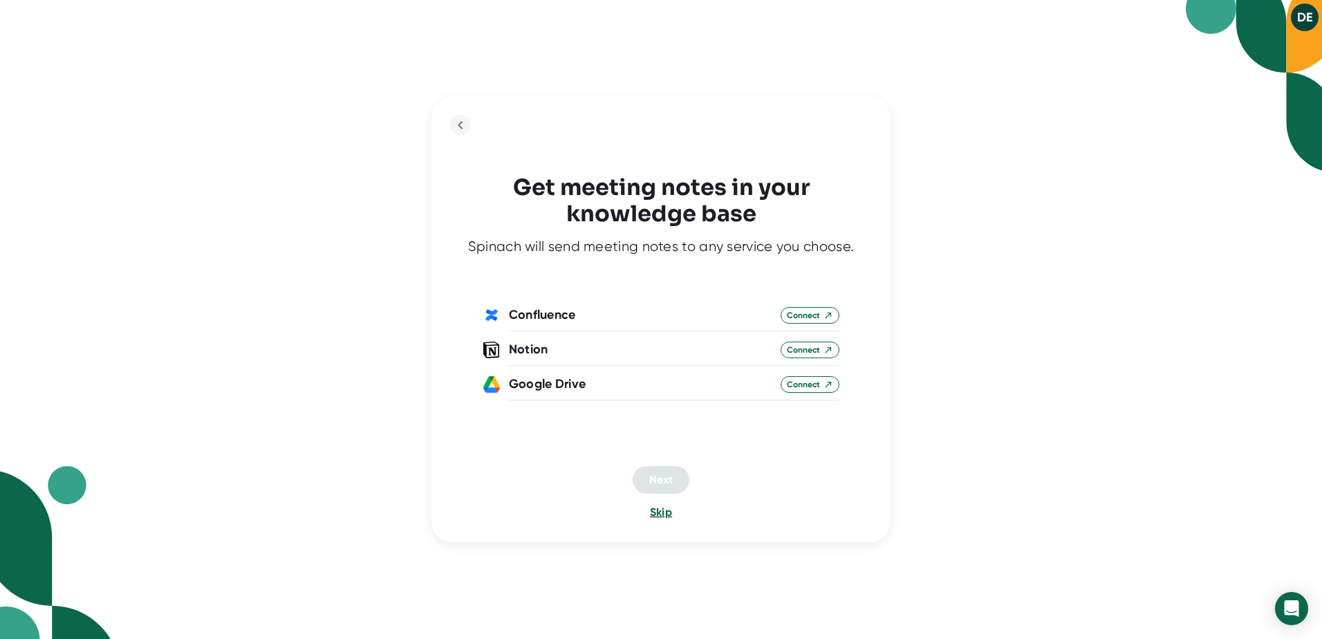
click at [660, 513] on span "Skip" at bounding box center [661, 512] width 22 height 13
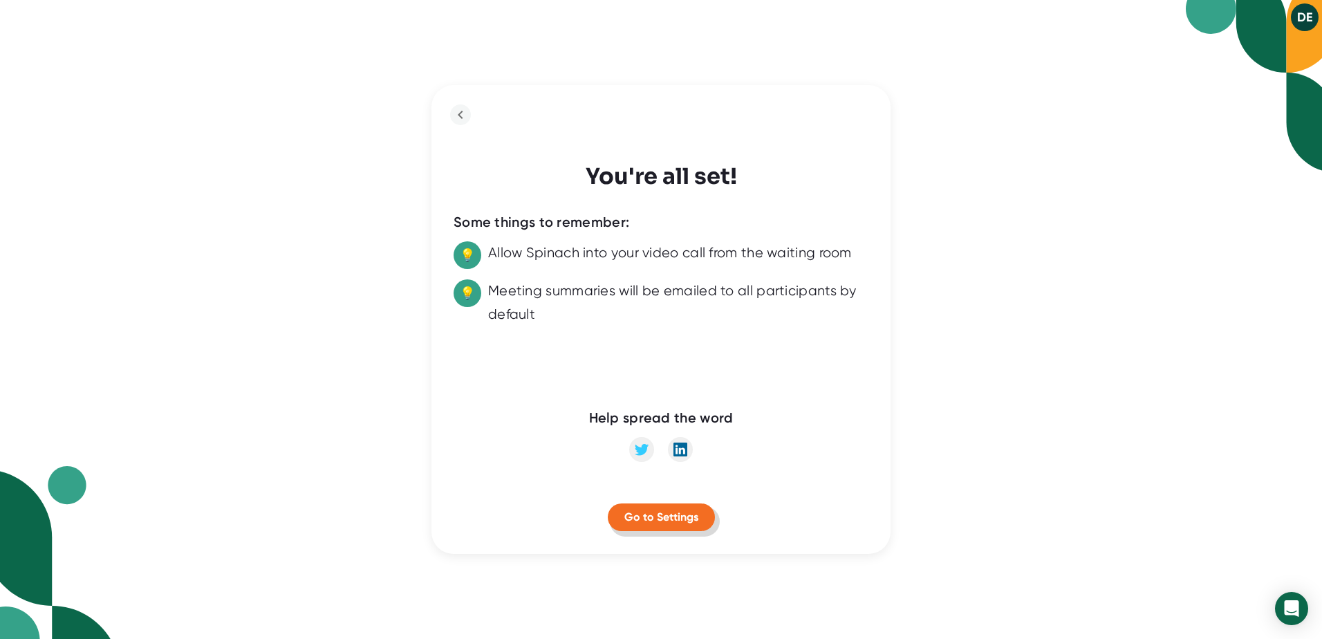
click at [673, 519] on span "Go to Settings" at bounding box center [661, 516] width 74 height 13
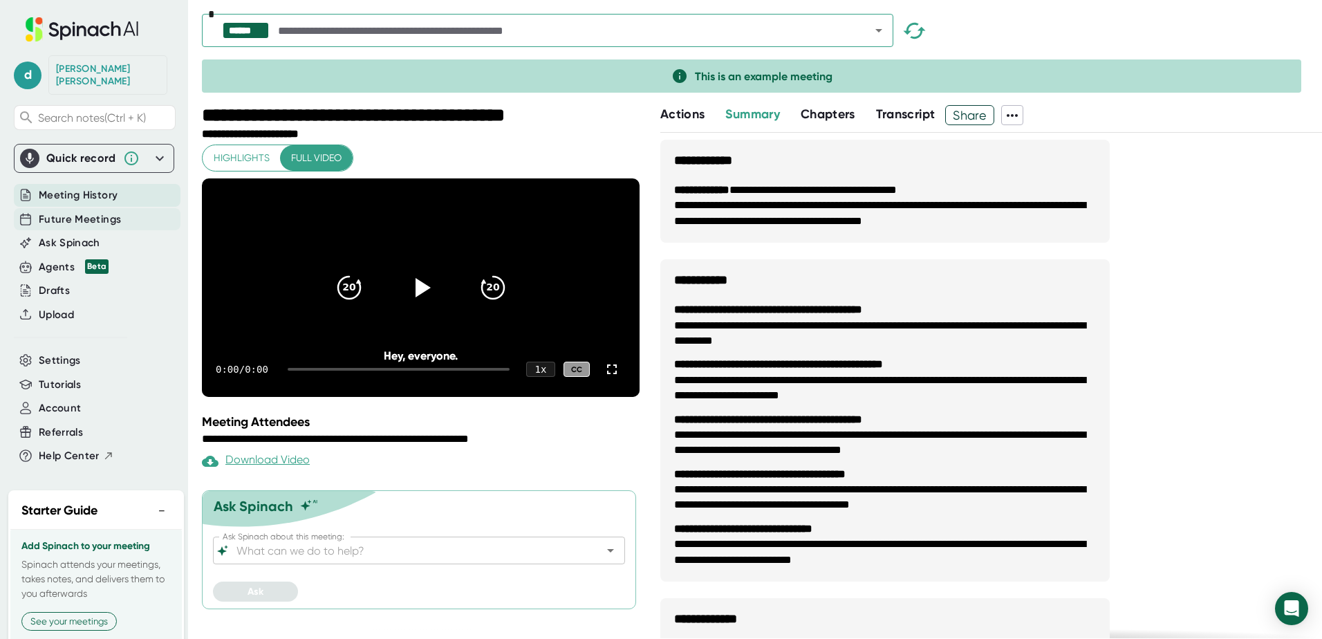
click at [79, 212] on span "Future Meetings" at bounding box center [80, 220] width 82 height 16
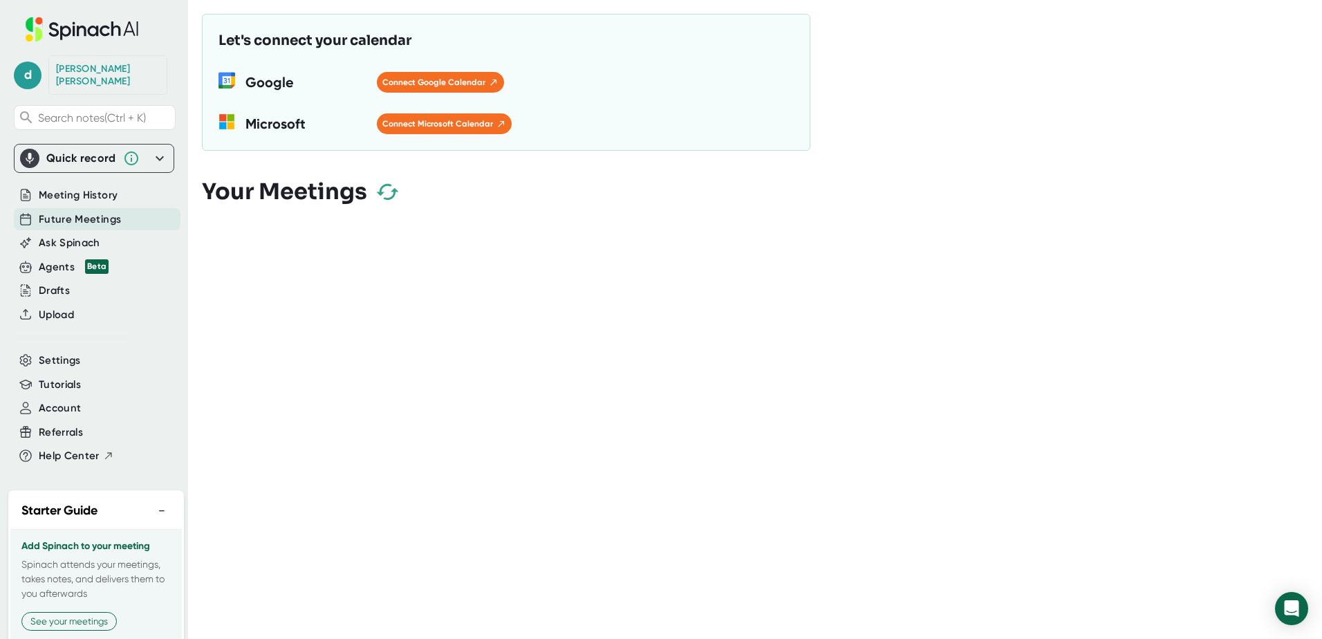
click at [380, 189] on icon "button" at bounding box center [387, 192] width 22 height 16
click at [93, 212] on span "Future Meetings" at bounding box center [80, 220] width 82 height 16
click at [396, 185] on icon "button" at bounding box center [388, 192] width 24 height 24
click at [56, 189] on span "Meeting History" at bounding box center [78, 195] width 79 height 16
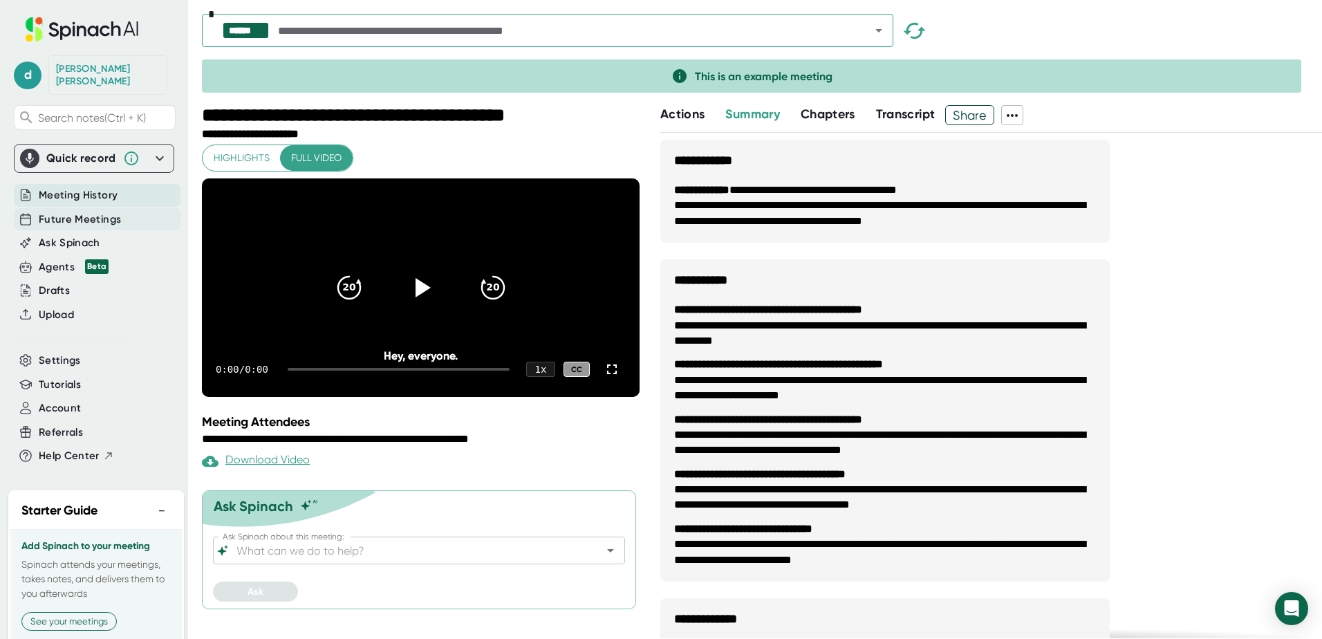
click at [82, 212] on span "Future Meetings" at bounding box center [80, 220] width 82 height 16
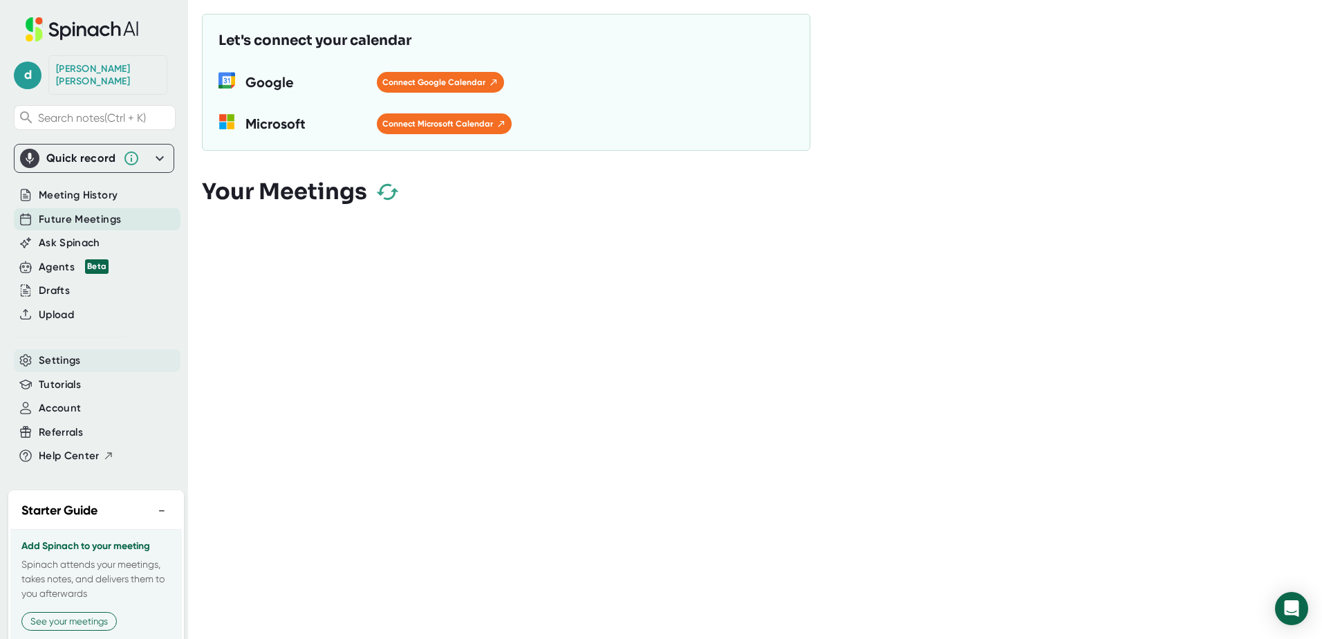
click at [63, 353] on span "Settings" at bounding box center [60, 361] width 42 height 16
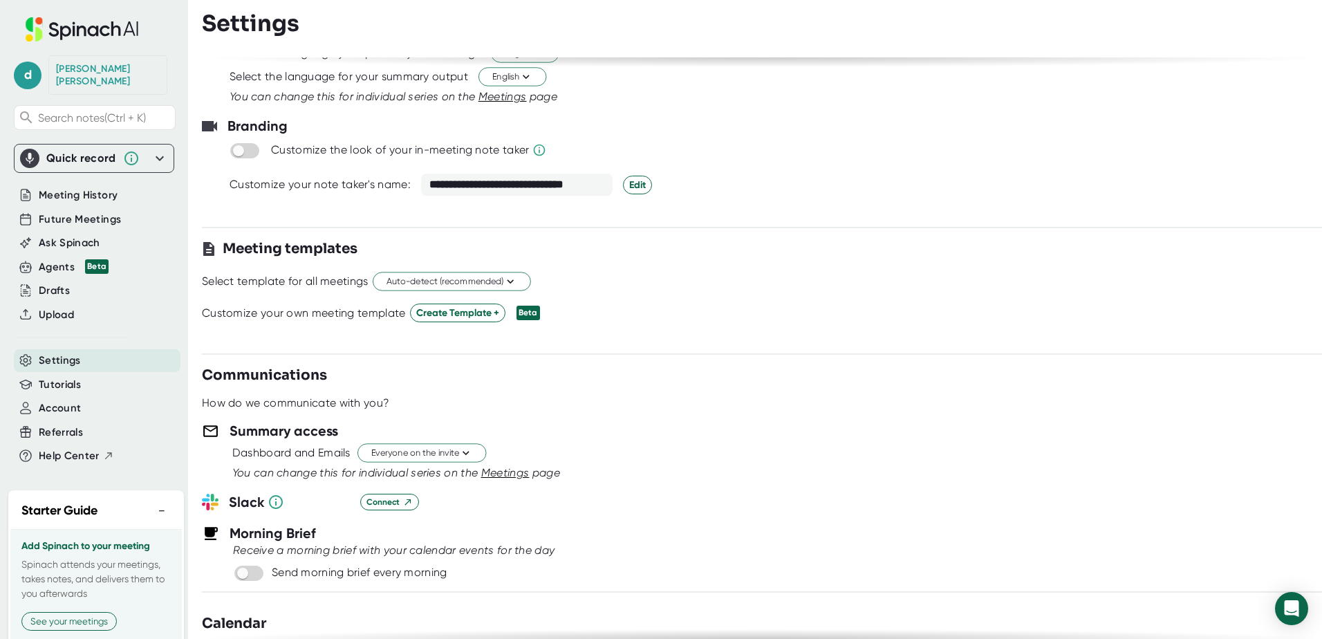
scroll to position [207, 0]
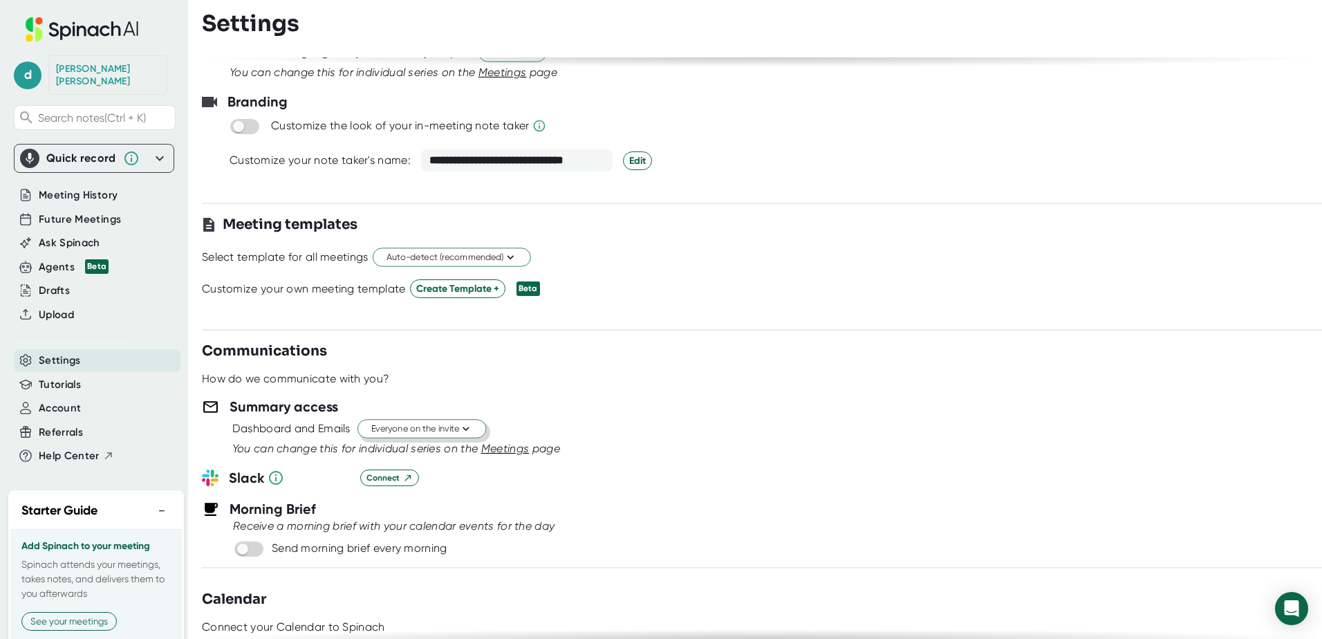
click at [460, 429] on span "Everyone on the invite" at bounding box center [421, 429] width 101 height 13
click at [426, 510] on div "Invitees from your company" at bounding box center [407, 506] width 159 height 25
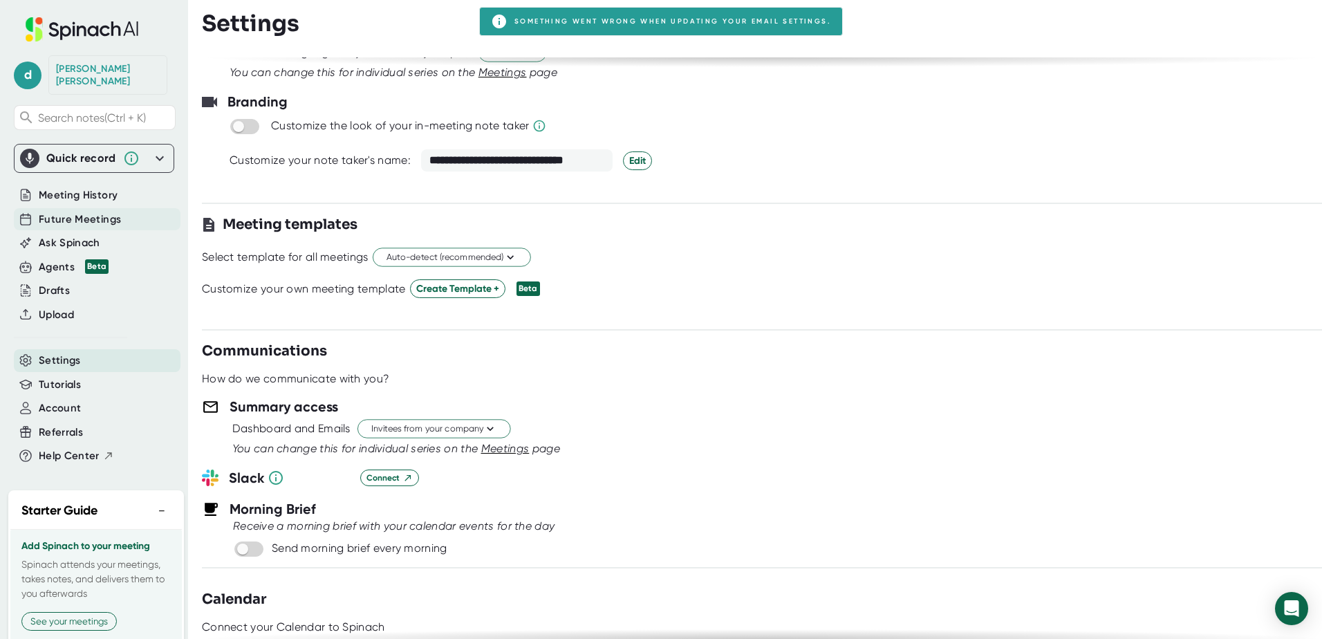
click at [70, 212] on span "Future Meetings" at bounding box center [80, 220] width 82 height 16
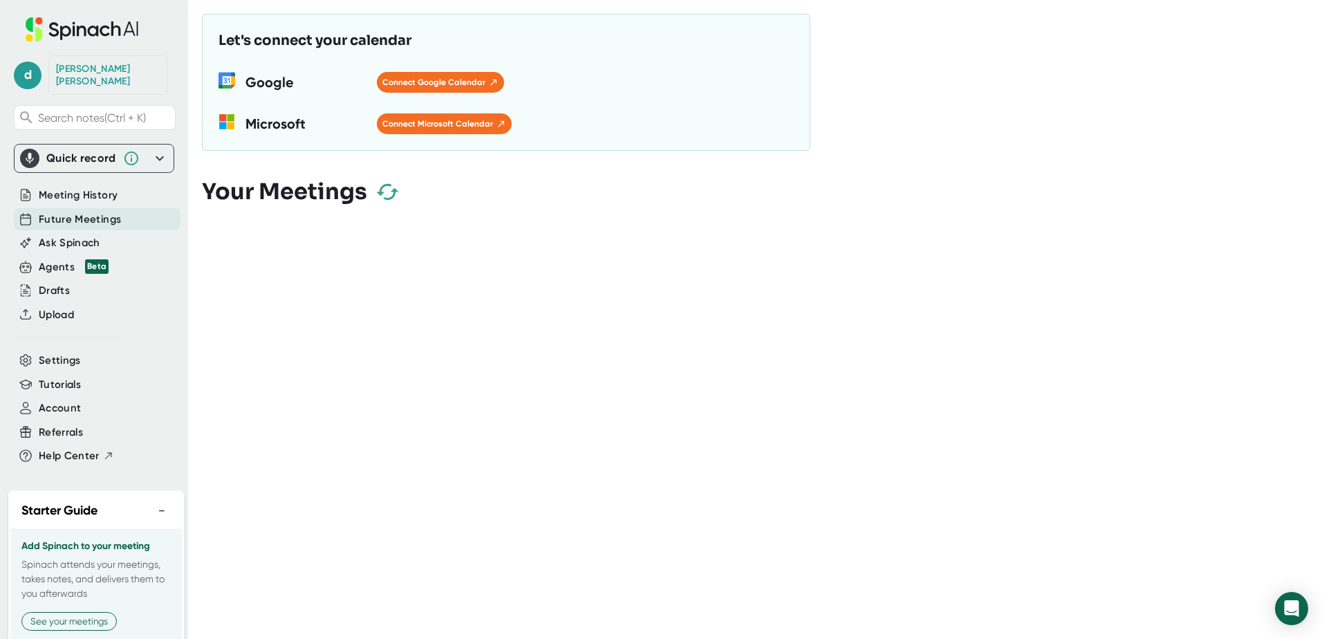
click at [385, 189] on icon "button" at bounding box center [388, 192] width 24 height 24
click at [80, 191] on span "Meeting History" at bounding box center [78, 195] width 79 height 16
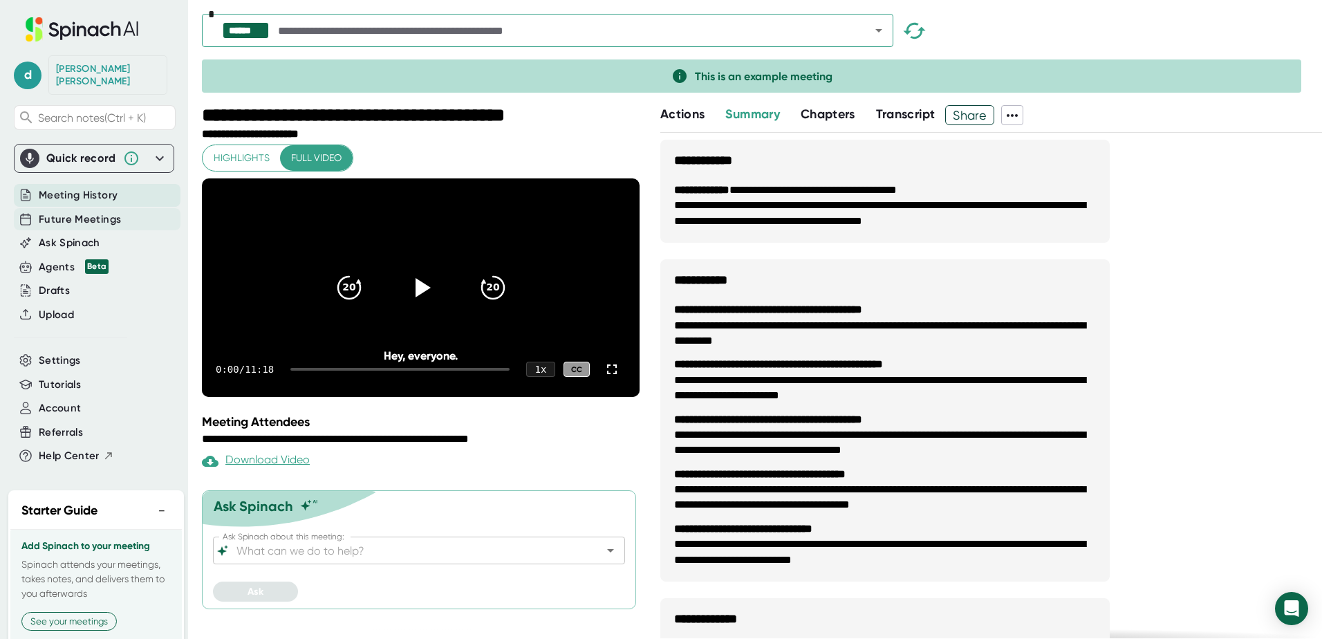
click at [95, 212] on span "Future Meetings" at bounding box center [80, 220] width 82 height 16
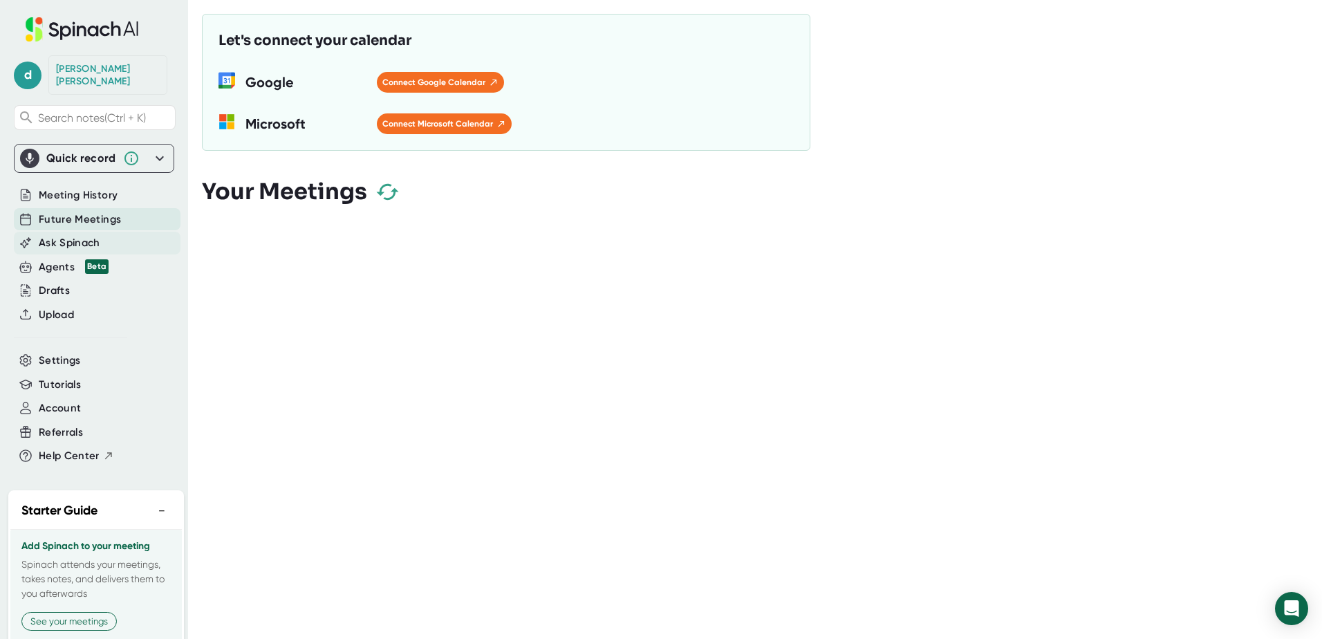
click at [68, 235] on span "Ask Spinach" at bounding box center [70, 243] width 62 height 16
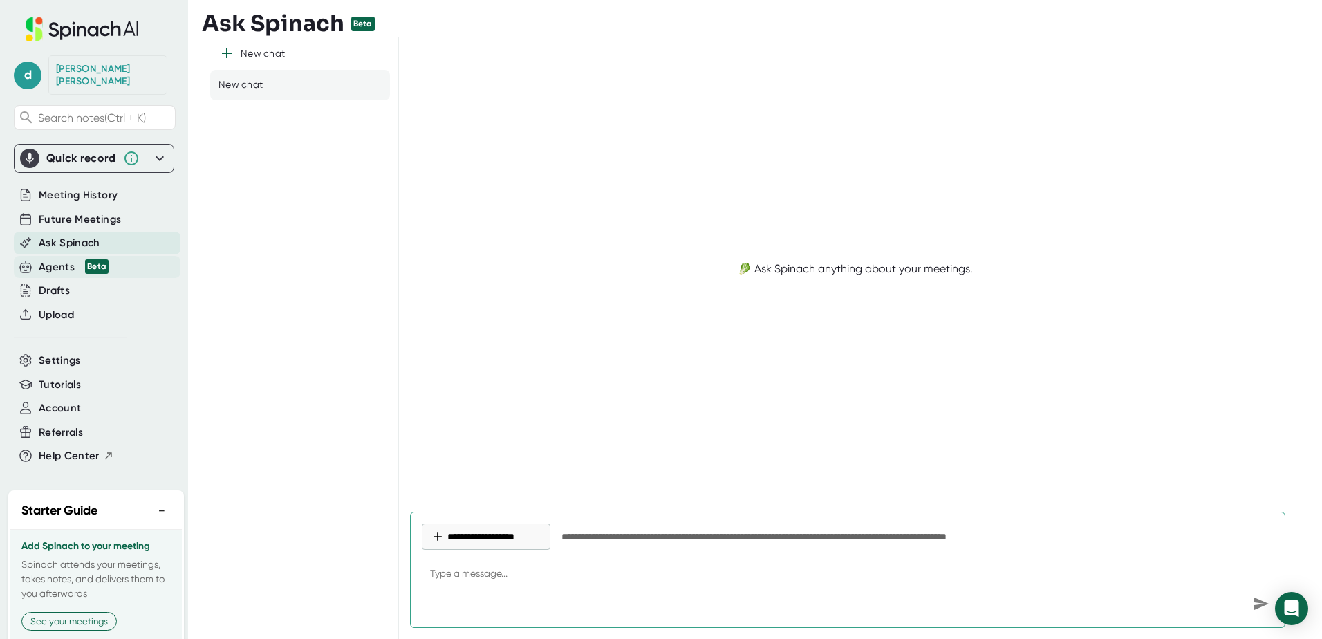
type textarea "x"
click at [54, 259] on div "Agents Beta" at bounding box center [74, 267] width 70 height 16
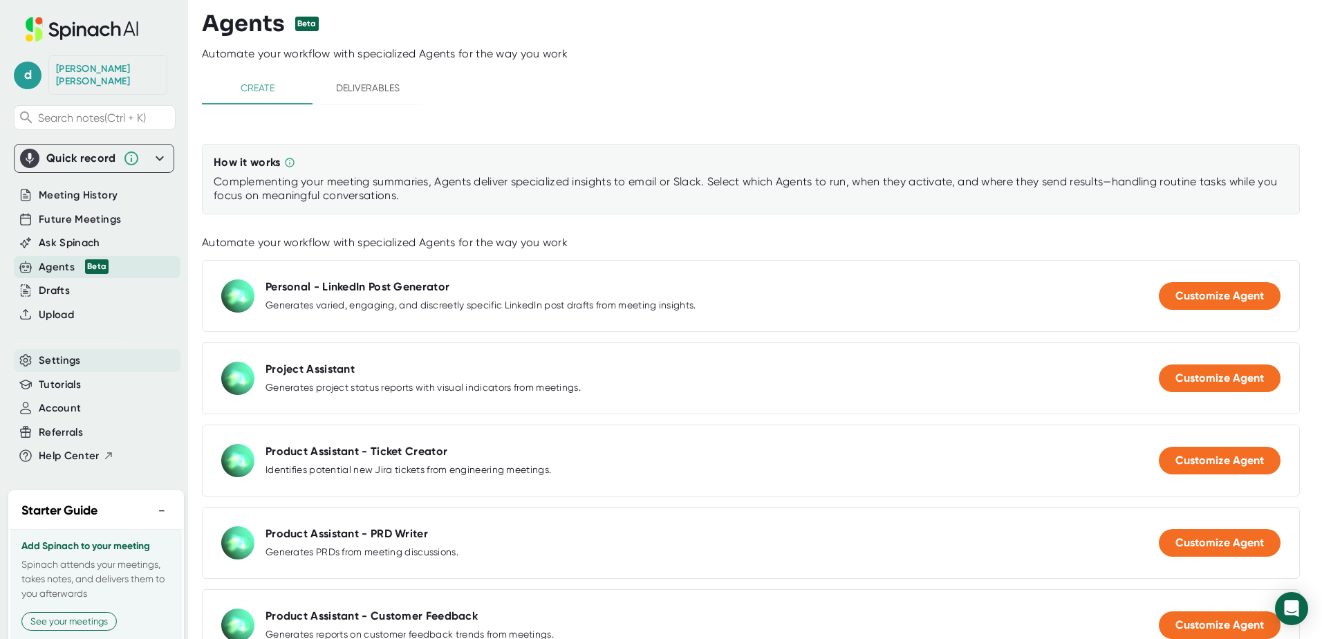
click at [65, 349] on div "Settings" at bounding box center [97, 360] width 167 height 23
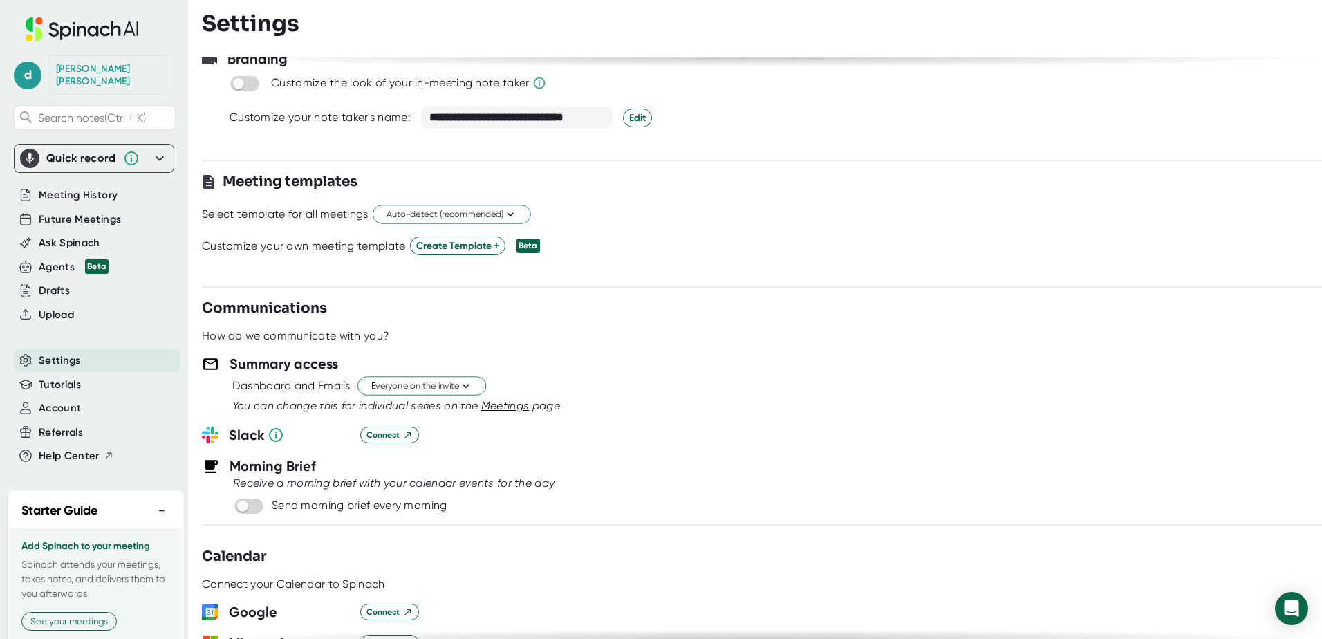
scroll to position [277, 0]
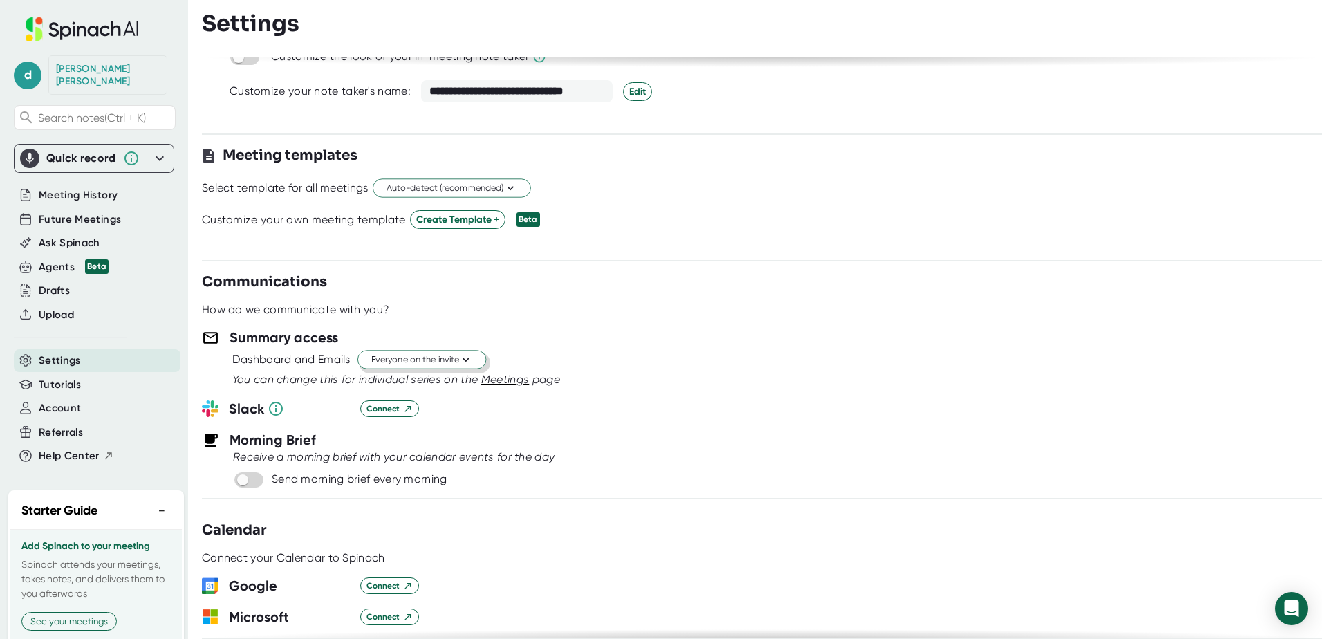
click at [423, 356] on span "Everyone on the invite" at bounding box center [421, 359] width 101 height 13
click at [432, 431] on div "Invitees from your company" at bounding box center [407, 437] width 159 height 25
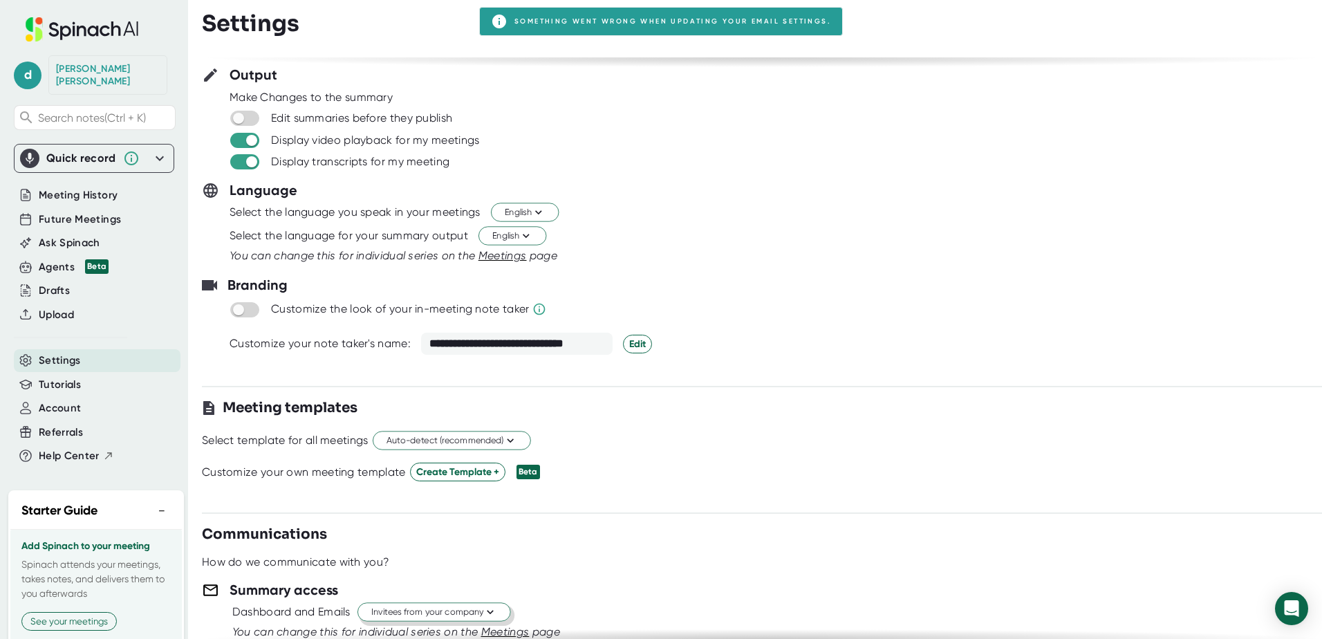
scroll to position [0, 0]
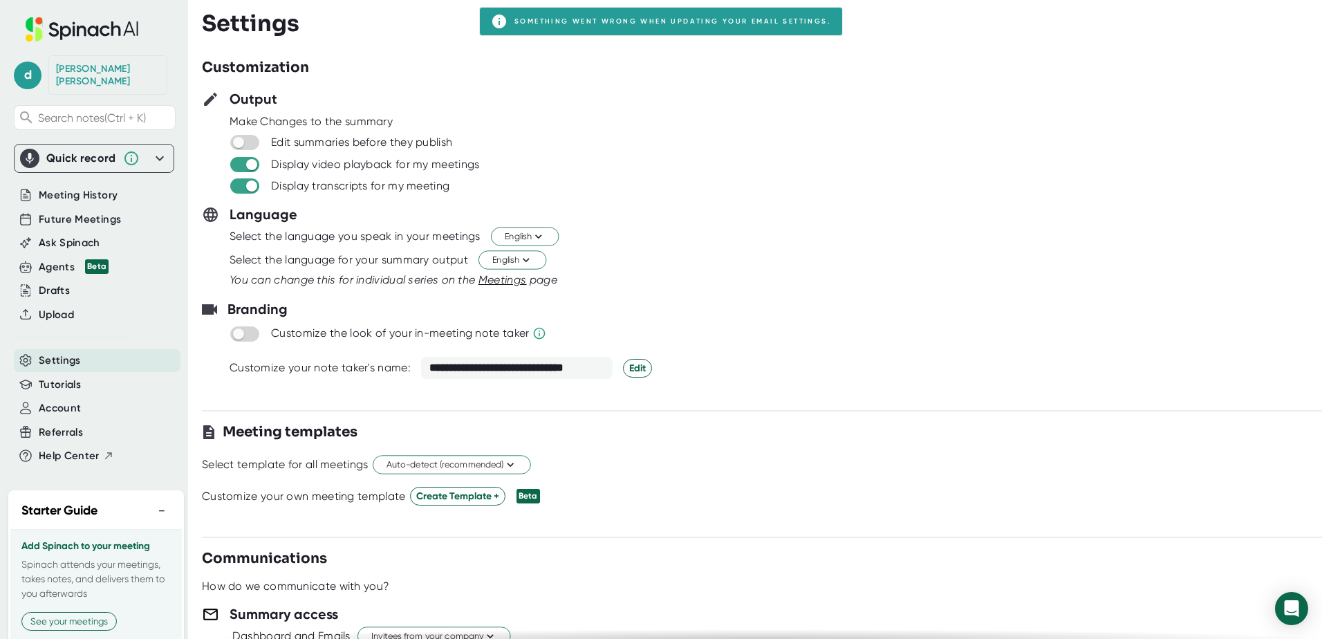
click at [511, 22] on div "Settings" at bounding box center [762, 23] width 1120 height 26
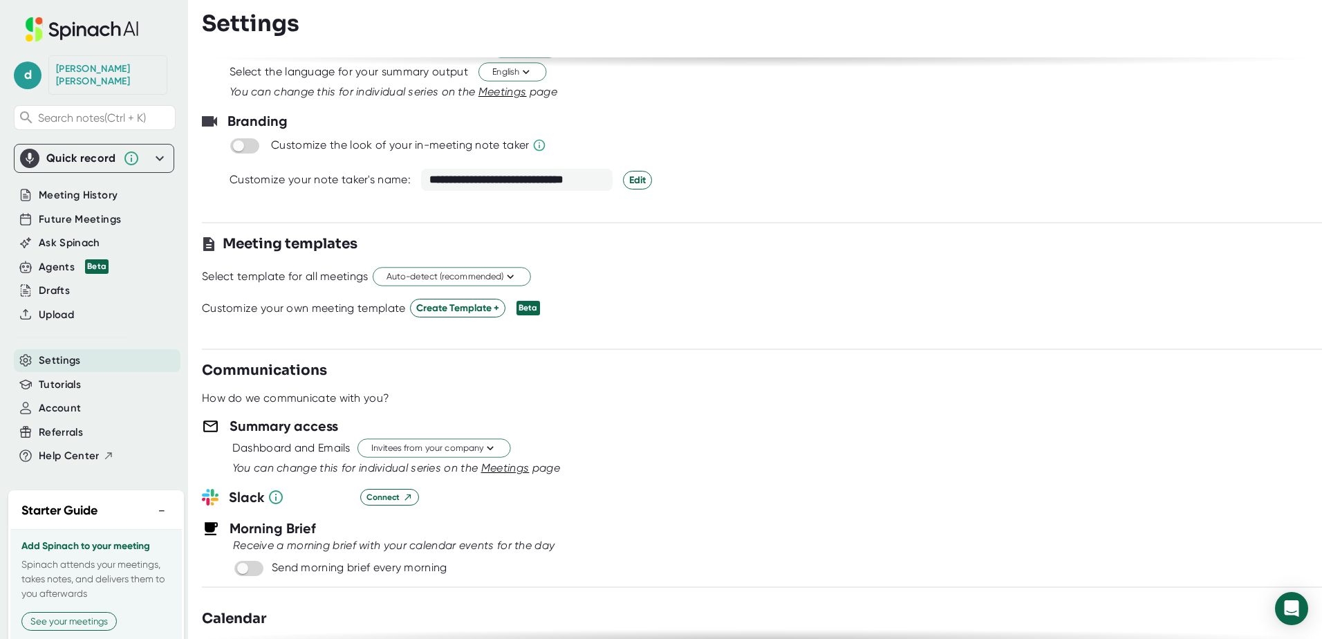
scroll to position [207, 0]
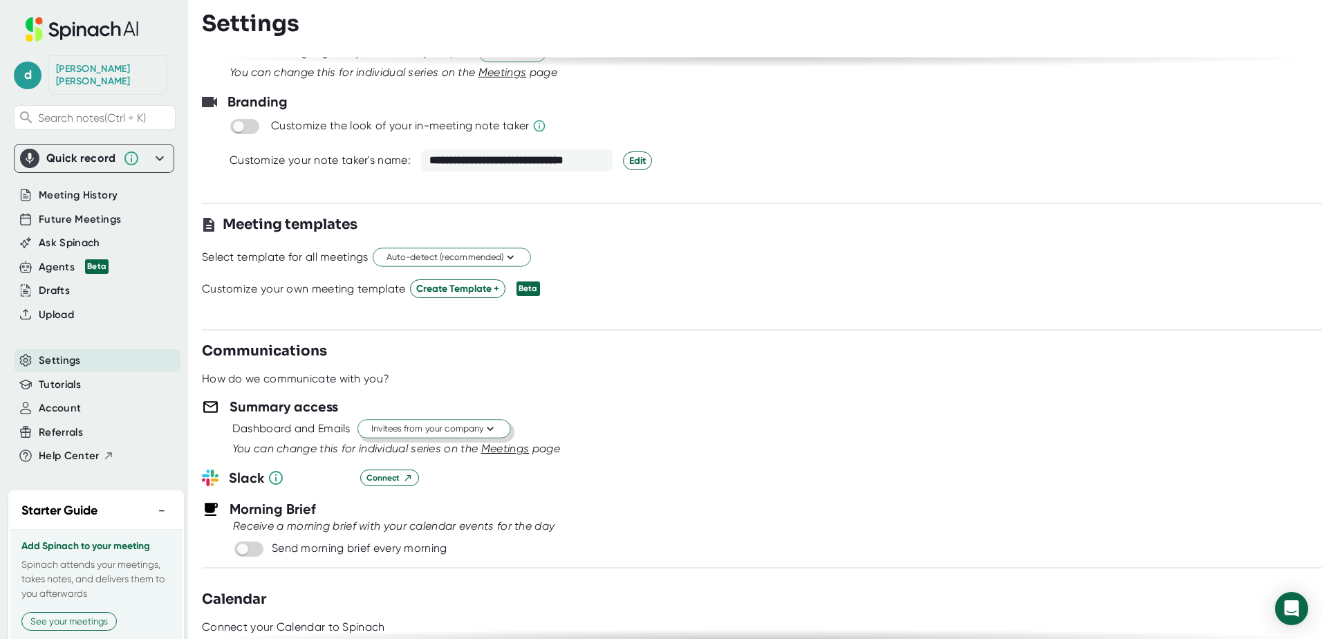
click at [479, 434] on span "Invitees from your company" at bounding box center [434, 429] width 126 height 13
click at [407, 506] on div "Invitees from your company" at bounding box center [415, 506] width 187 height 25
click at [78, 212] on span "Future Meetings" at bounding box center [80, 220] width 82 height 16
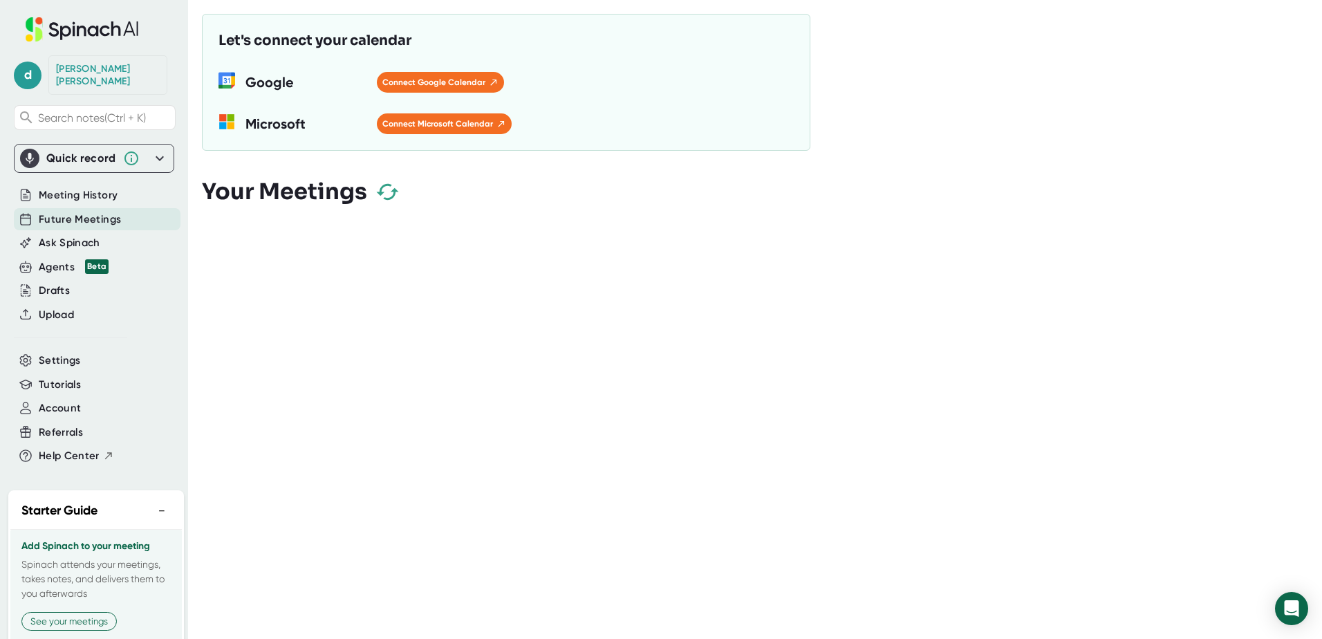
click at [393, 187] on icon "button" at bounding box center [388, 192] width 24 height 24
click at [88, 187] on span "Meeting History" at bounding box center [78, 195] width 79 height 16
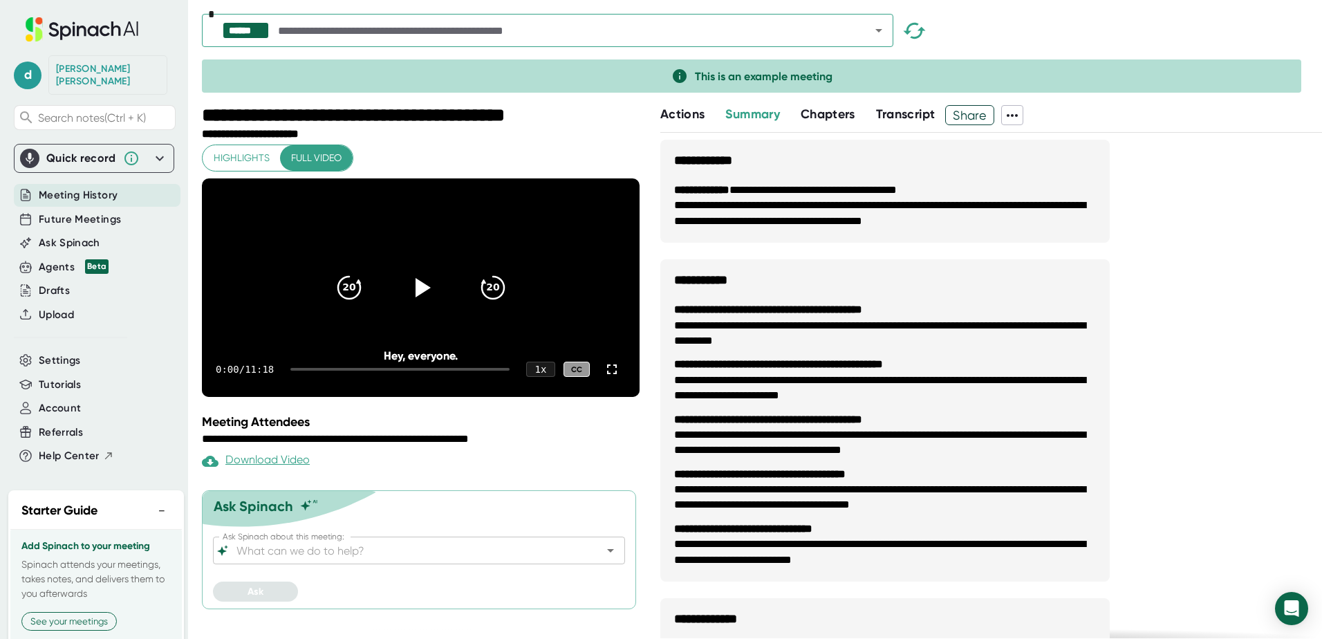
click at [684, 115] on span "Actions" at bounding box center [682, 113] width 44 height 15
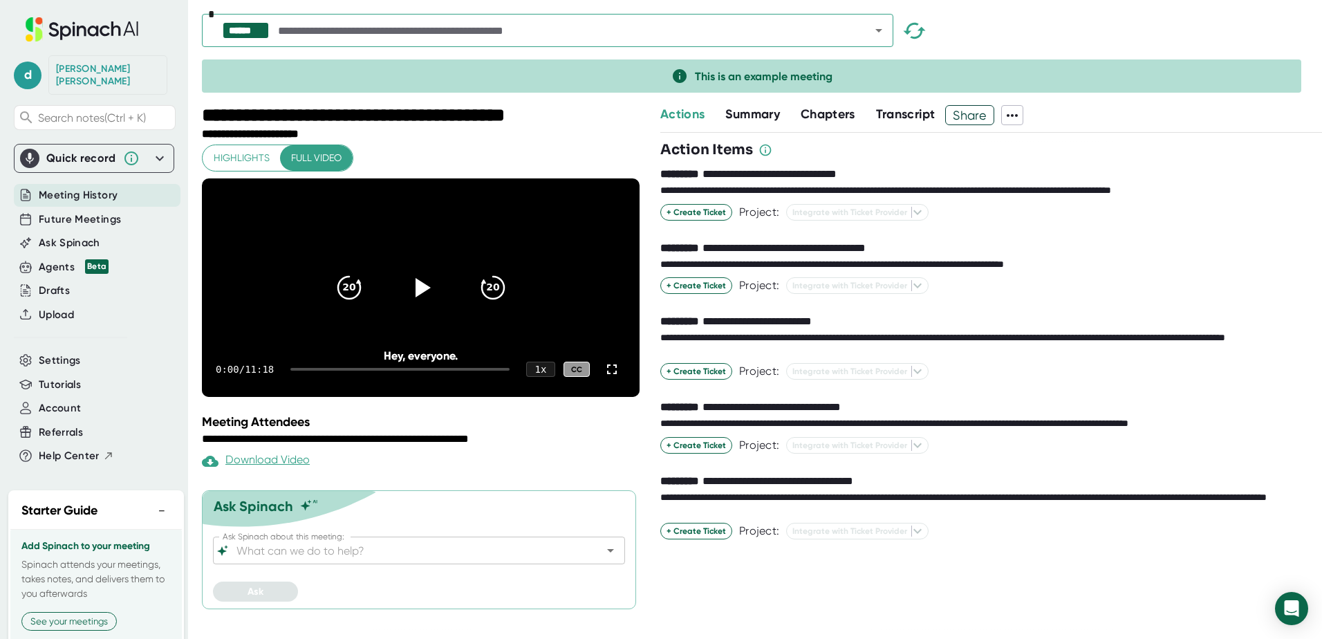
click at [844, 124] on div "Chapters" at bounding box center [838, 115] width 75 height 20
click at [838, 113] on span "Chapters" at bounding box center [828, 113] width 55 height 15
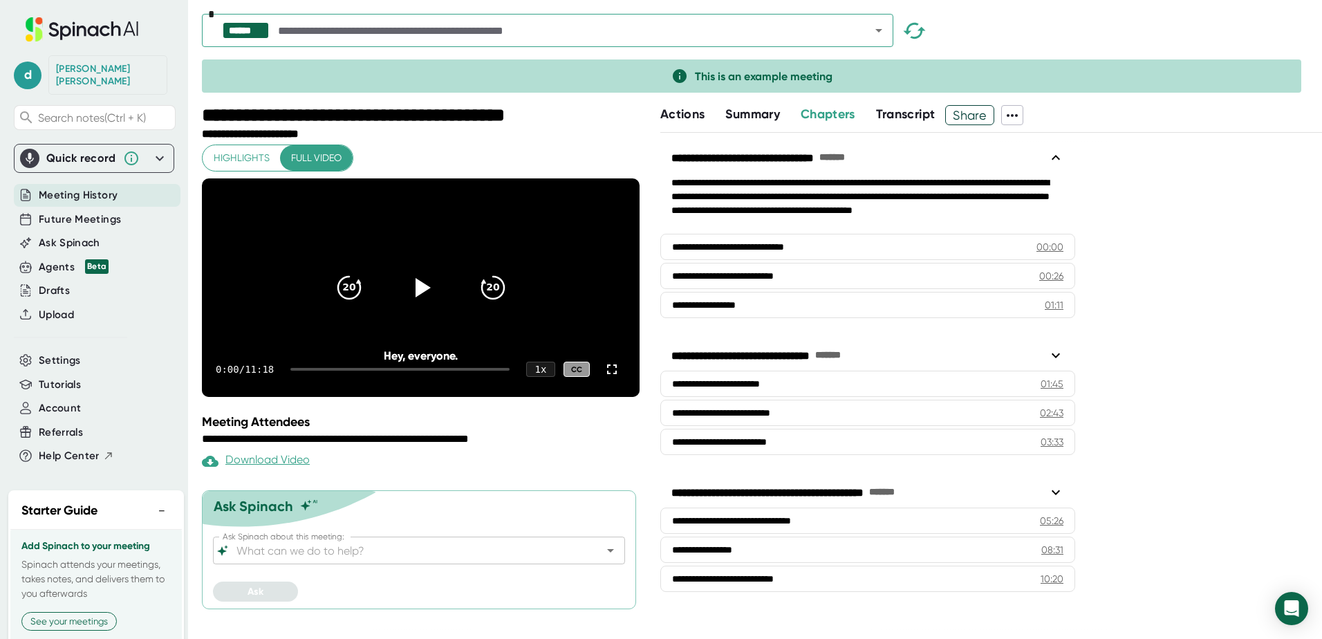
click at [898, 113] on span "Transcript" at bounding box center [905, 113] width 59 height 15
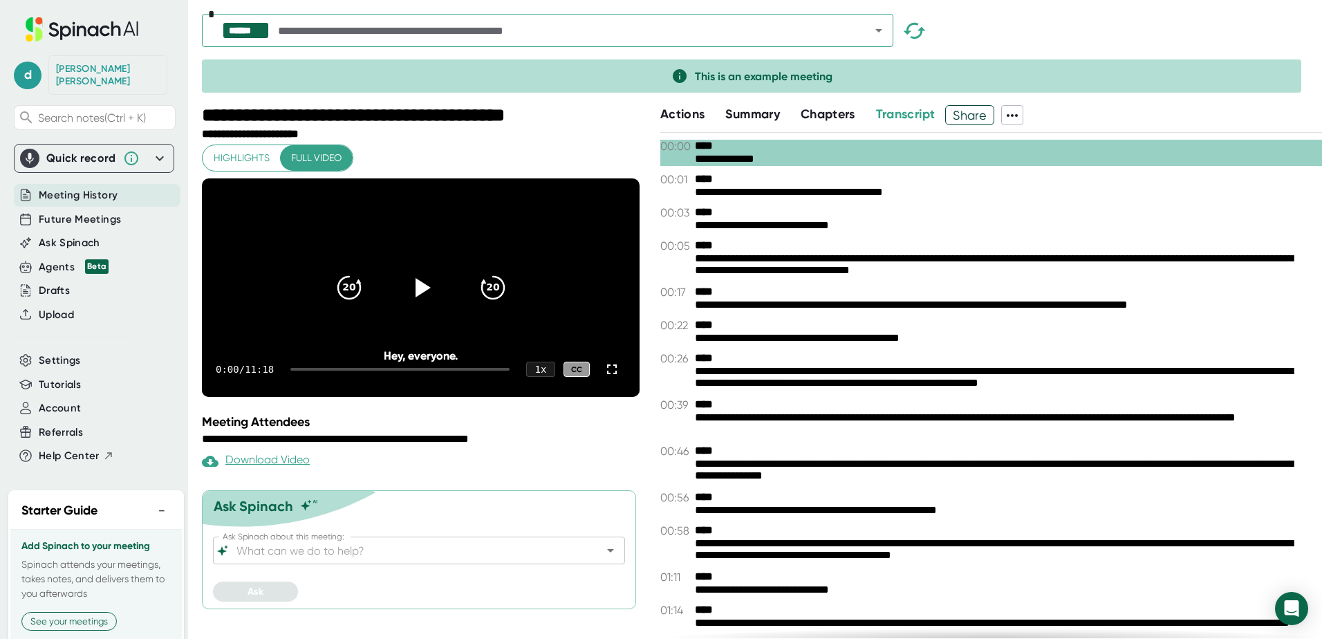
click at [977, 118] on span "Share" at bounding box center [970, 115] width 48 height 24
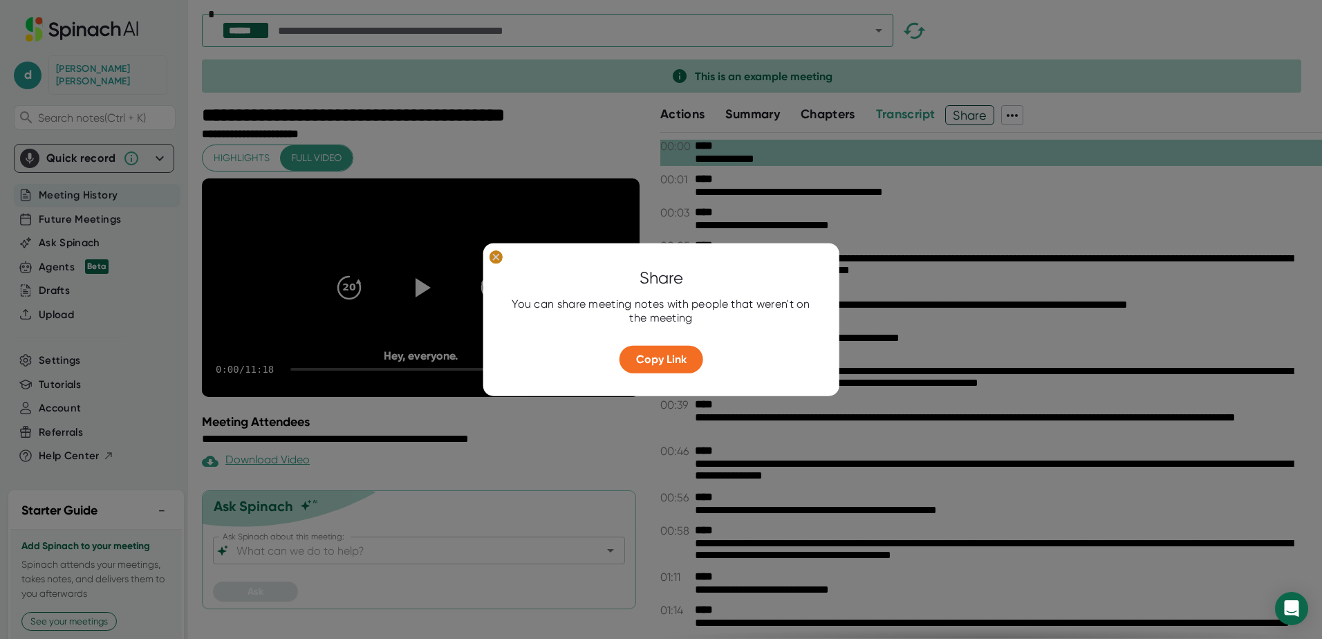
click at [501, 254] on ellipse at bounding box center [496, 257] width 13 height 14
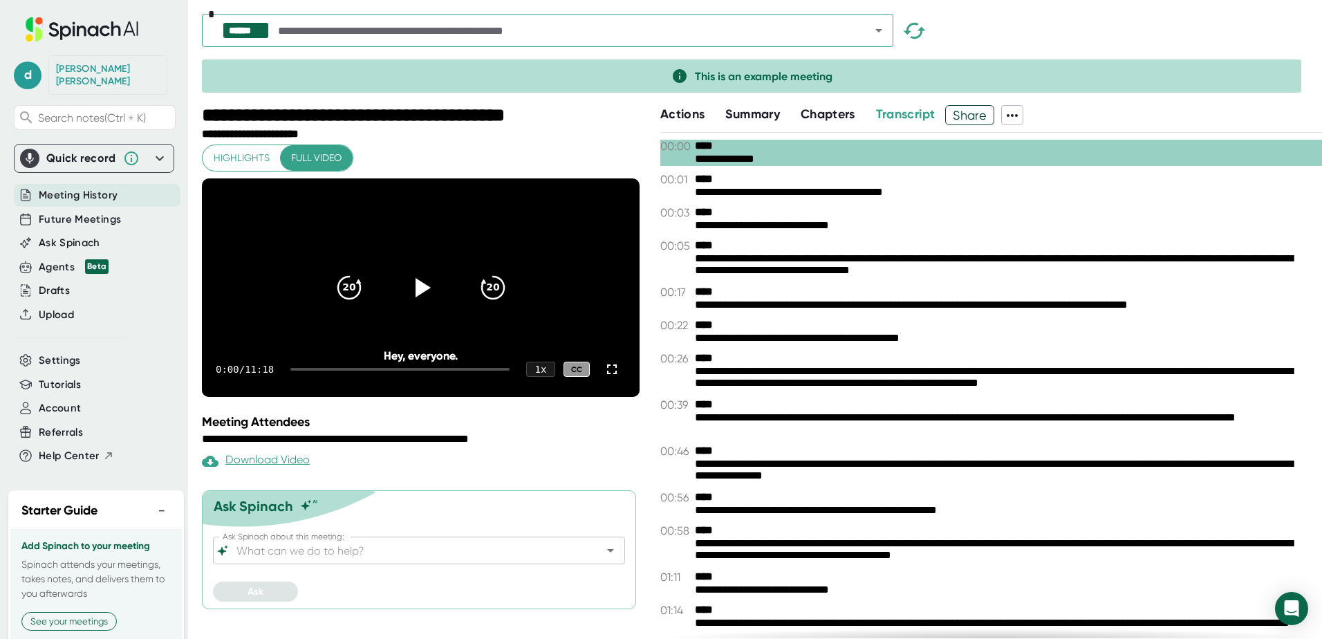
click at [1023, 113] on span at bounding box center [1012, 115] width 21 height 18
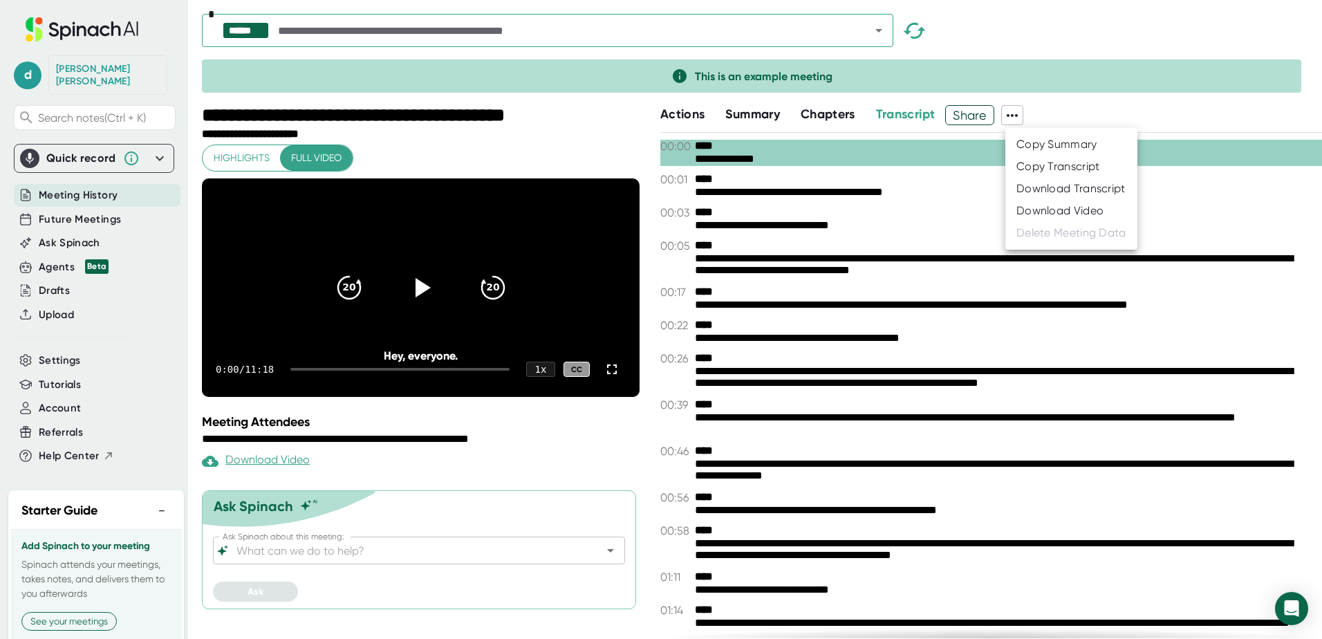
click at [106, 185] on div at bounding box center [661, 319] width 1322 height 639
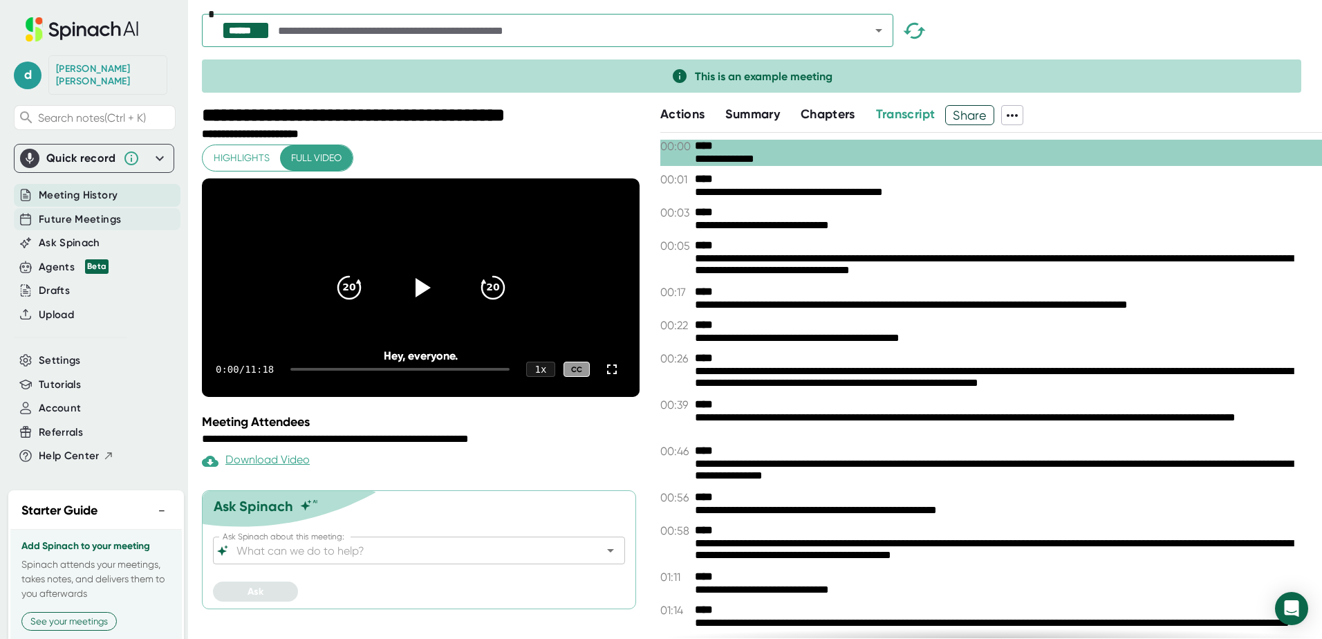
click at [86, 212] on span "Future Meetings" at bounding box center [80, 220] width 82 height 16
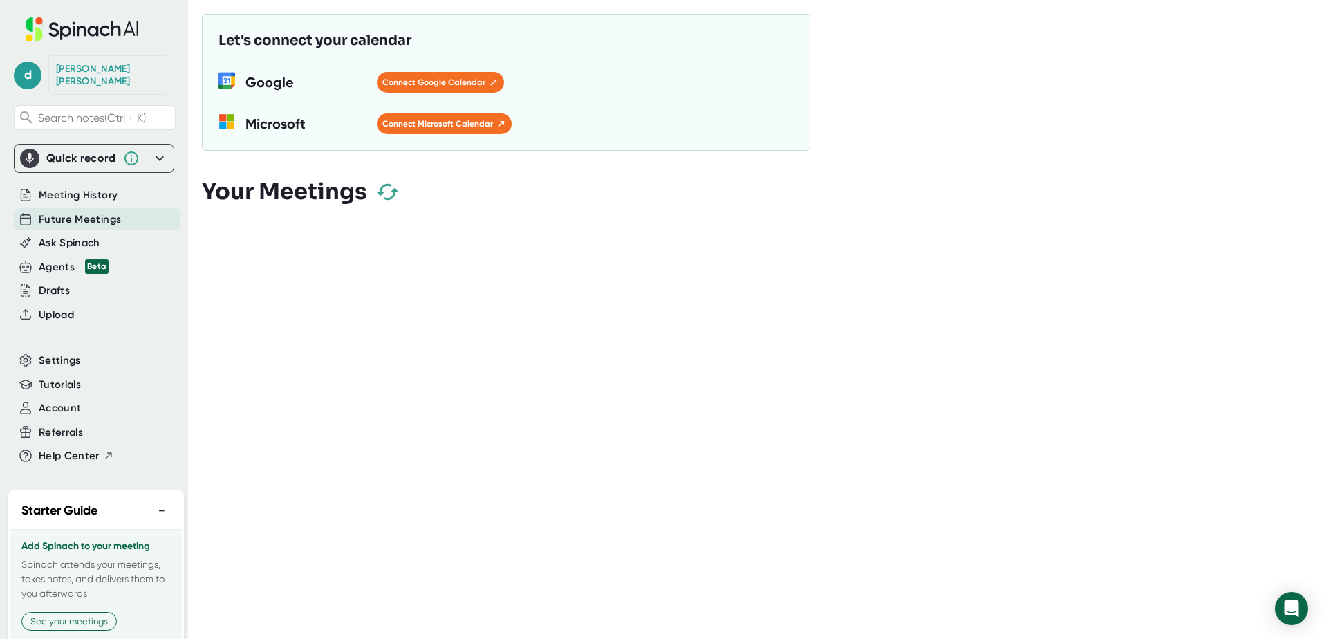
click at [383, 187] on icon "button" at bounding box center [387, 192] width 22 height 16
click at [76, 353] on span "Settings" at bounding box center [60, 361] width 42 height 16
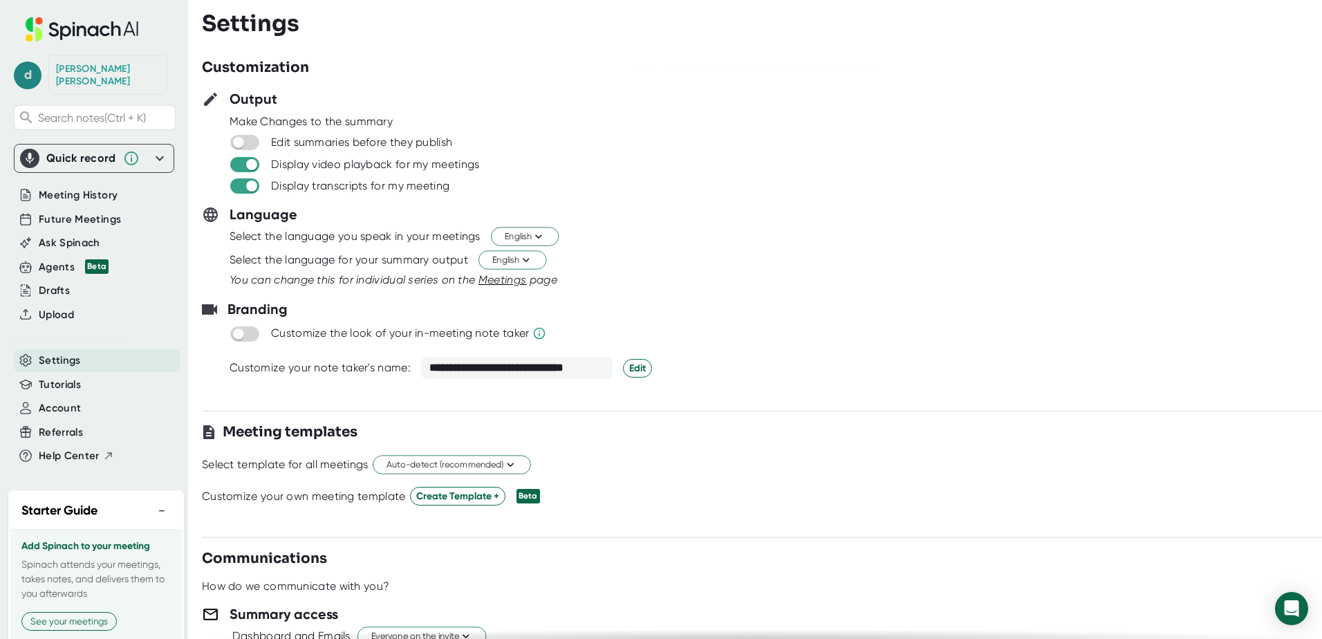
click at [34, 67] on span "d" at bounding box center [28, 76] width 28 height 28
click at [64, 161] on b "Logout" at bounding box center [60, 161] width 30 height 12
